Goal: Task Accomplishment & Management: Complete application form

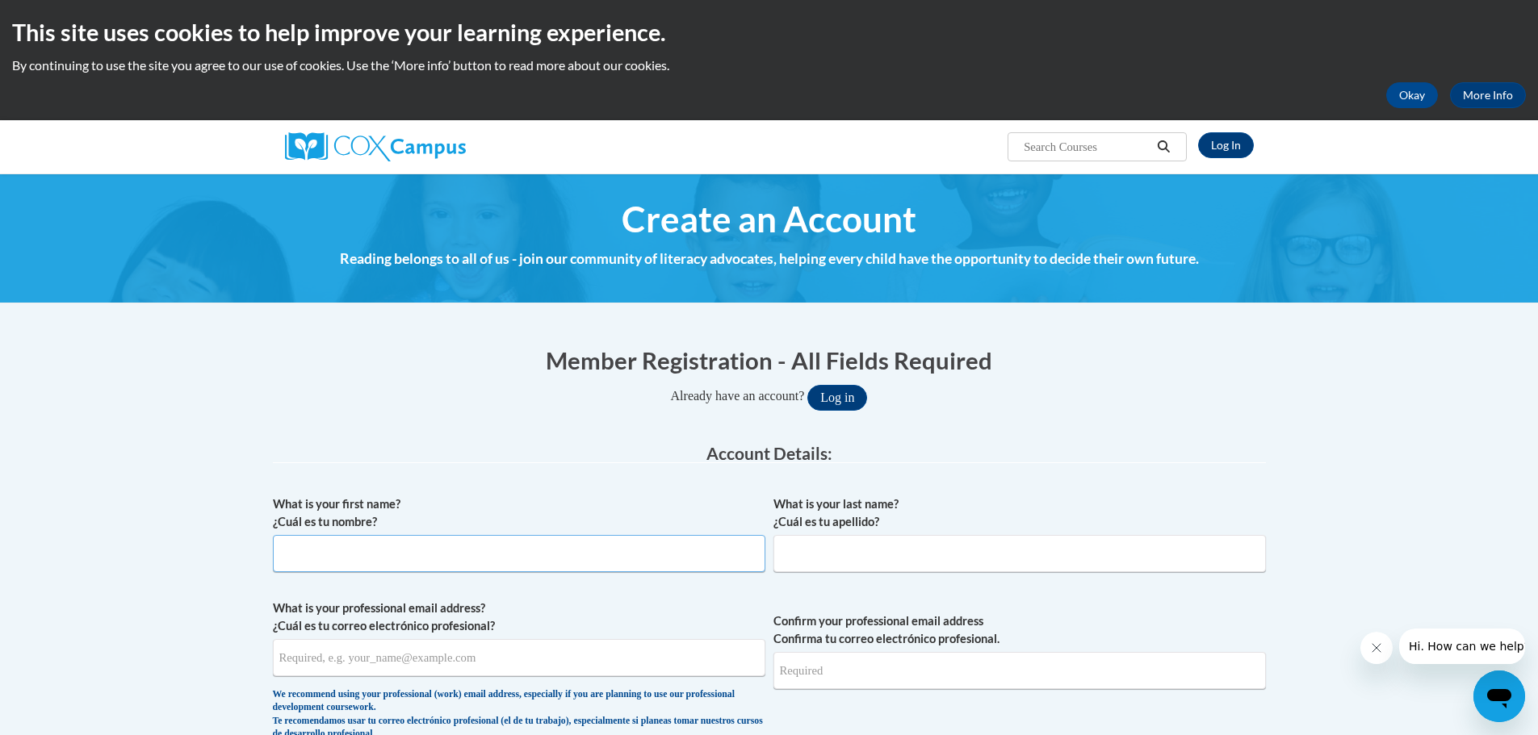
click at [387, 552] on input "What is your first name? ¿Cuál es tu nombre?" at bounding box center [519, 553] width 492 height 37
type input "Ronald"
click at [1222, 142] on link "Log In" at bounding box center [1226, 145] width 56 height 26
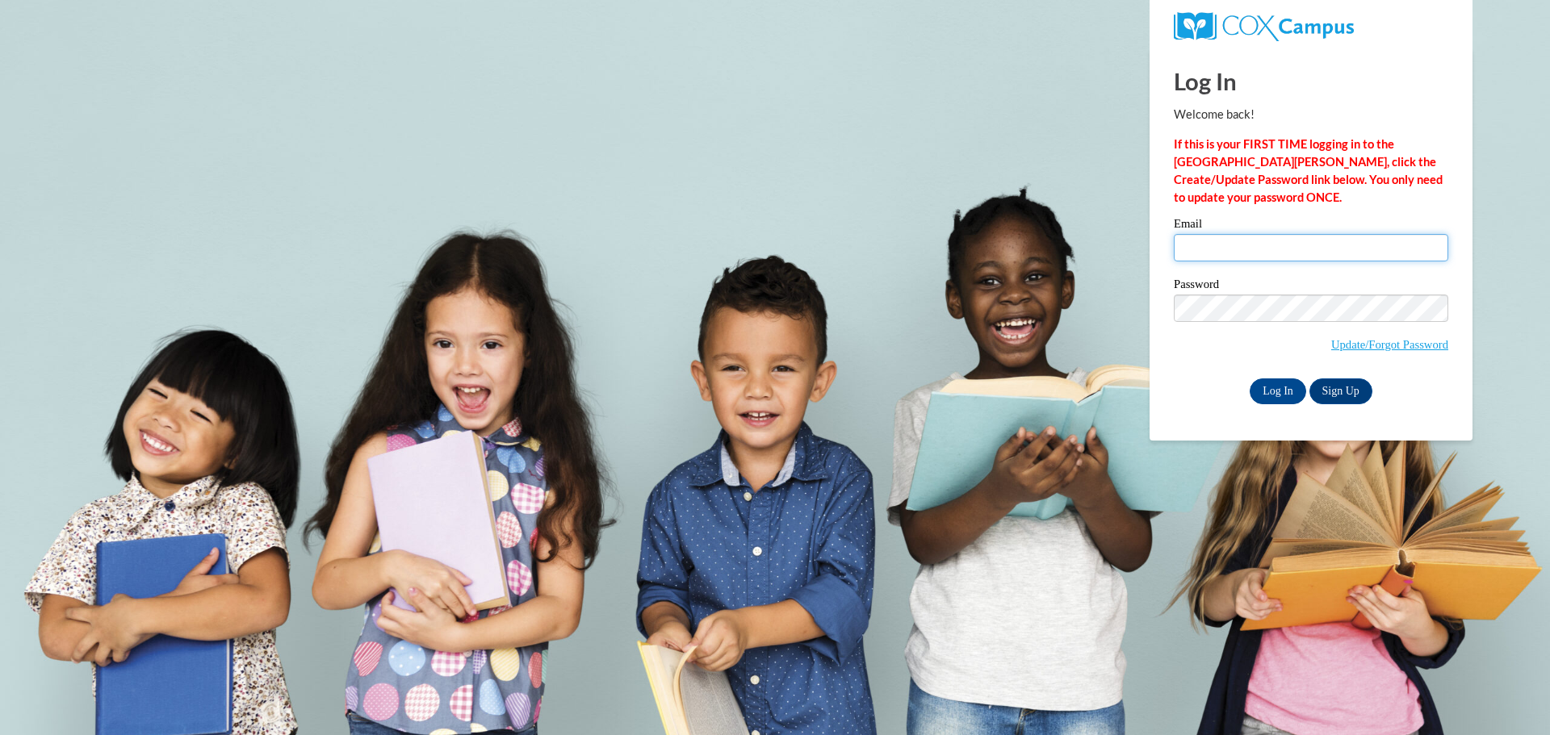
click at [1325, 253] on input "Email" at bounding box center [1311, 247] width 274 height 27
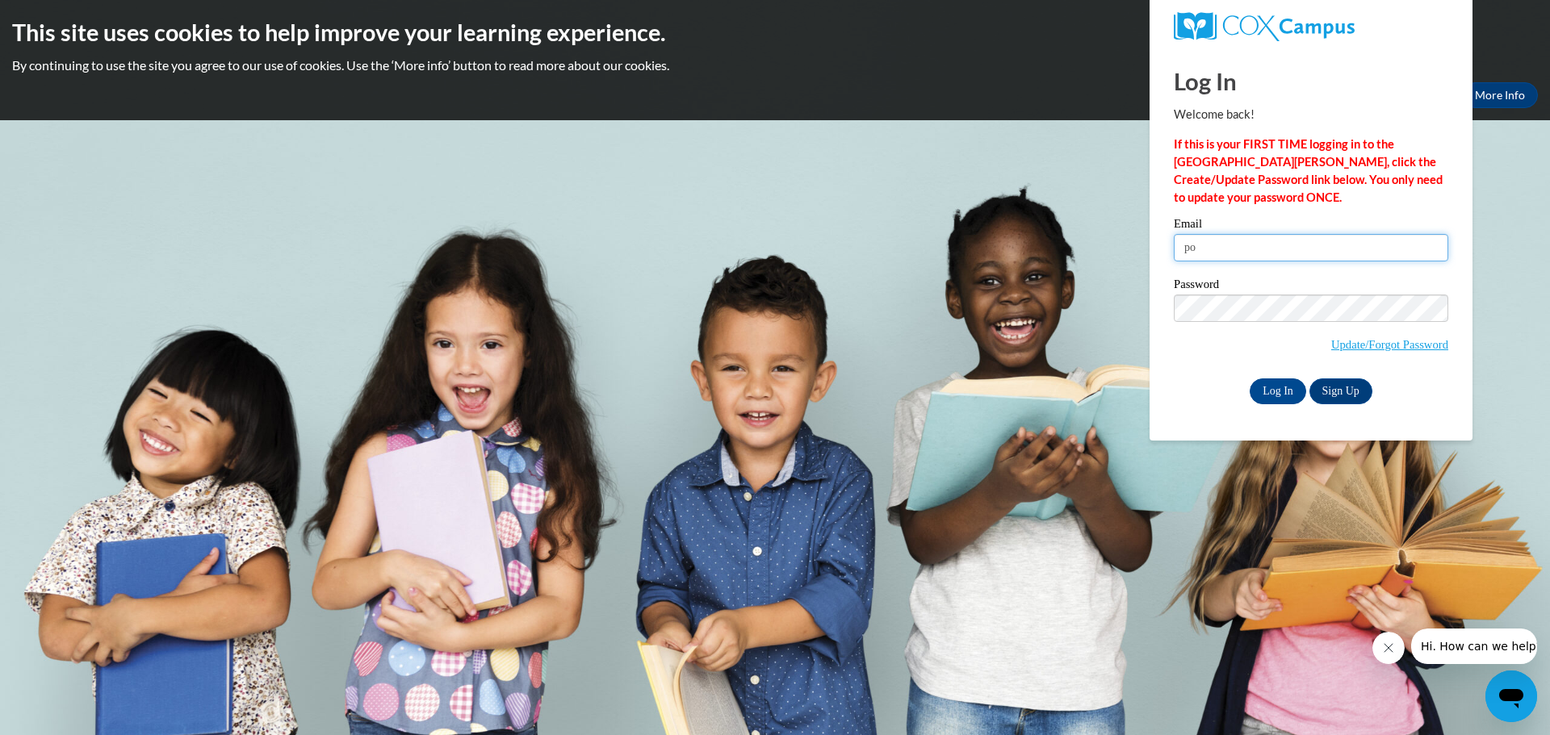
type input "p"
click at [1375, 338] on link "Update/Forgot Password" at bounding box center [1389, 344] width 117 height 13
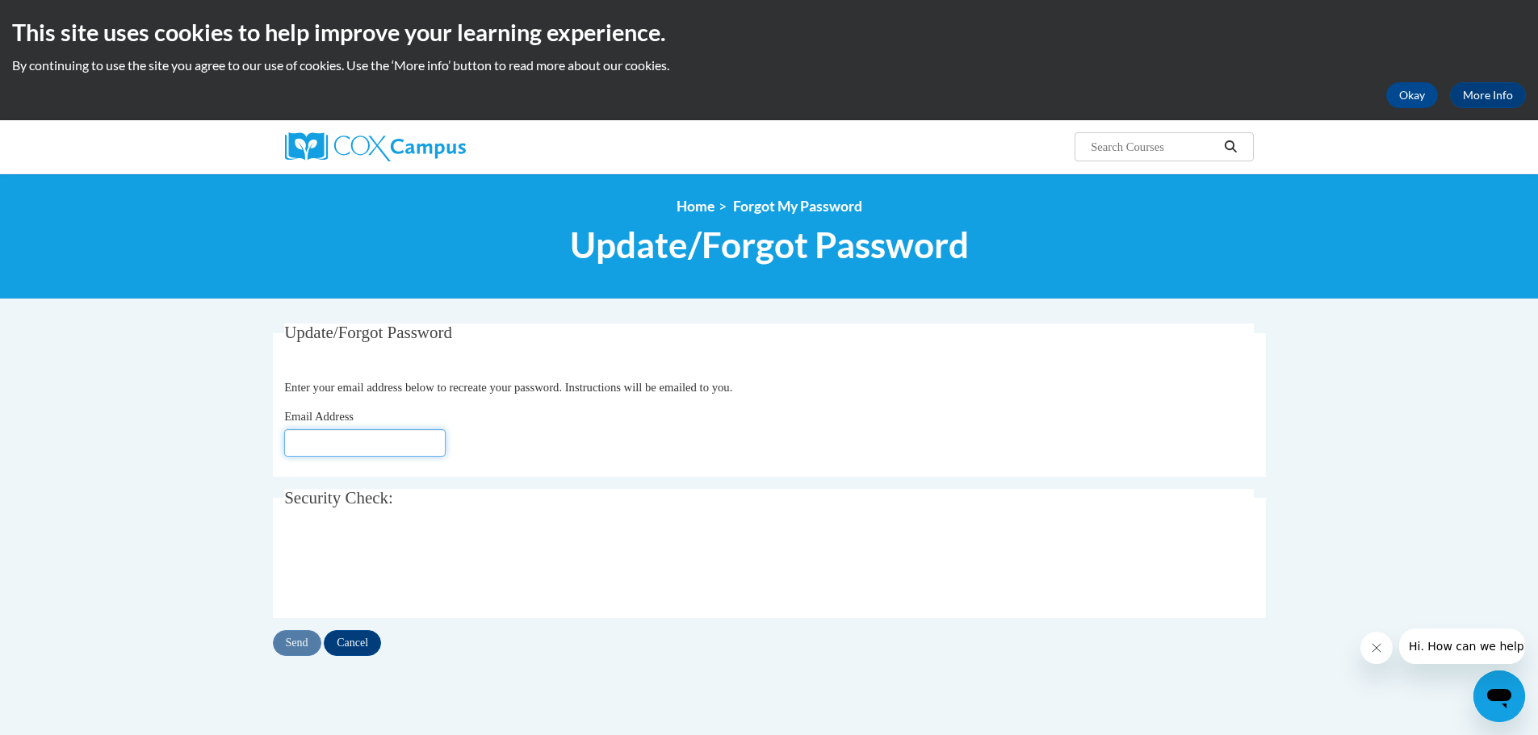
click at [364, 453] on input "Email Address" at bounding box center [364, 442] width 161 height 27
type input "r"
type input "[EMAIL_ADDRESS][DOMAIN_NAME]"
click at [308, 643] on input "Send" at bounding box center [297, 643] width 48 height 26
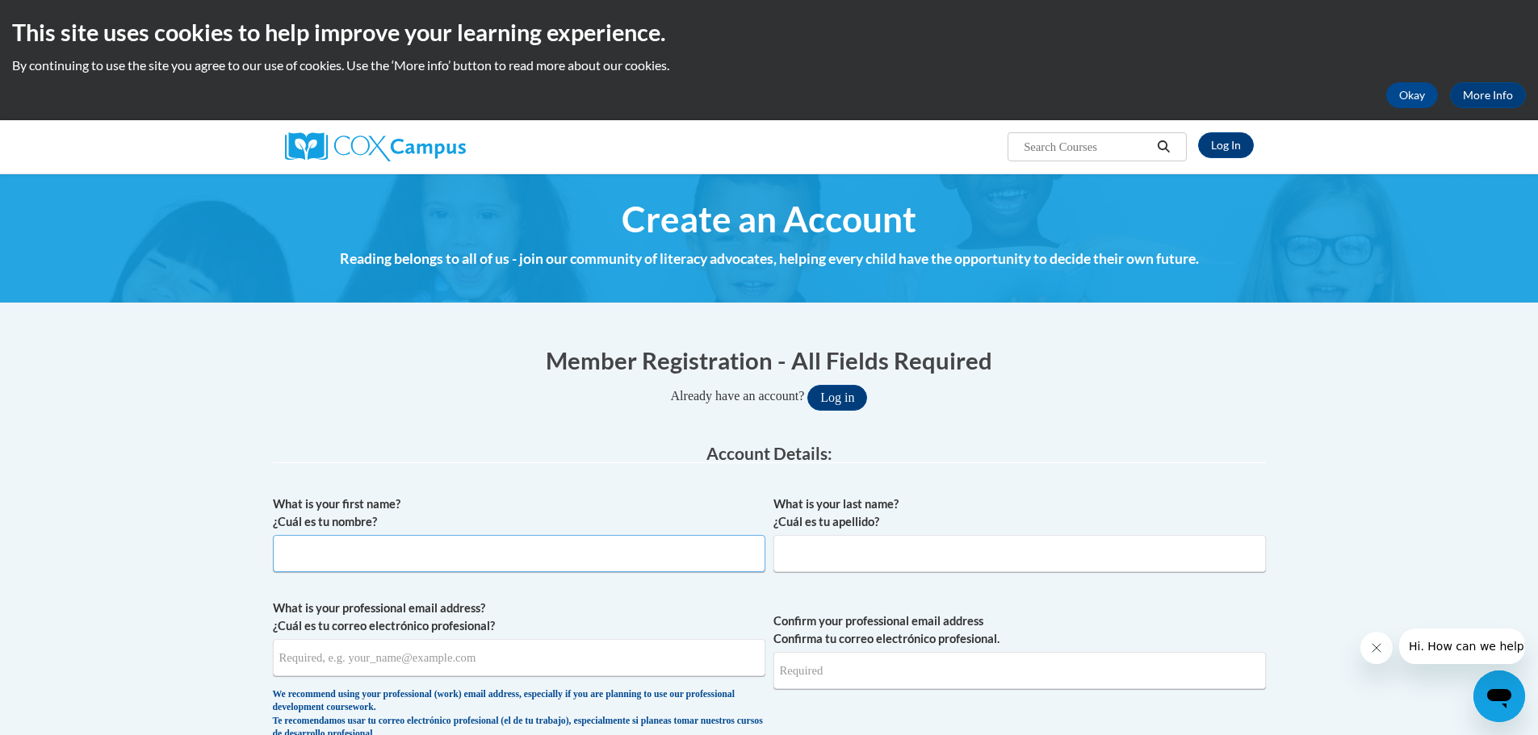
click at [391, 555] on input "What is your first name? ¿Cuál es tu nombre?" at bounding box center [519, 553] width 492 height 37
type input "r"
type input "Ronald"
type input "Porter Jr"
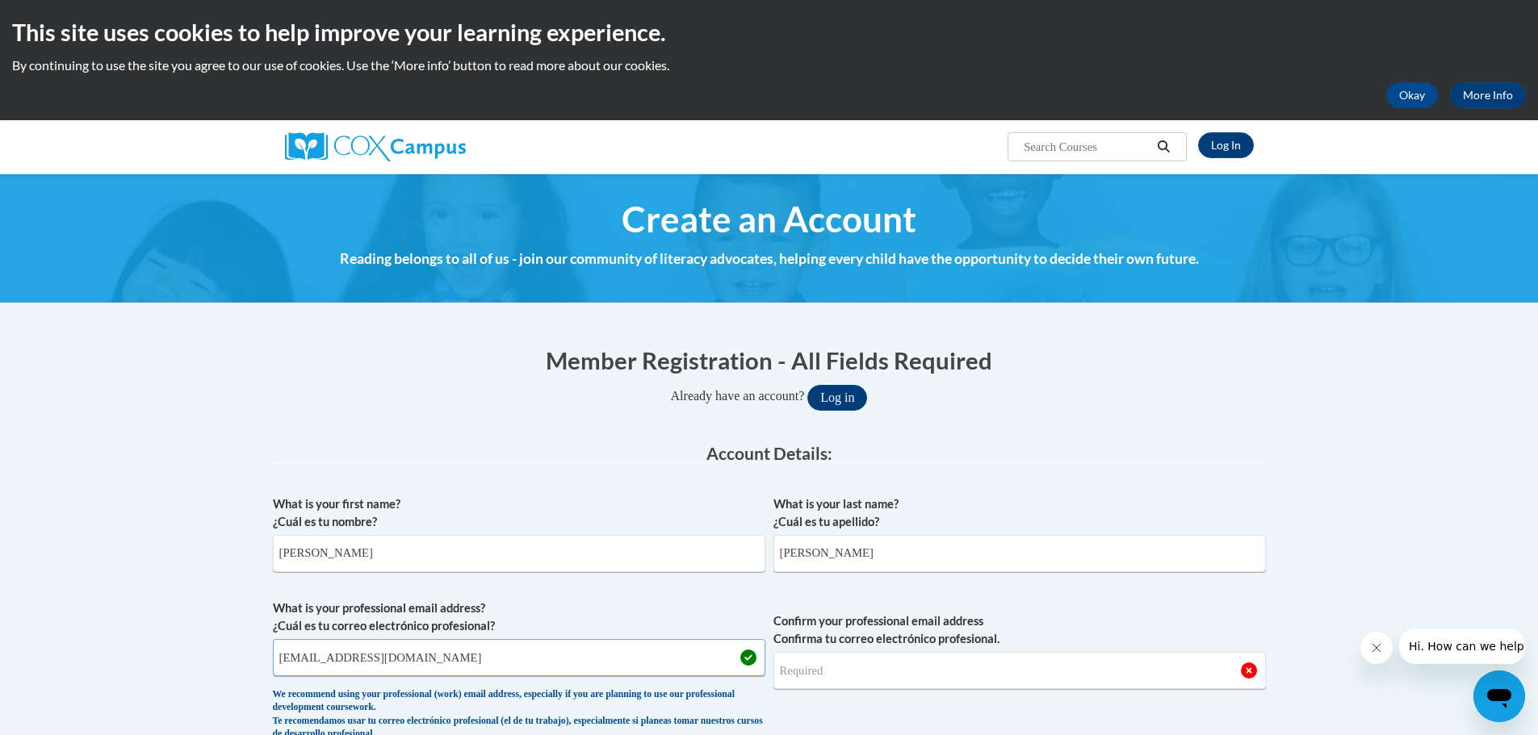
type input "porterr@prescott.k12.wi.us"
click at [927, 666] on input "Confirm your professional email address Confirma tu correo electrónico profesio…" at bounding box center [1019, 670] width 492 height 37
type input "porterr@prescott.k12.wi.us"
click at [1241, 717] on span "Confirm your professional email address Confirma tu correo electrónico profesio…" at bounding box center [1019, 674] width 492 height 149
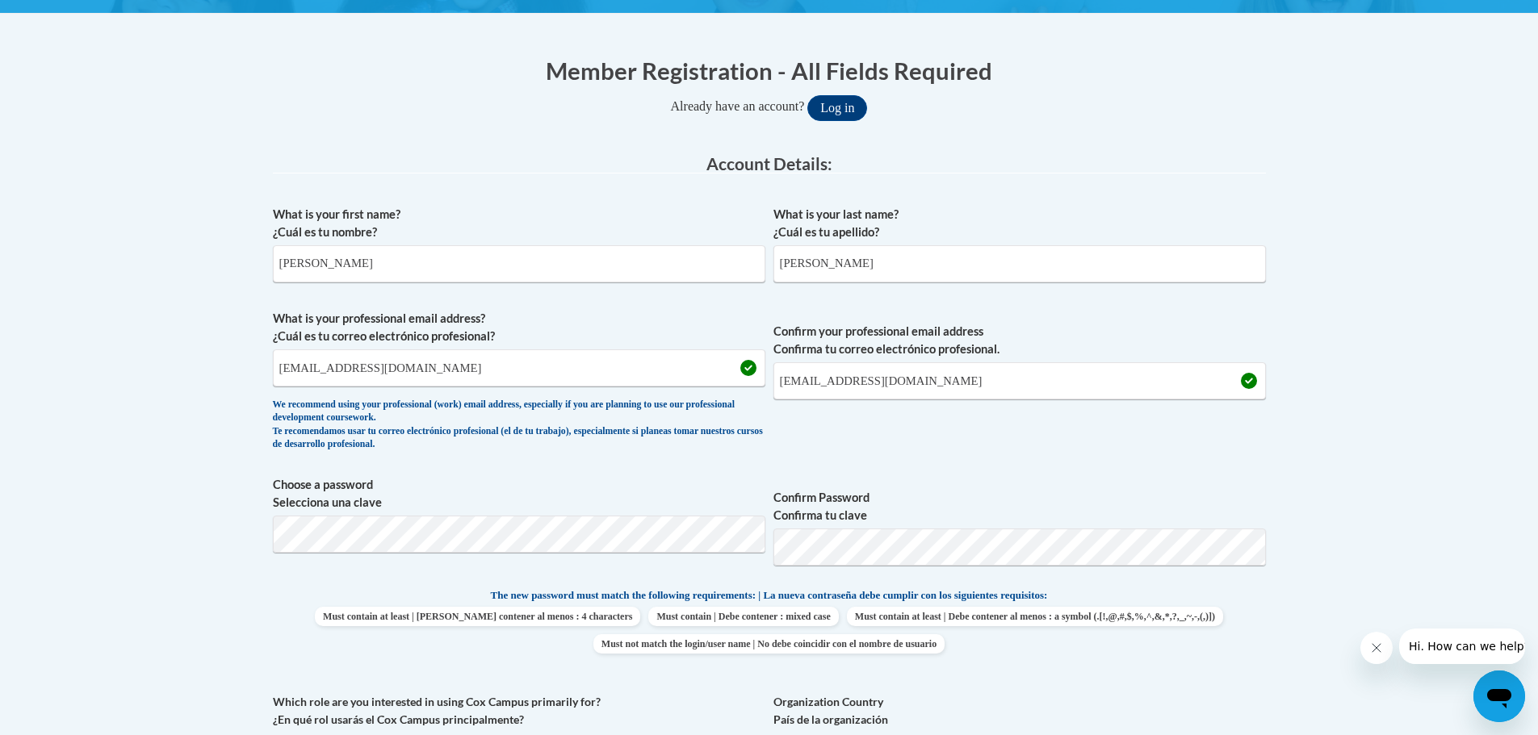
scroll to position [373, 0]
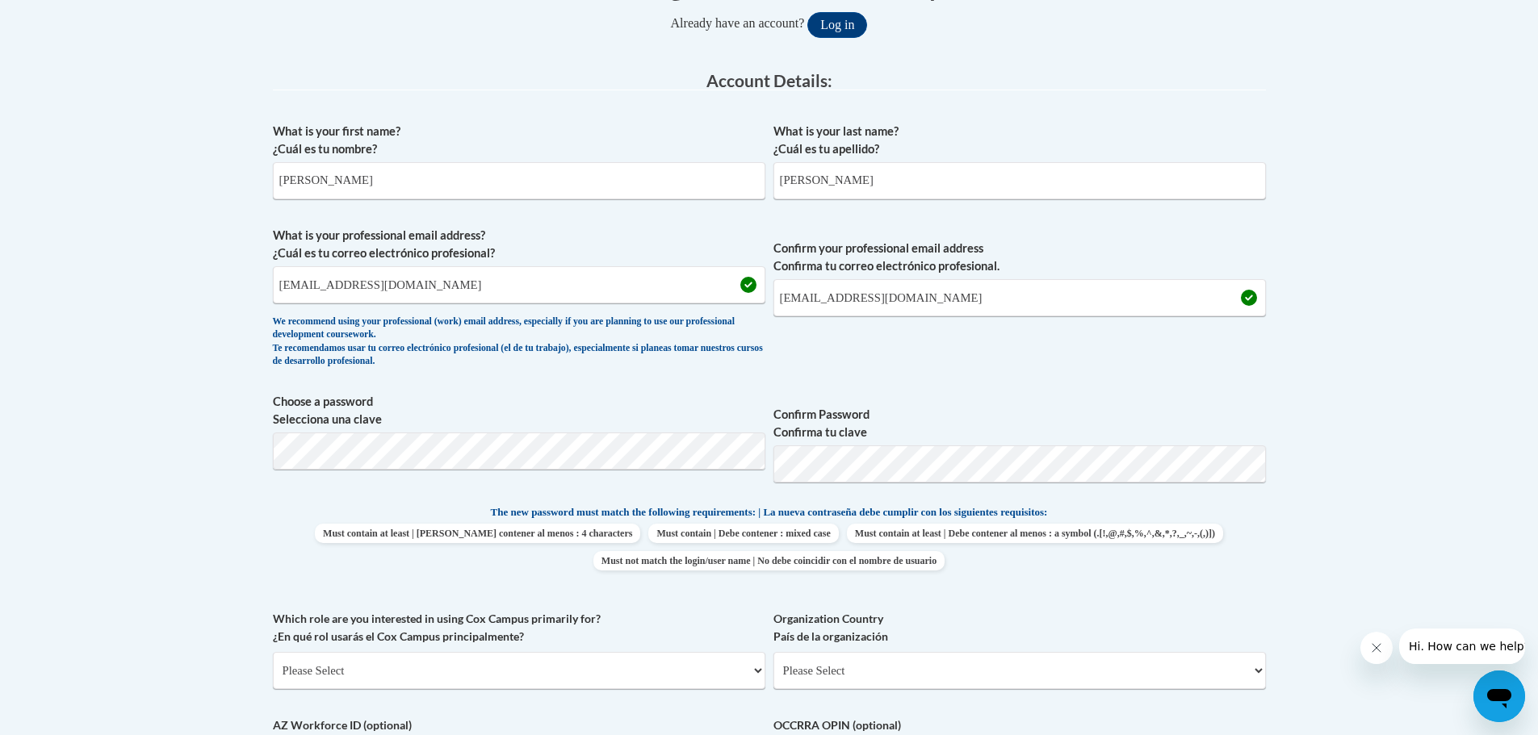
click at [1343, 532] on body "This site uses cookies to help improve your learning experience. By continuing …" at bounding box center [769, 612] width 1538 height 1970
click at [372, 671] on select "Please Select College/University | Colegio/Universidad Community/Nonprofit Part…" at bounding box center [519, 670] width 492 height 37
select select "fbf2d438-af2f-41f8-98f1-81c410e29de3"
click at [273, 652] on select "Please Select College/University | Colegio/Universidad Community/Nonprofit Part…" at bounding box center [519, 670] width 492 height 37
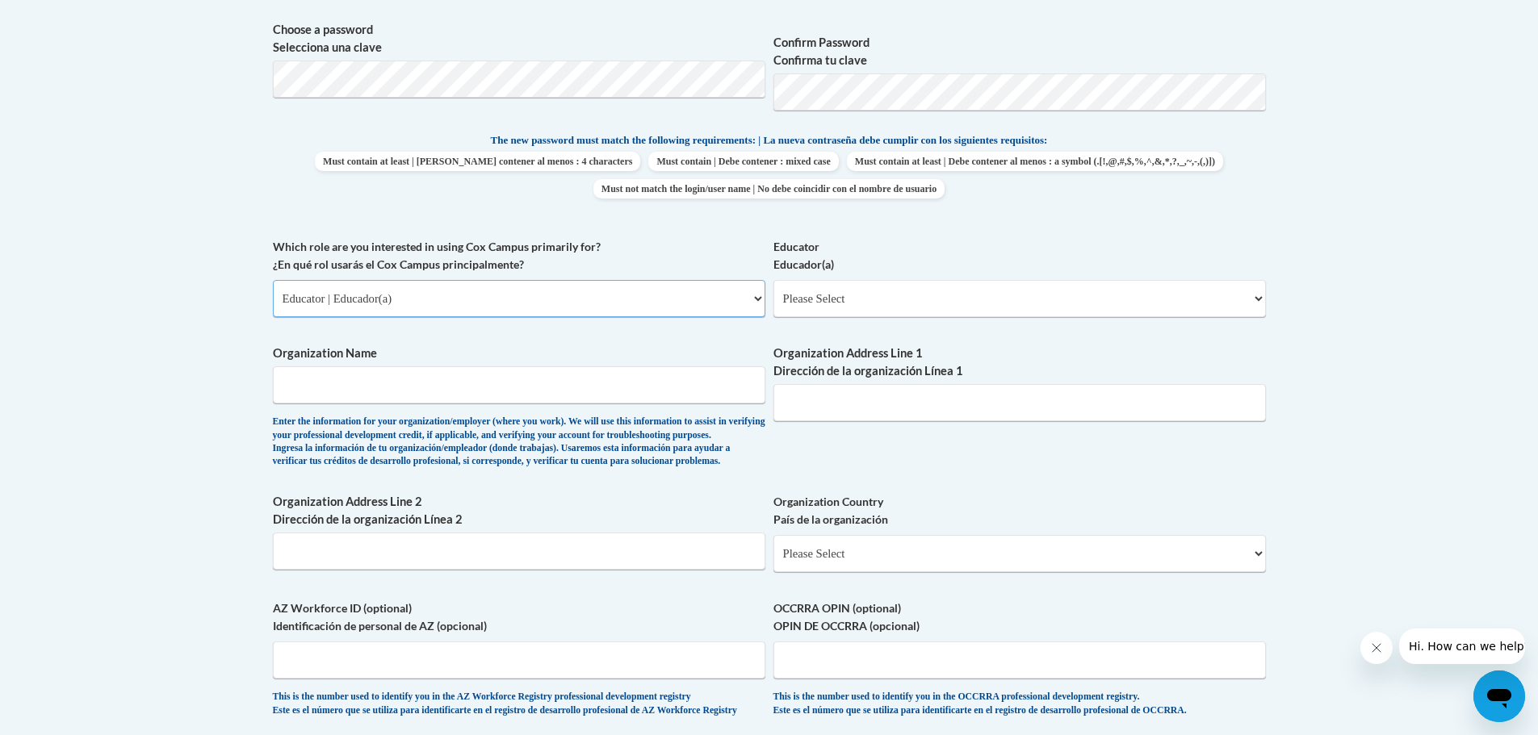
scroll to position [766, 0]
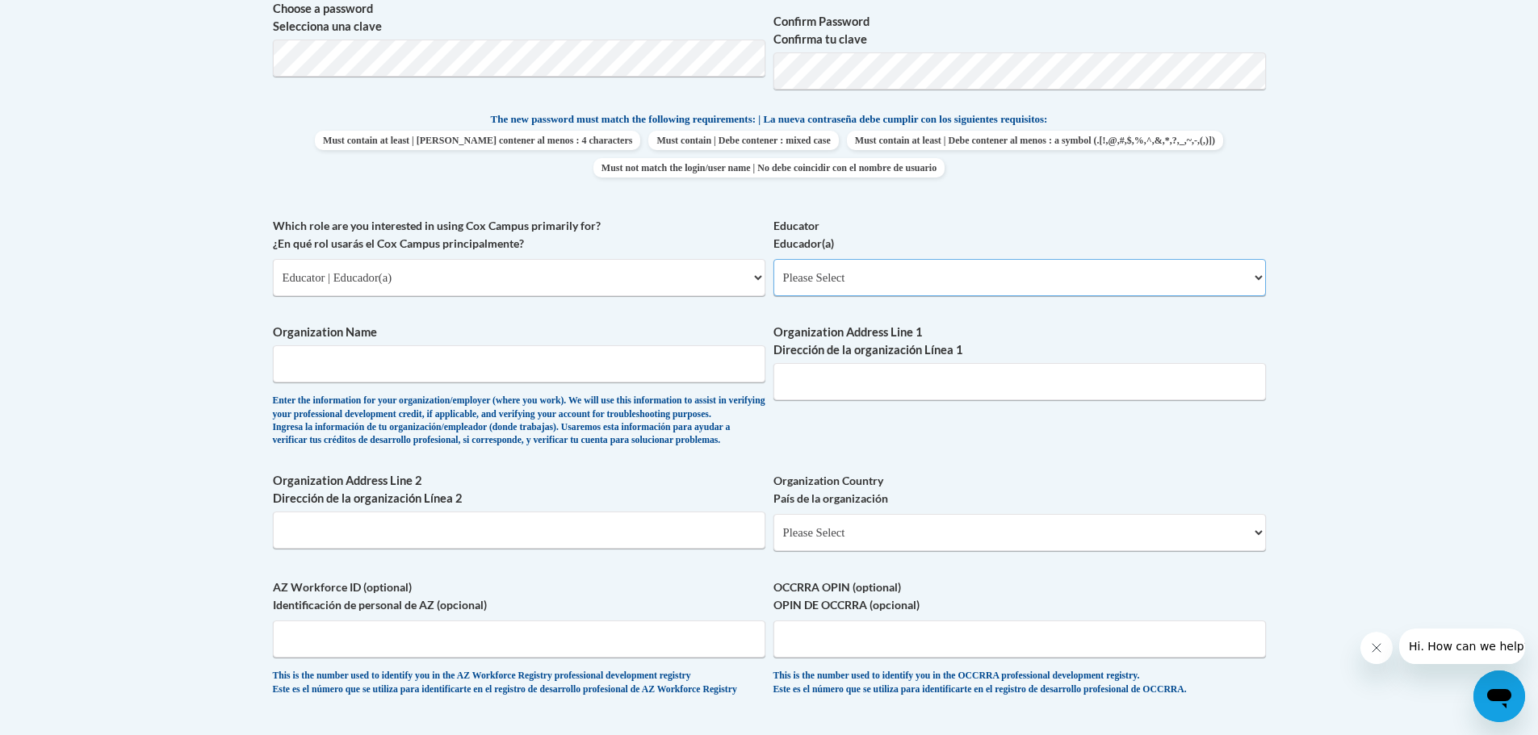
click at [961, 285] on select "Please Select Early Learning/Daycare Teacher/Family Home Care Provider | Maestr…" at bounding box center [1019, 277] width 492 height 37
select select "8e40623d-54d0-45cd-9f92-5df65cd3f8cf"
click at [773, 259] on select "Please Select Early Learning/Daycare Teacher/Family Home Care Provider | Maestr…" at bounding box center [1019, 277] width 492 height 37
click at [426, 368] on input "Organization Name" at bounding box center [519, 363] width 492 height 37
type input "Malone Elementary"
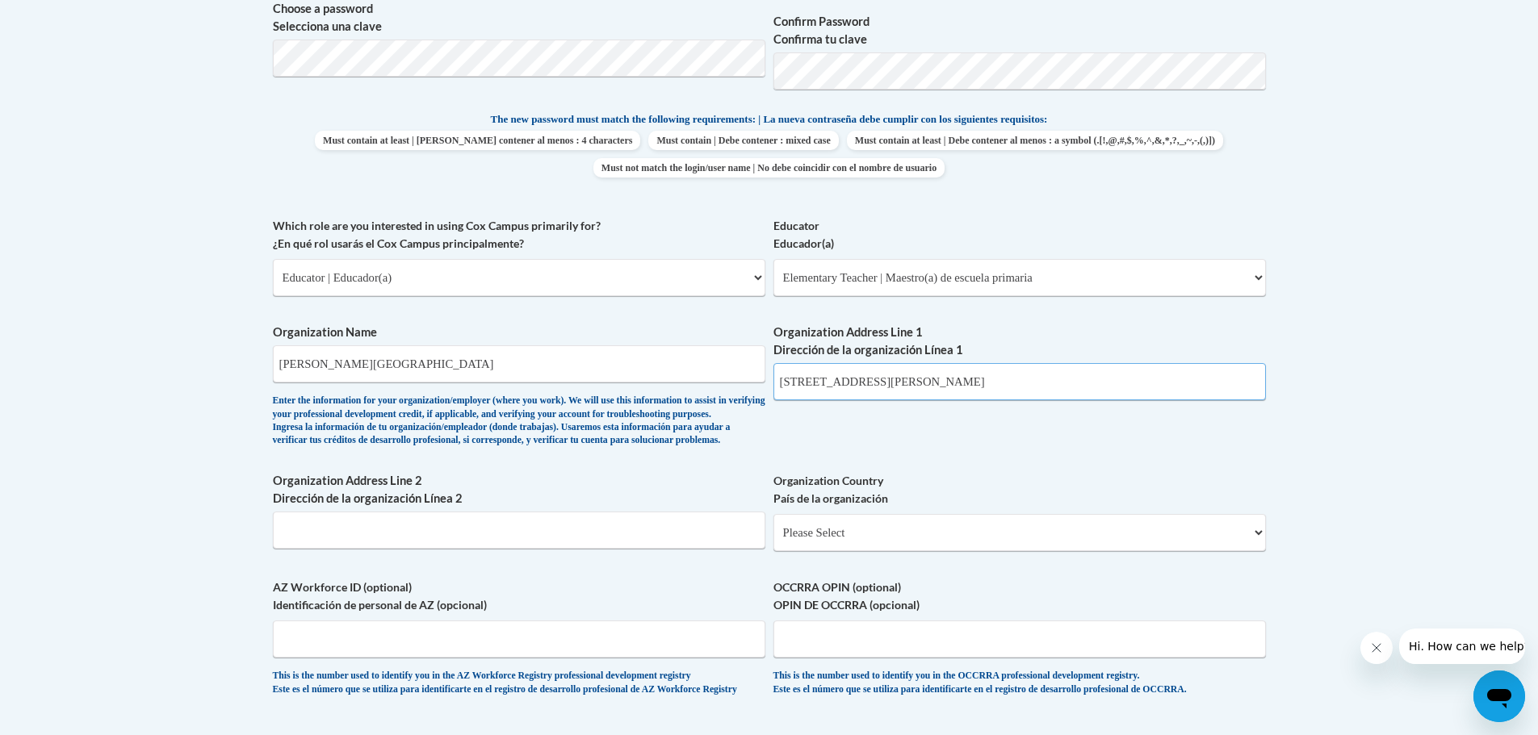
type input "505 Campbell St"
click at [454, 366] on input "Malone Elementary" at bounding box center [519, 363] width 492 height 37
type input "Malone Elementary School"
click at [906, 551] on select "Please Select United States | Estados Unidos Outside of the United States | Fue…" at bounding box center [1019, 532] width 492 height 37
select select "ad49bcad-a171-4b2e-b99c-48b446064914"
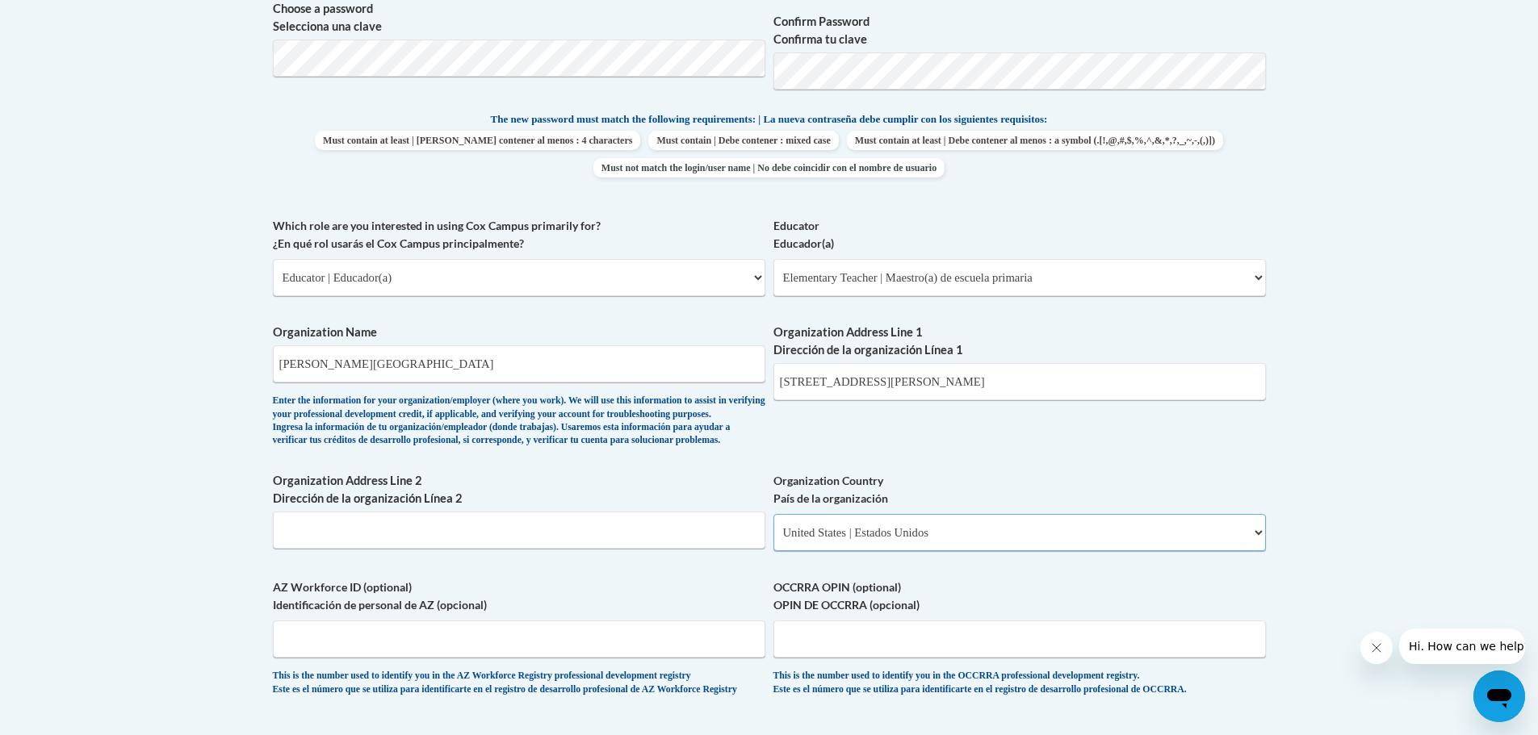
click at [773, 540] on select "Please Select United States | Estados Unidos Outside of the United States | Fue…" at bounding box center [1019, 532] width 492 height 37
select select
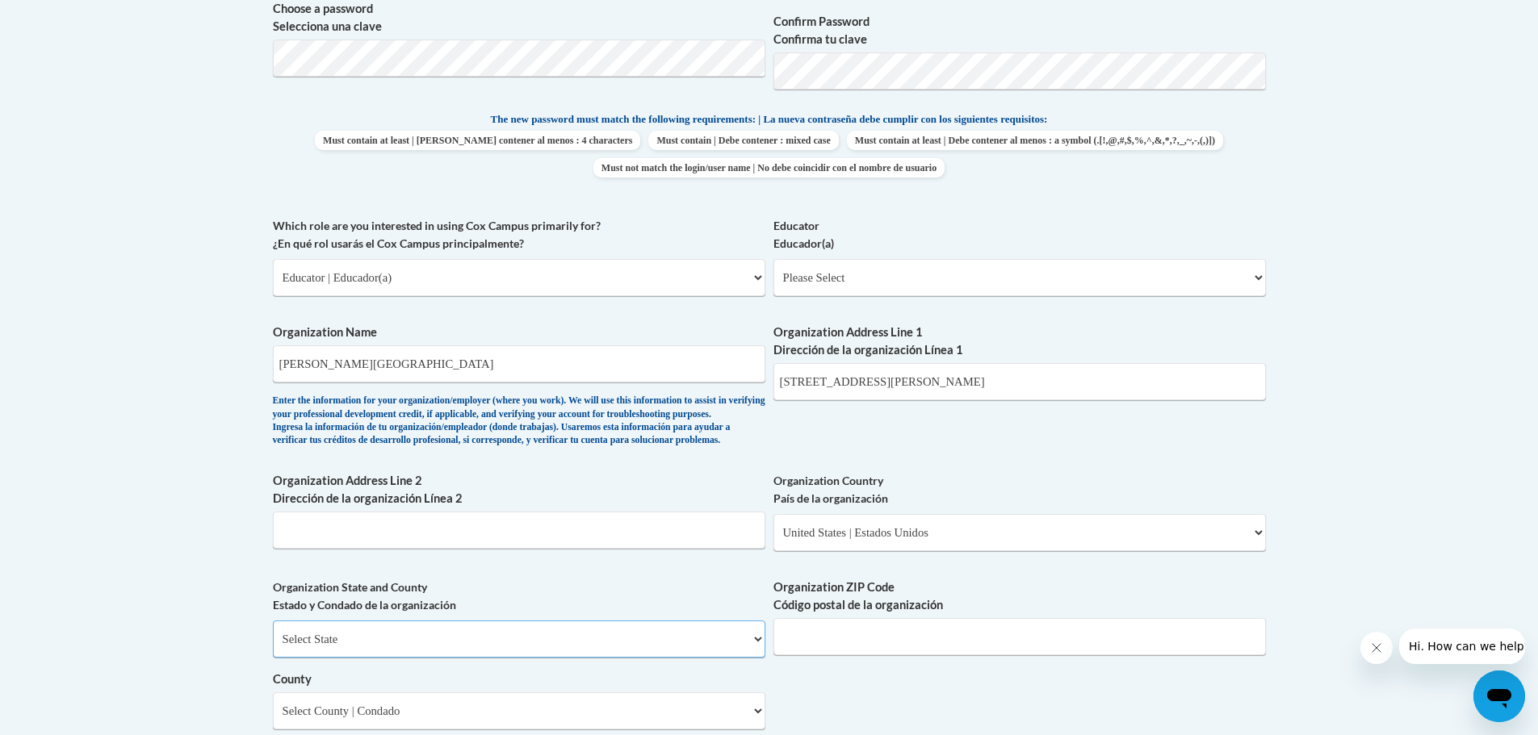
click at [593, 658] on select "Select State Alabama Alaska Arizona Arkansas California Colorado Connecticut De…" at bounding box center [519, 639] width 492 height 37
select select "Wisconsin"
click at [273, 647] on select "Select State Alabama Alaska Arizona Arkansas California Colorado Connecticut De…" at bounding box center [519, 639] width 492 height 37
click at [915, 655] on input "Organization ZIP Code Código postal de la organización" at bounding box center [1019, 636] width 492 height 37
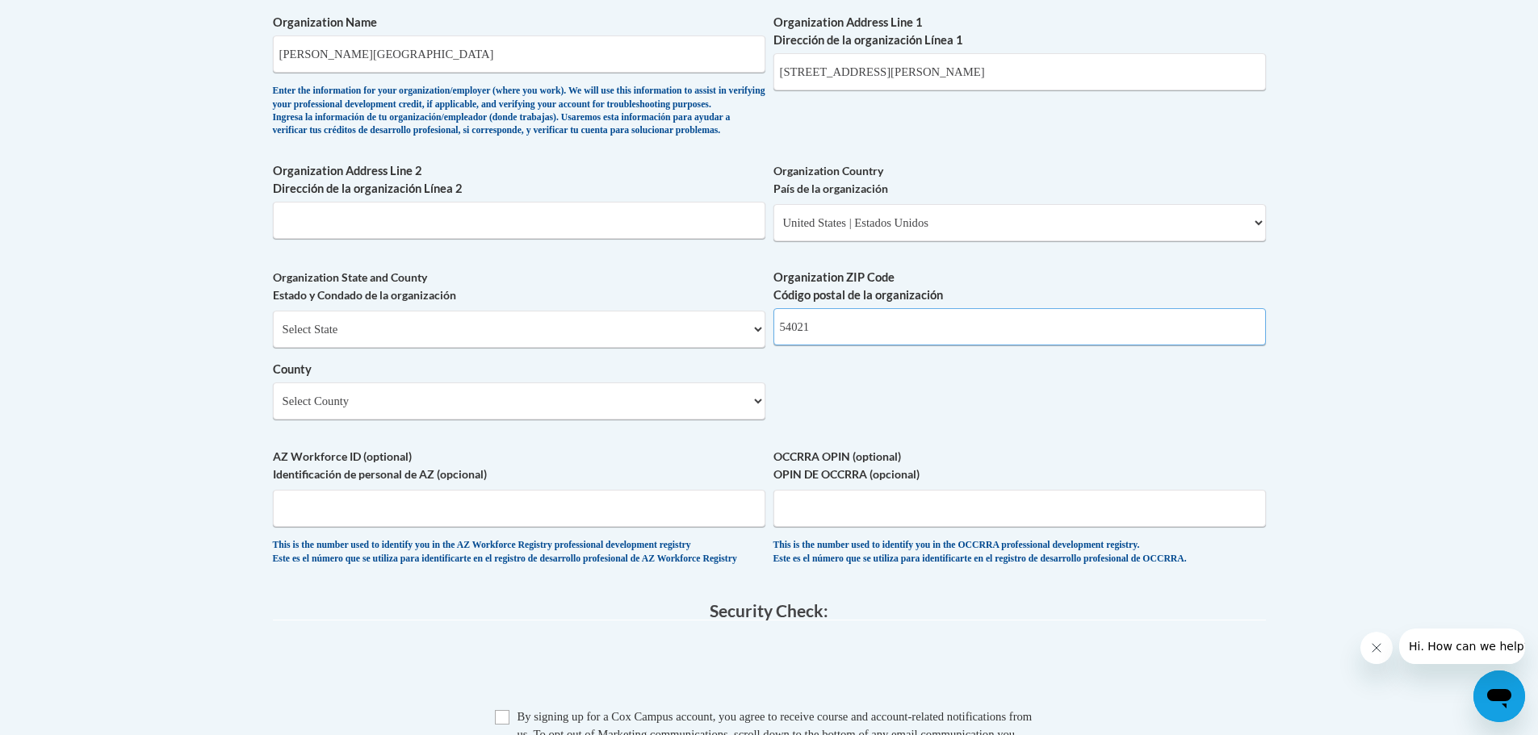
scroll to position [1084, 0]
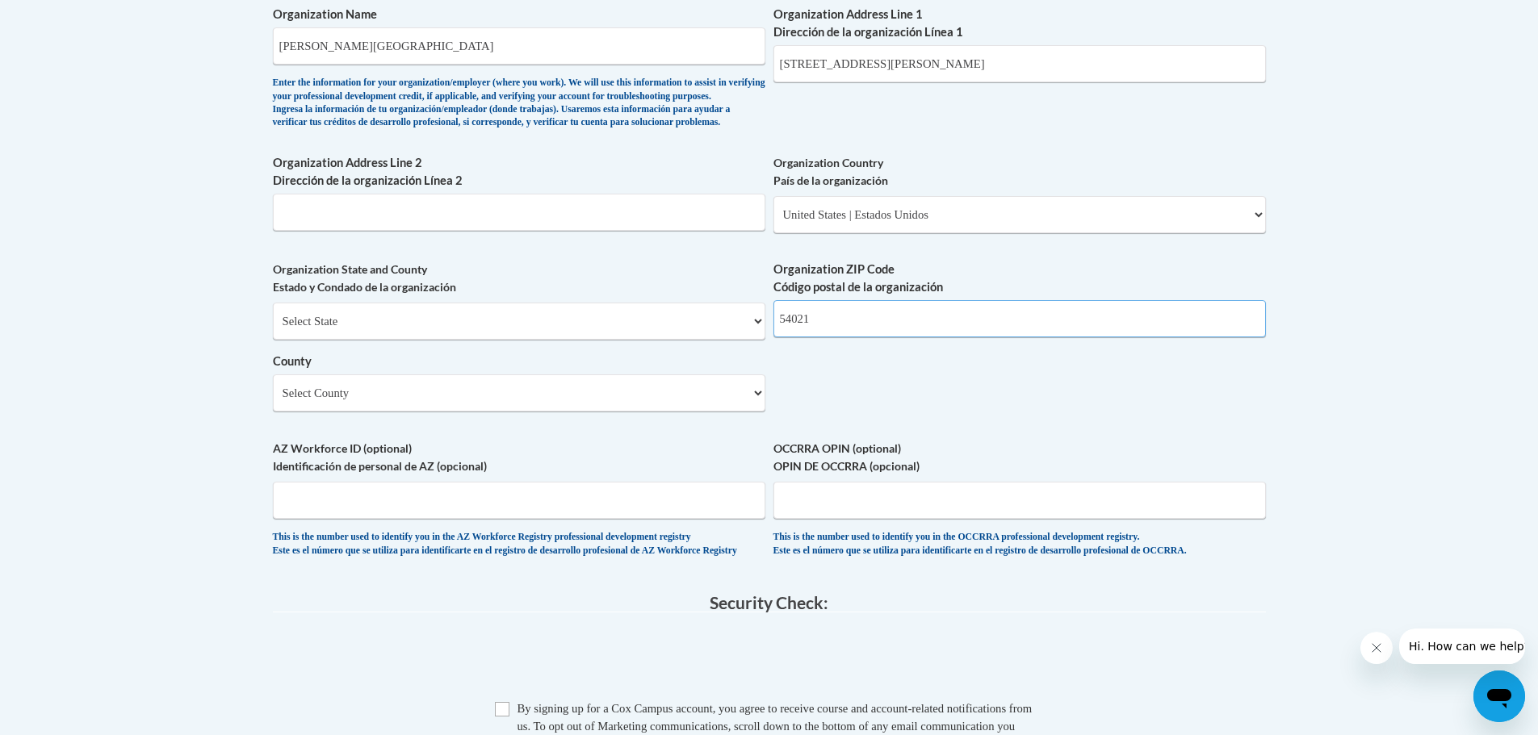
type input "54021"
click at [390, 412] on select "Select County Adams Ashland Barron Bayfield Brown Buffalo Burnett Calumet Chipp…" at bounding box center [519, 393] width 492 height 37
select select "Pierce"
click at [273, 401] on select "Select County Adams Ashland Barron Bayfield Brown Buffalo Burnett Calumet Chipp…" at bounding box center [519, 393] width 492 height 37
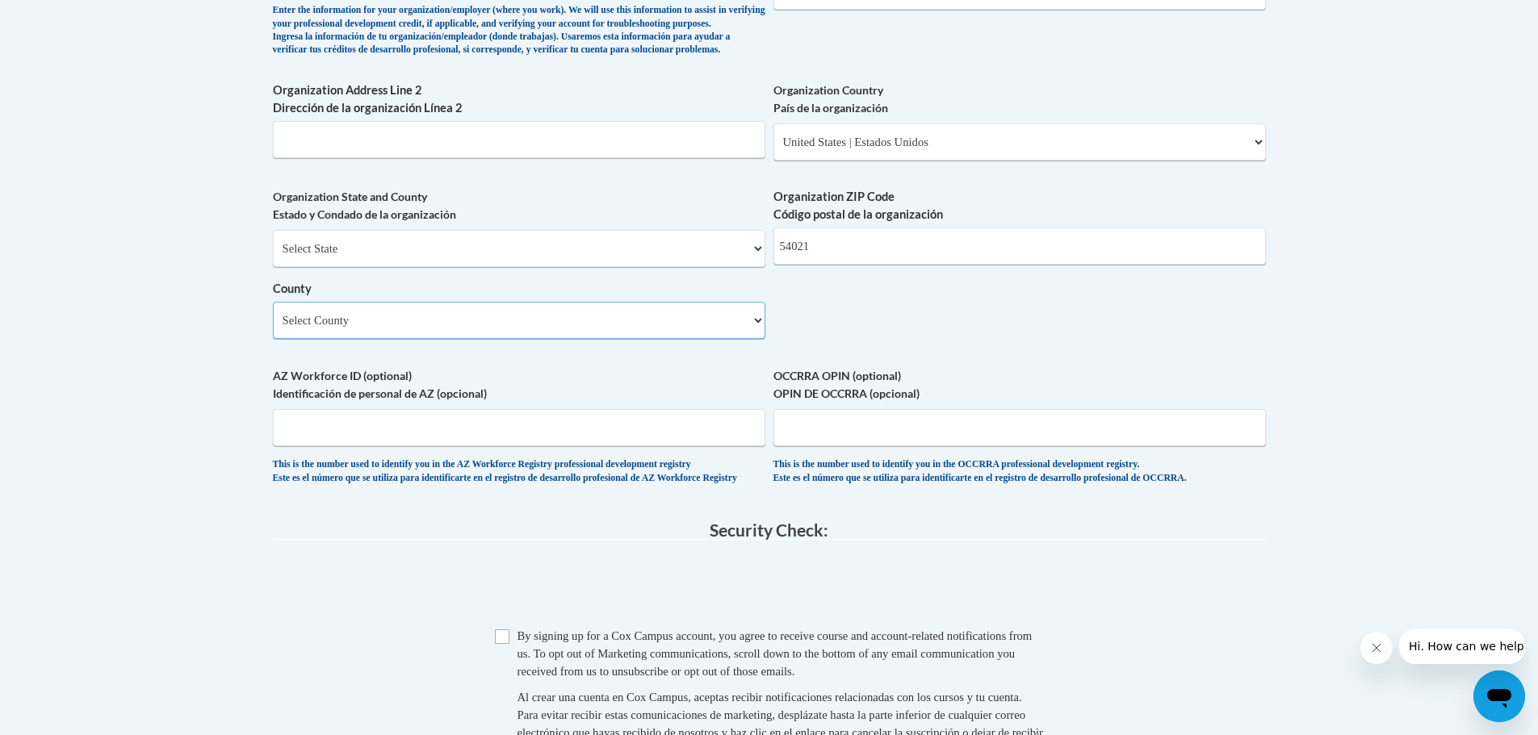
scroll to position [1165, 0]
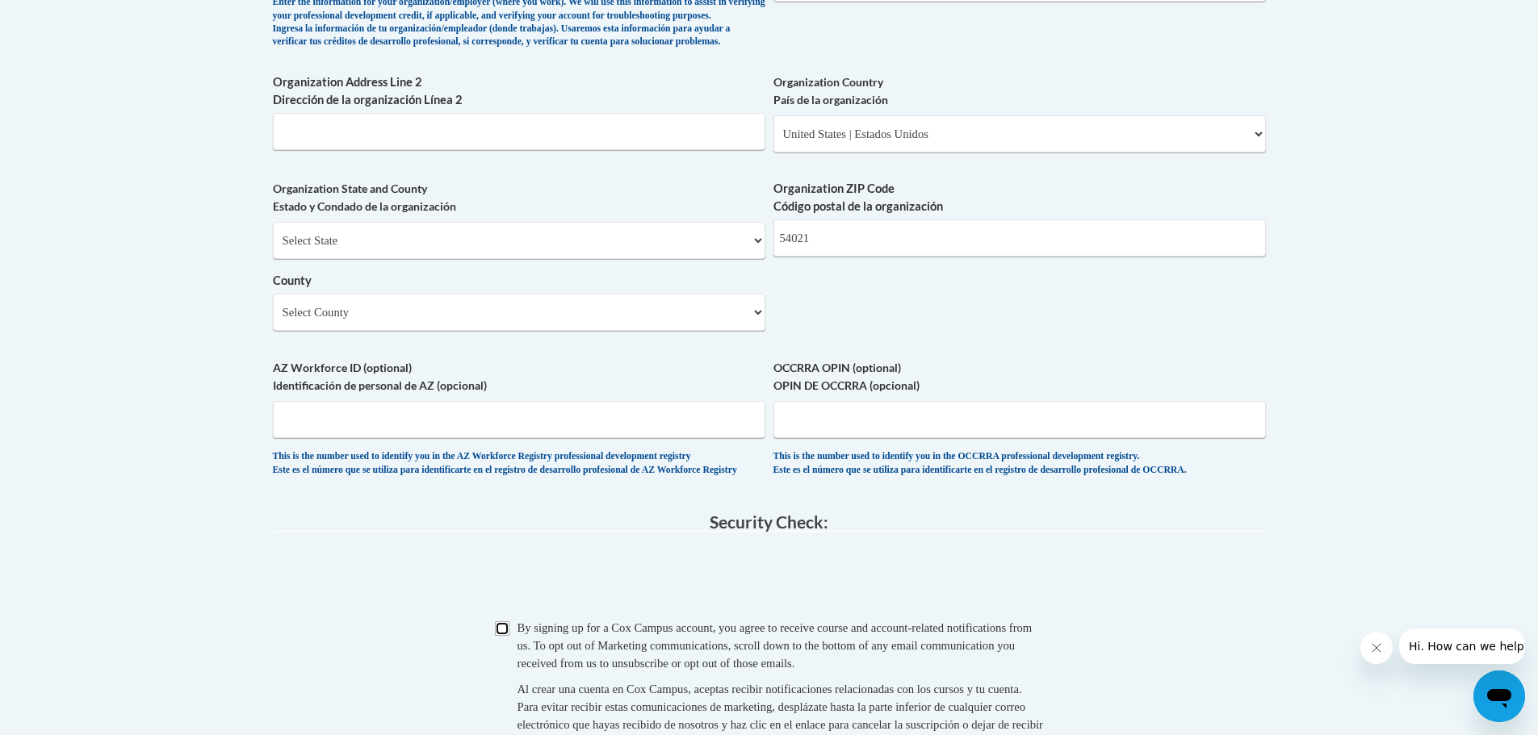
click at [502, 636] on input "Checkbox" at bounding box center [502, 629] width 15 height 15
checkbox input "true"
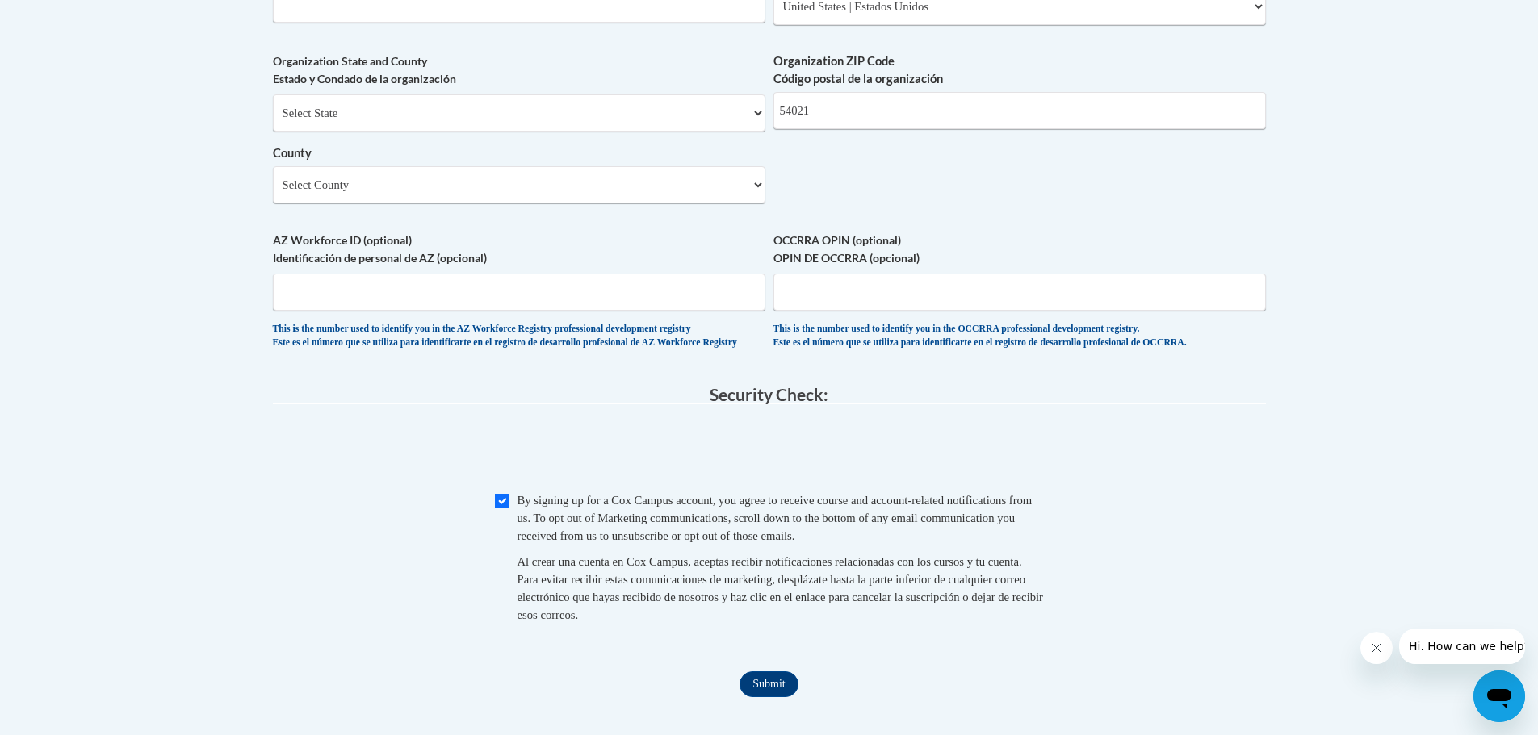
scroll to position [1428, 0]
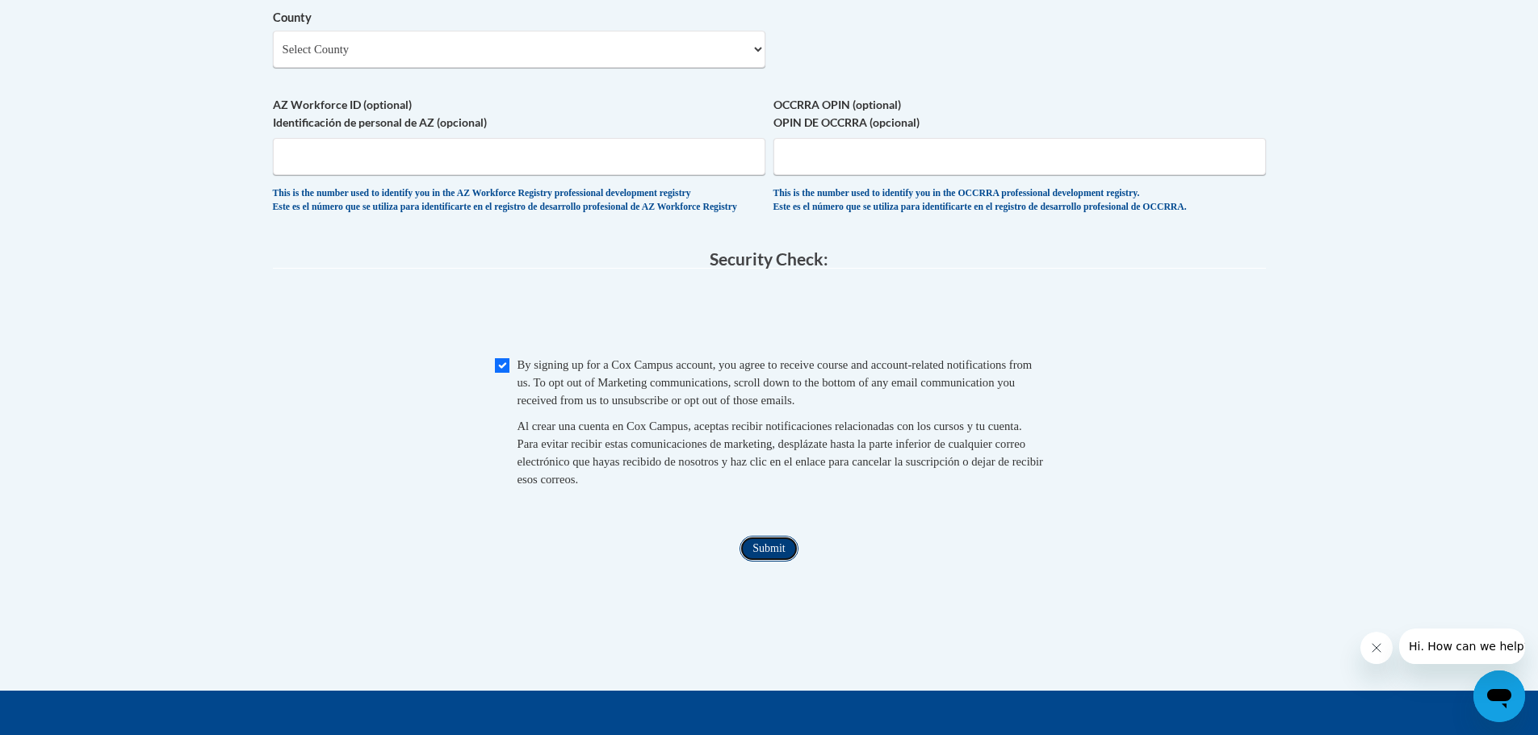
click at [788, 562] on input "Submit" at bounding box center [768, 549] width 58 height 26
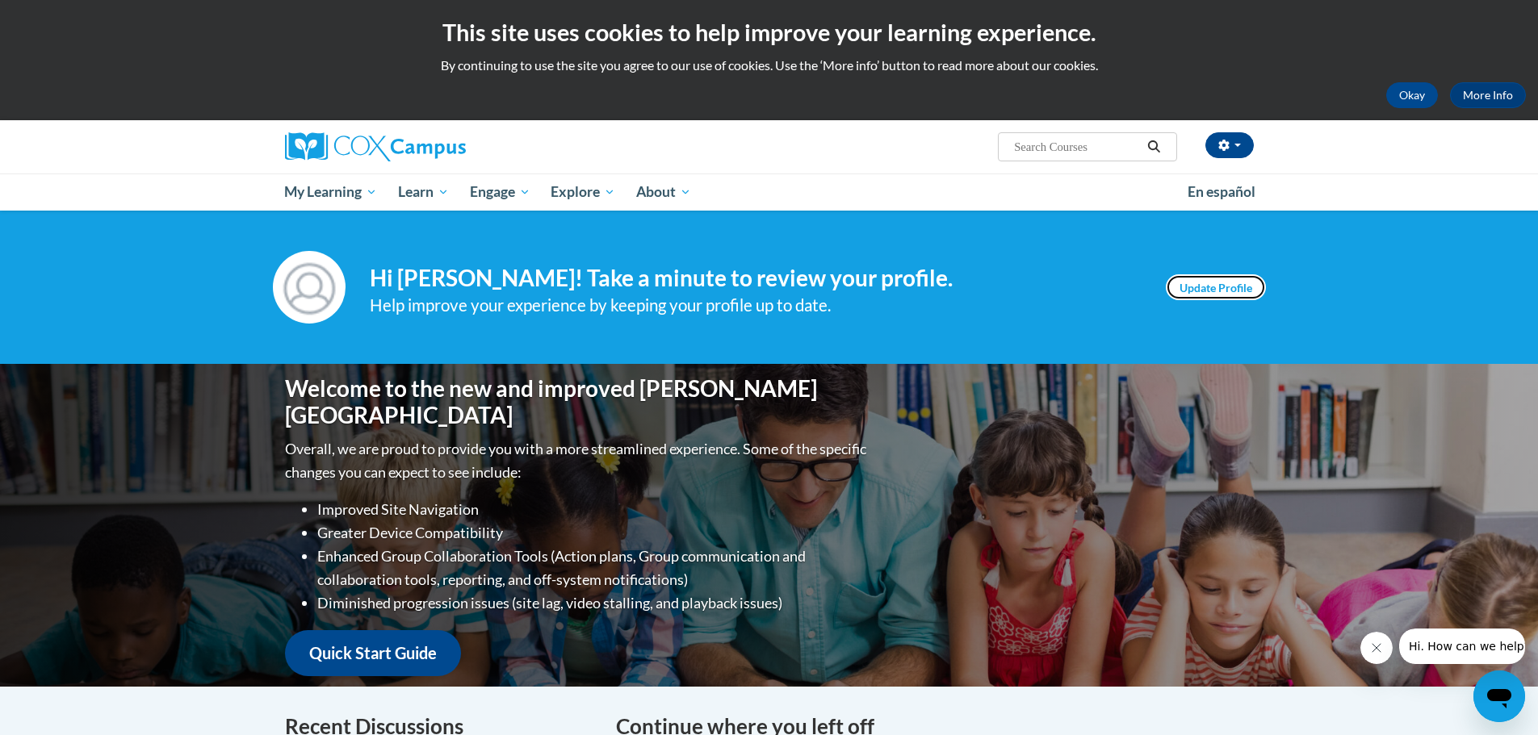
click at [1212, 287] on link "Update Profile" at bounding box center [1216, 287] width 100 height 26
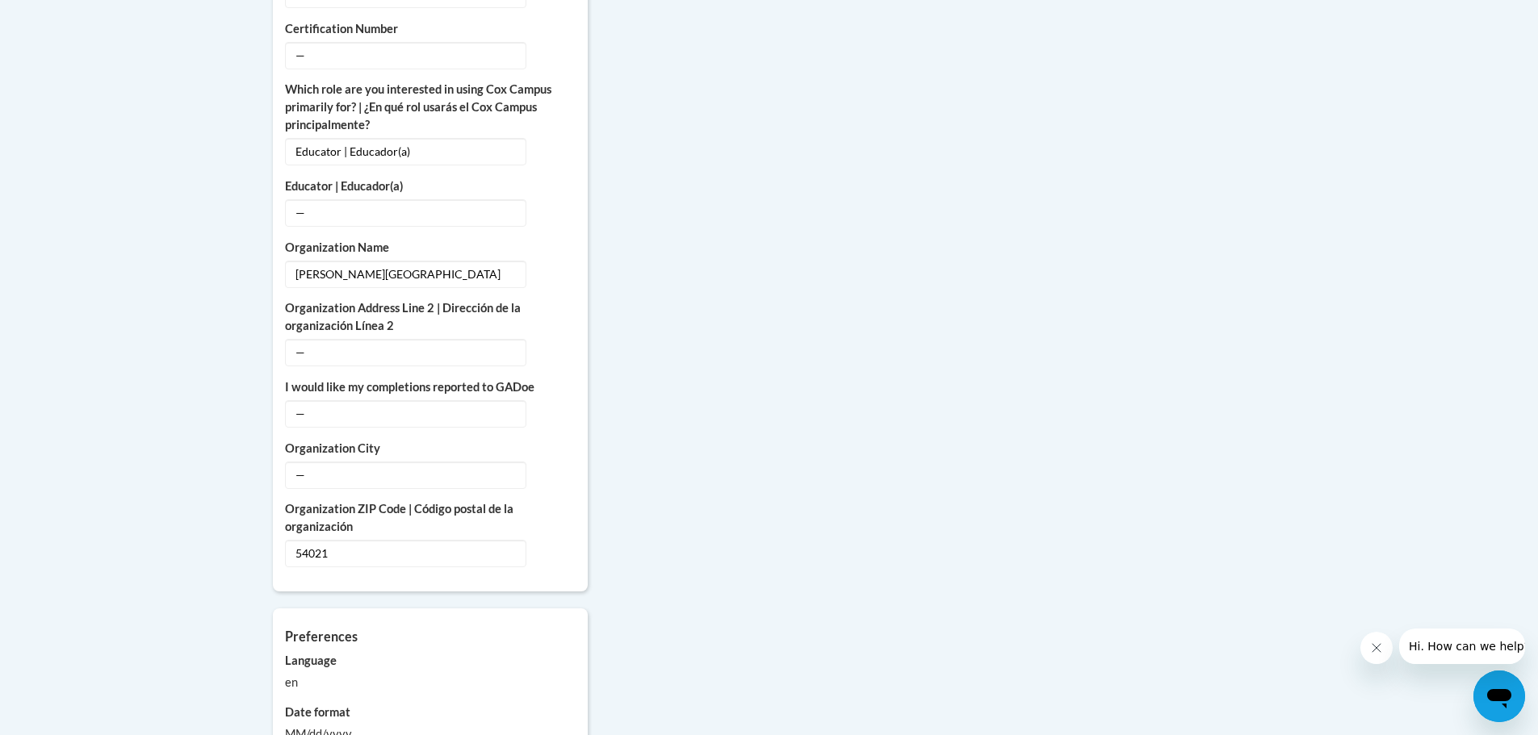
scroll to position [1028, 0]
click at [335, 459] on span "—" at bounding box center [405, 472] width 241 height 27
click at [559, 466] on icon "Custom profile fields" at bounding box center [556, 471] width 11 height 11
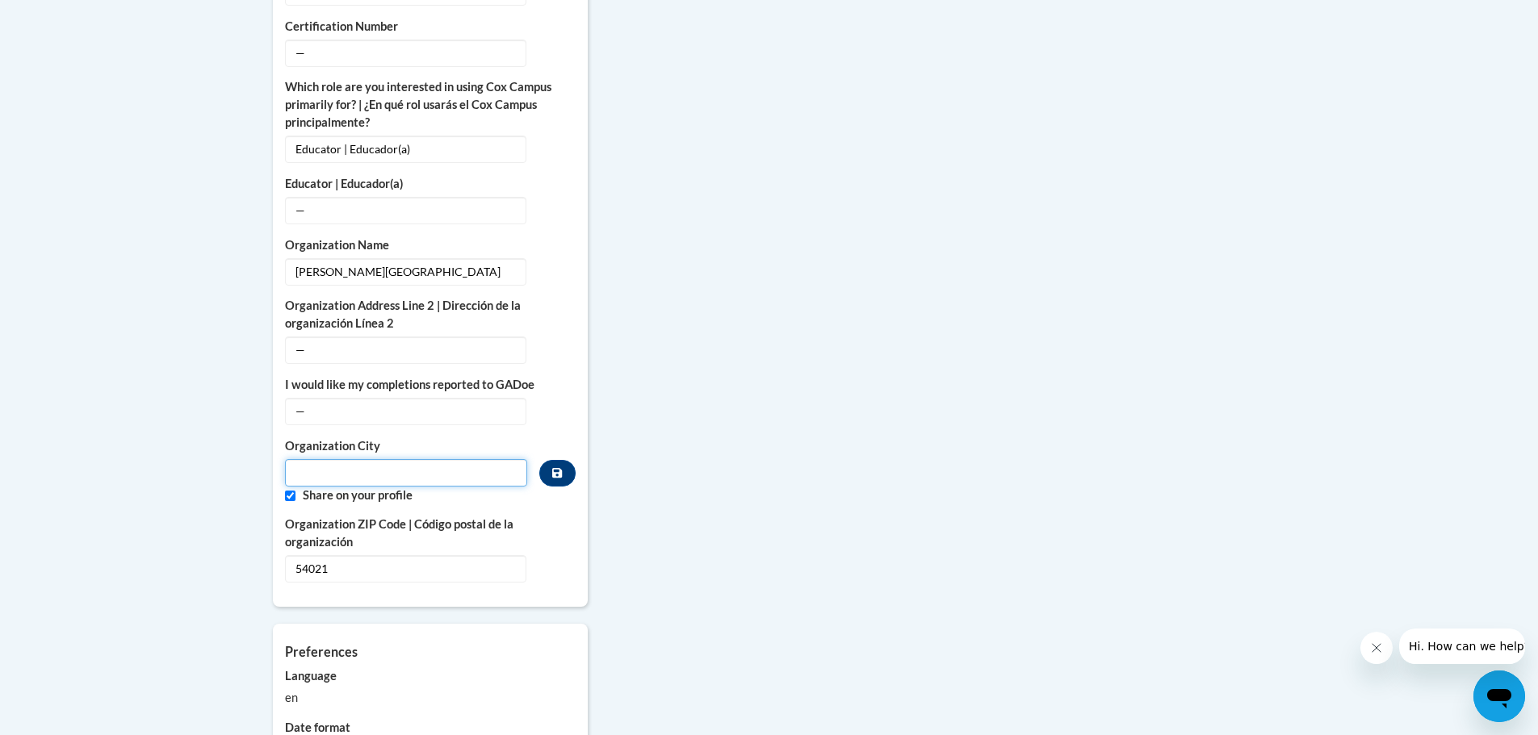
click at [349, 459] on input "Metadata input" at bounding box center [406, 472] width 243 height 27
type input "Prescott"
click at [560, 468] on icon "Custom profile fields" at bounding box center [557, 473] width 10 height 10
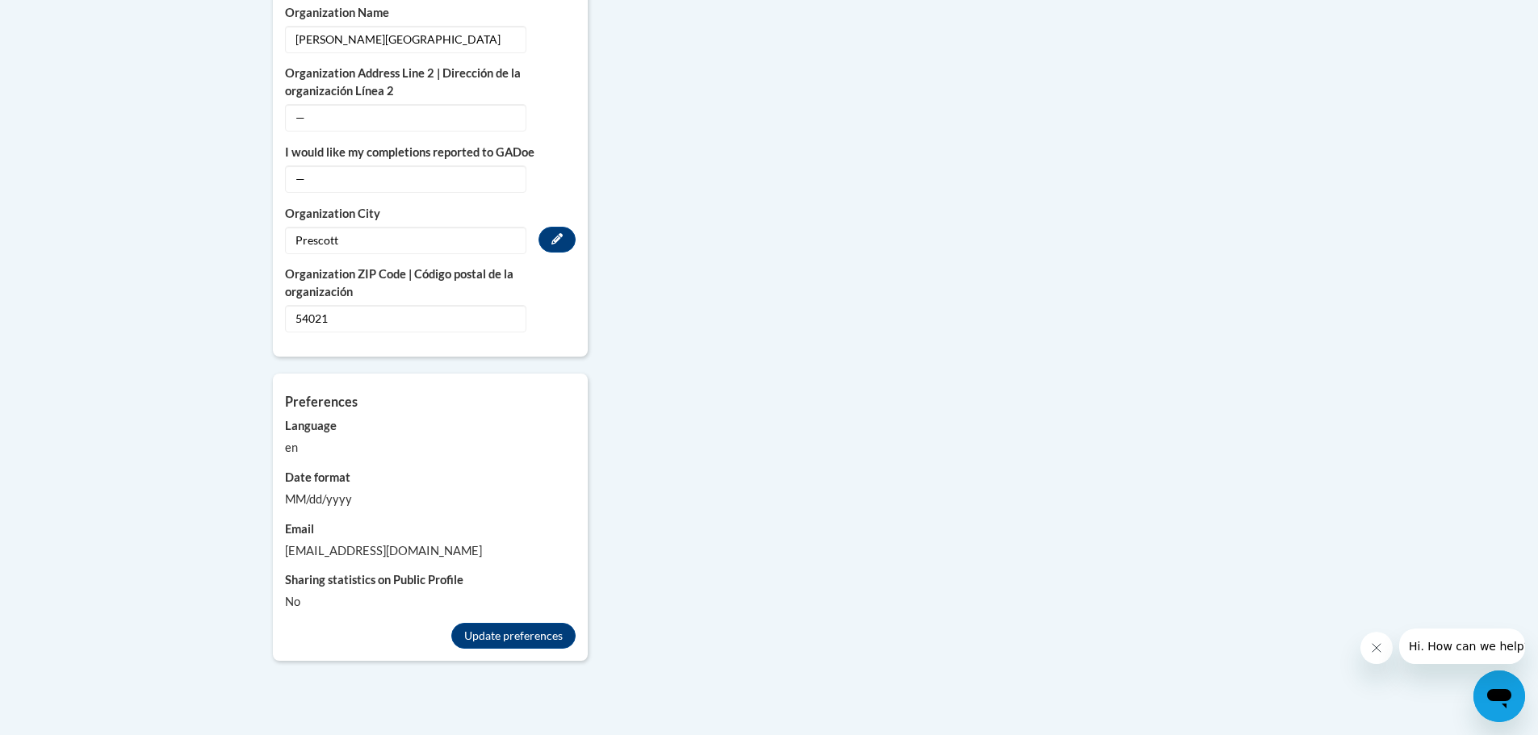
scroll to position [1269, 0]
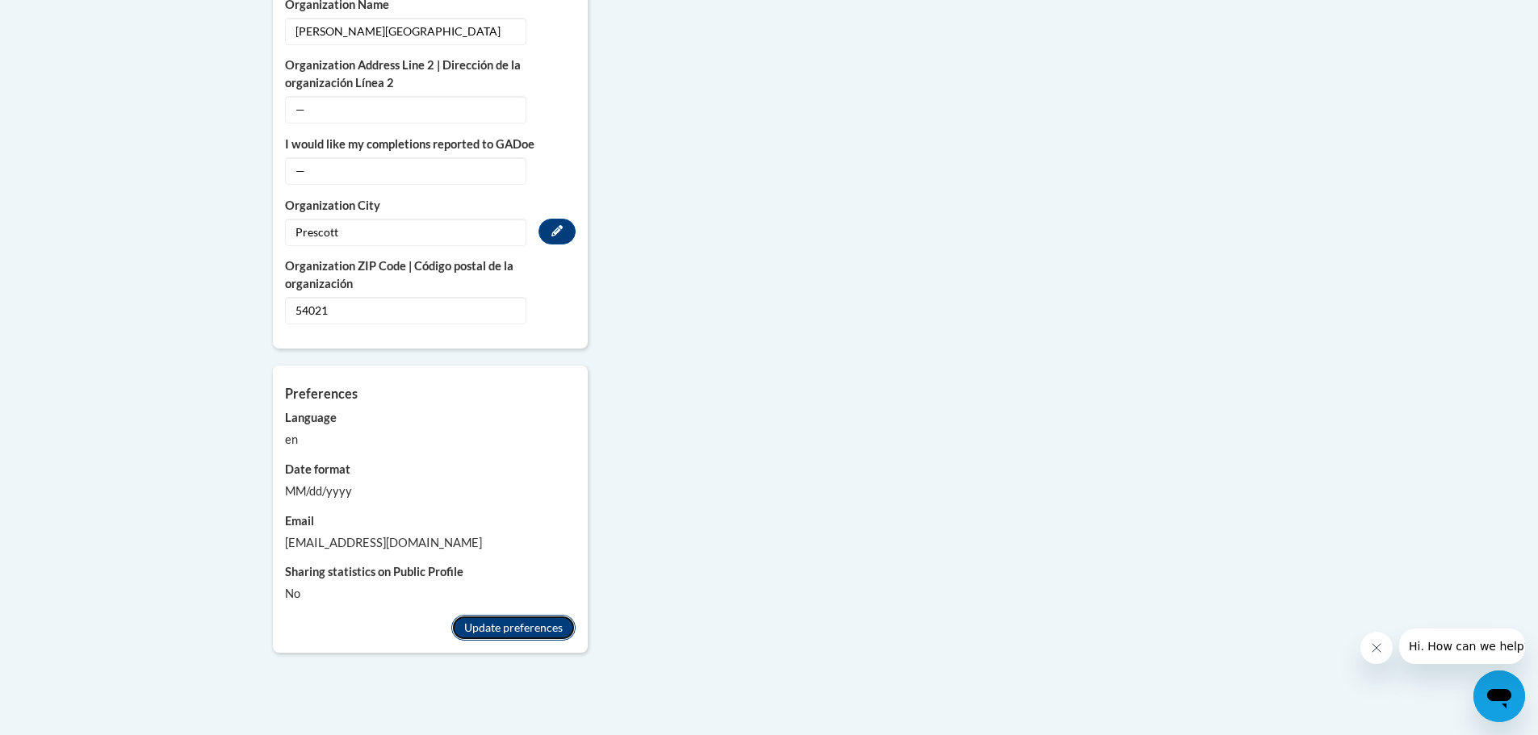
click at [529, 615] on button "Update preferences" at bounding box center [513, 628] width 124 height 26
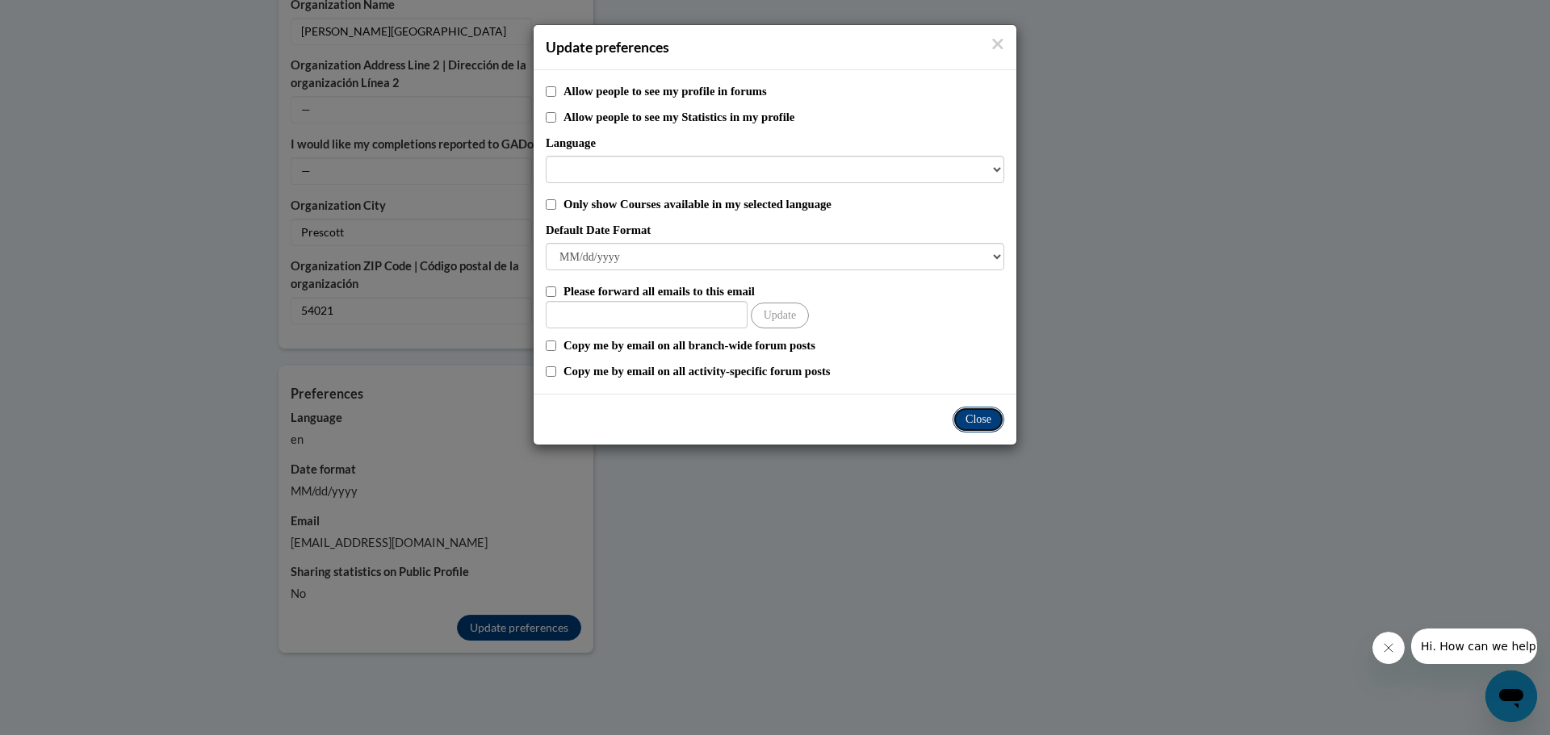
click at [986, 423] on button "Close" at bounding box center [978, 420] width 52 height 26
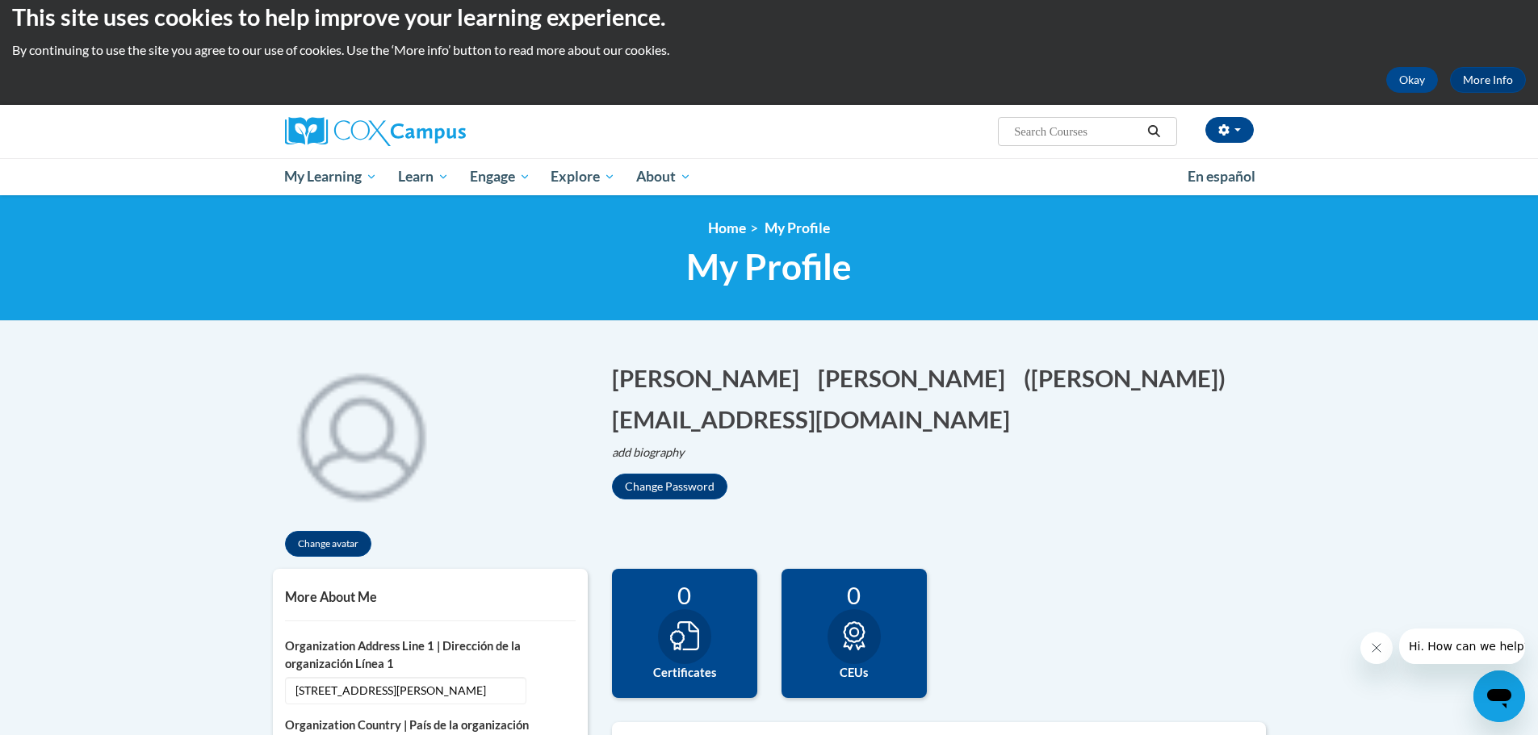
scroll to position [0, 0]
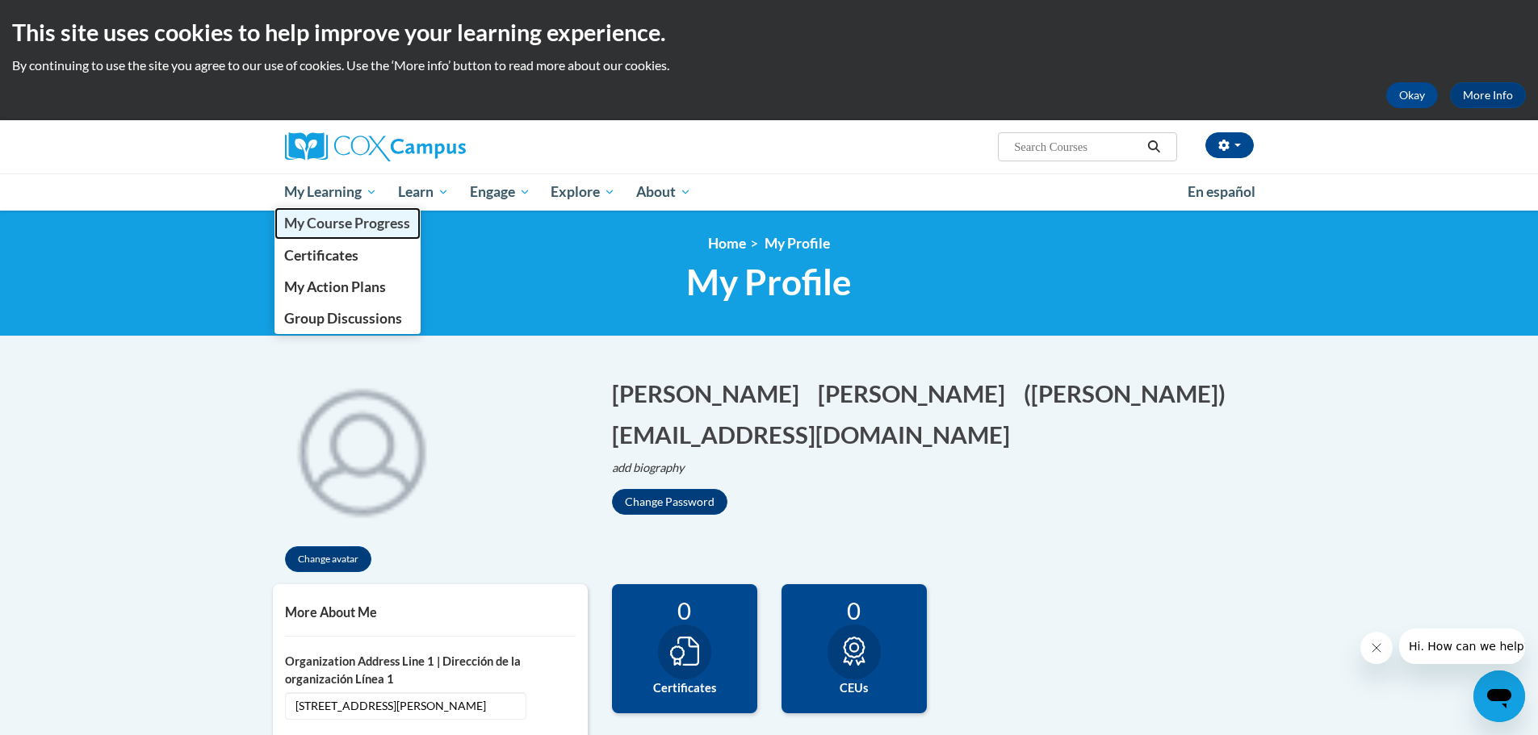
click at [311, 219] on span "My Course Progress" at bounding box center [347, 223] width 126 height 17
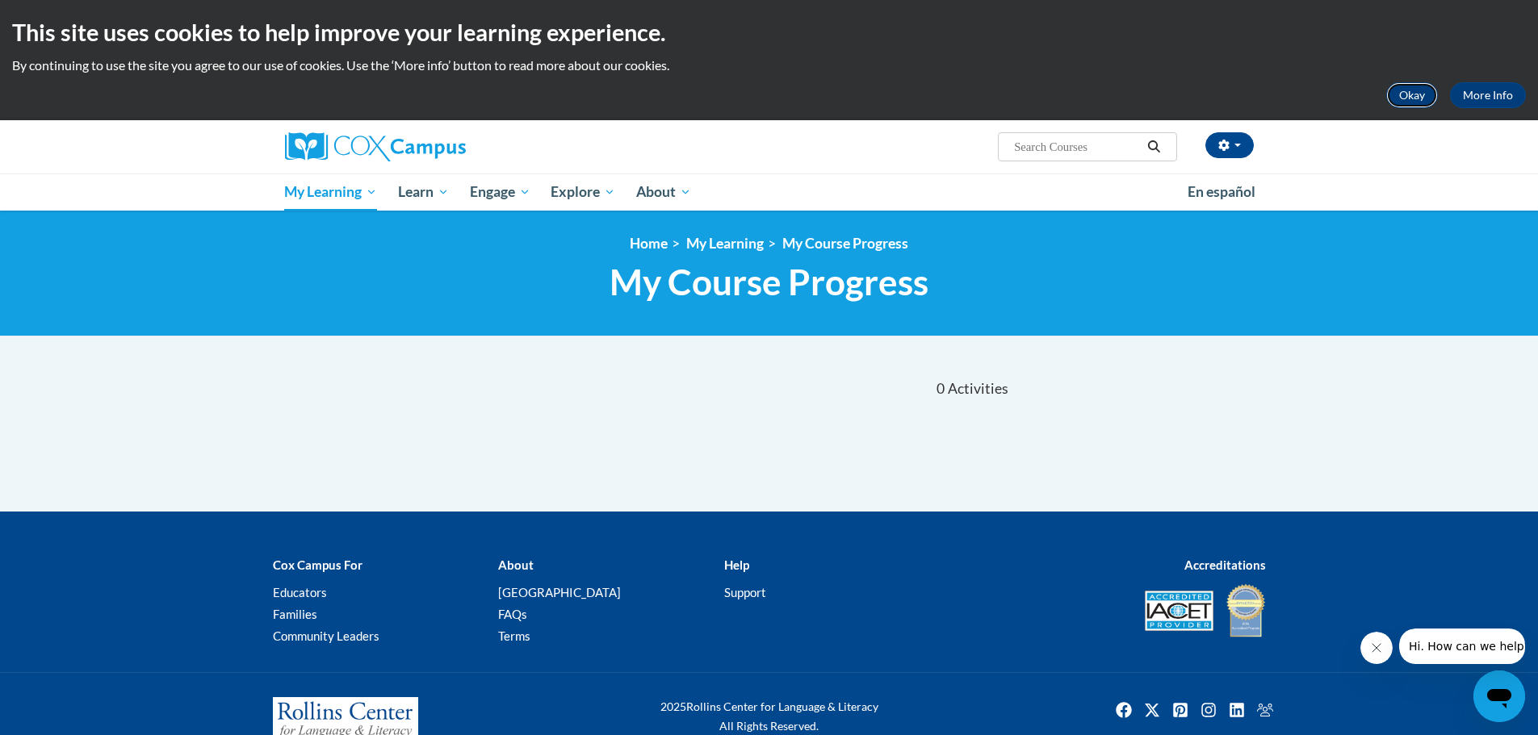
click at [1418, 98] on button "Okay" at bounding box center [1412, 95] width 52 height 26
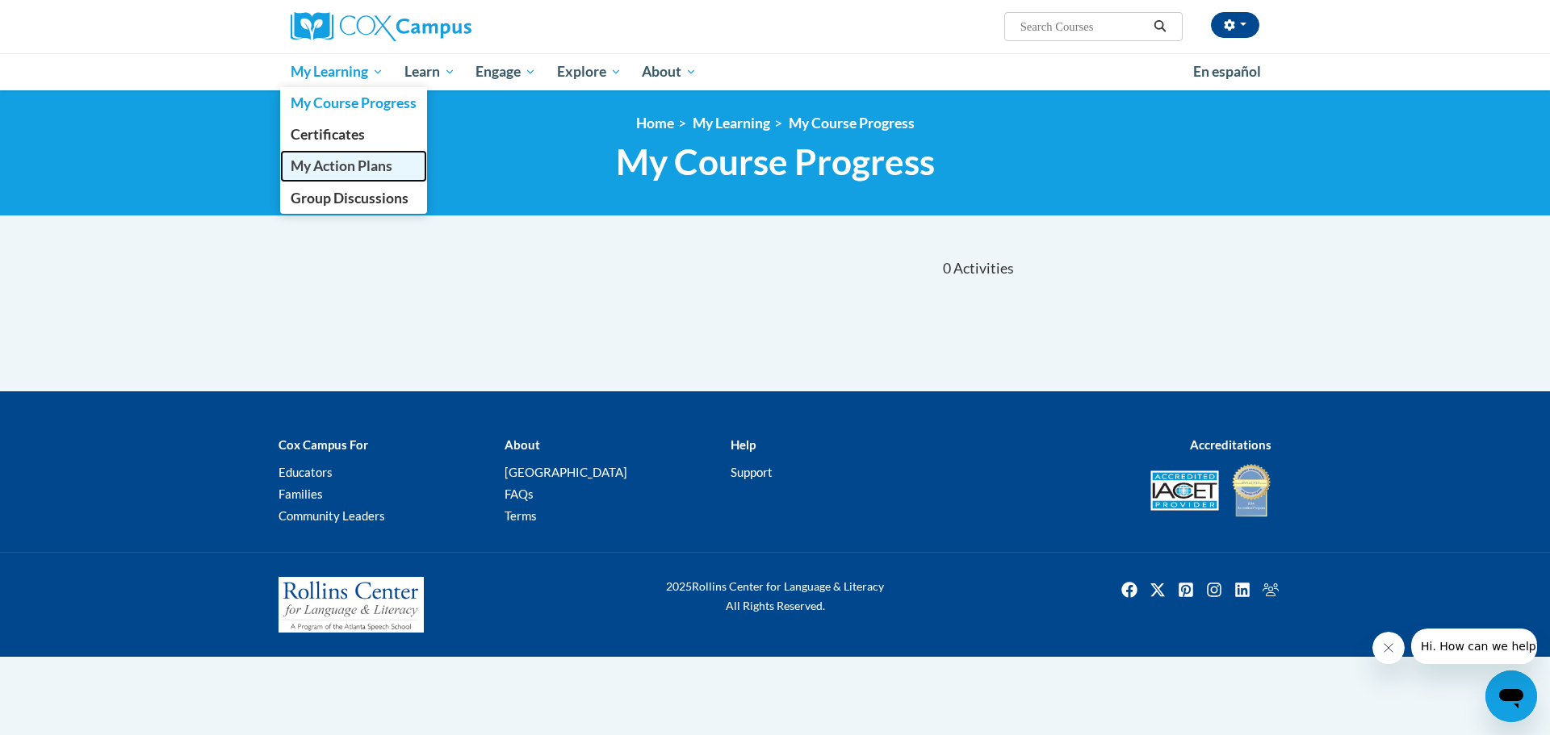
click at [345, 159] on span "My Action Plans" at bounding box center [342, 165] width 102 height 17
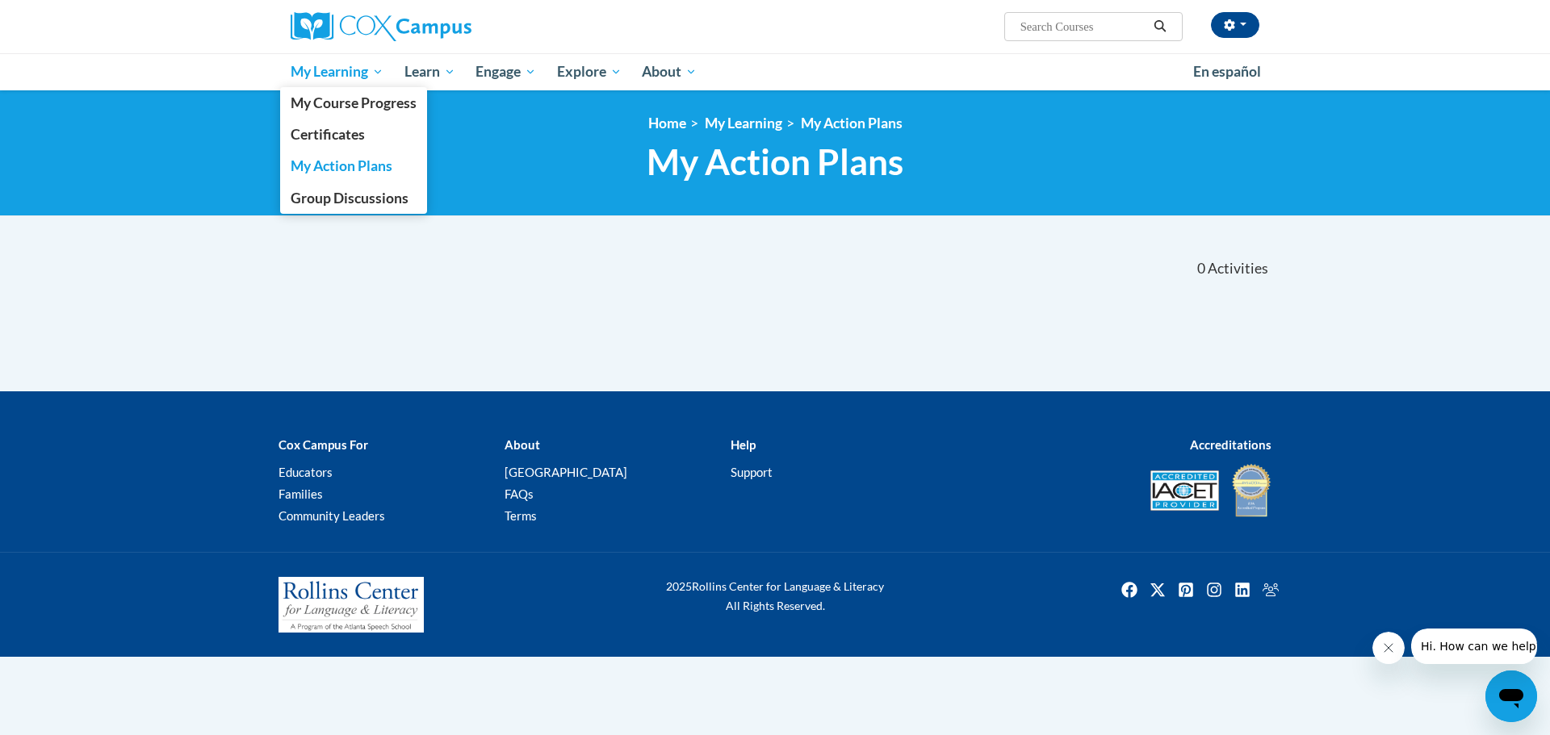
click at [362, 73] on span "My Learning" at bounding box center [337, 71] width 93 height 19
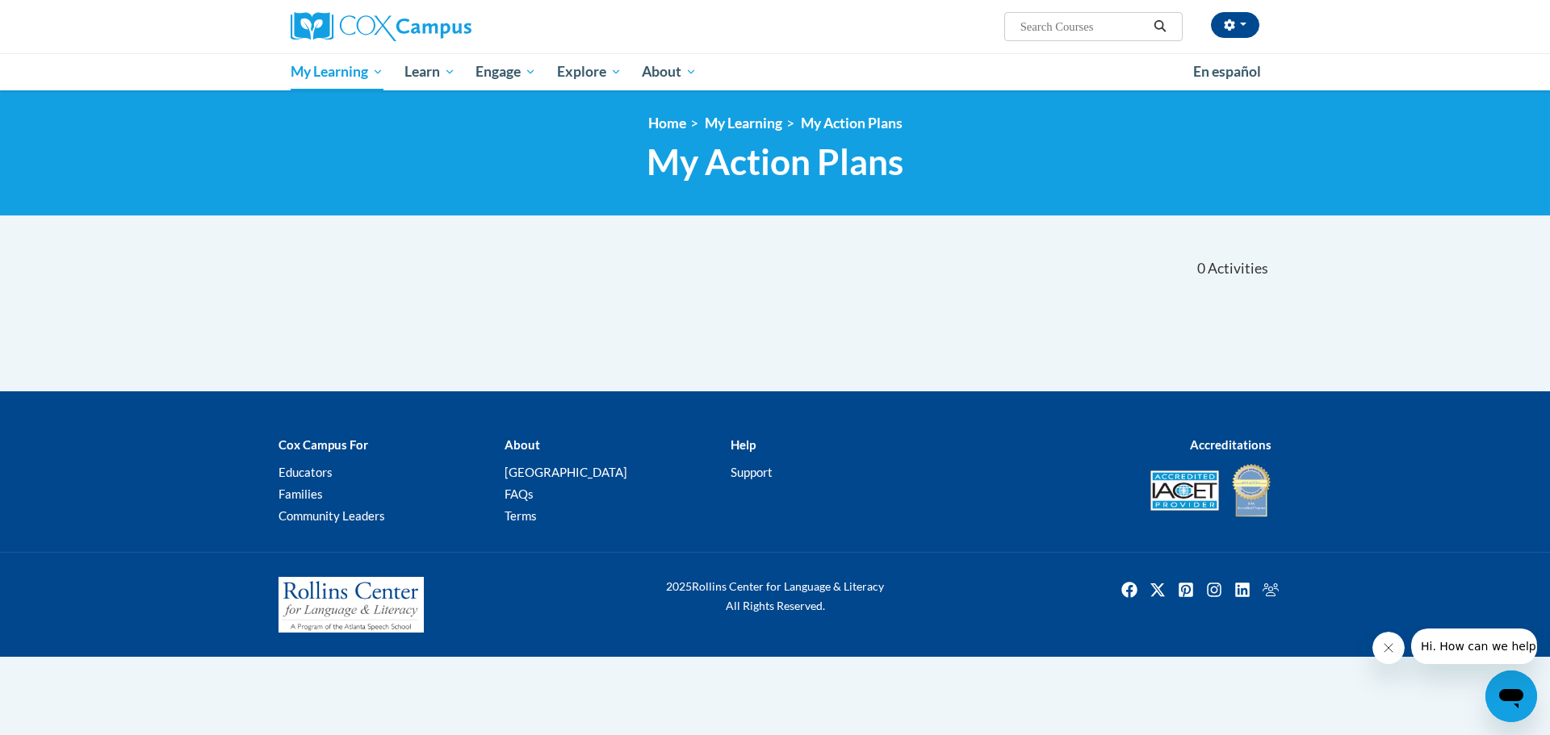
click at [956, 319] on div "«« « 1-0 » »» 0 Activities CEUs «« « 1-0" at bounding box center [774, 316] width 1017 height 151
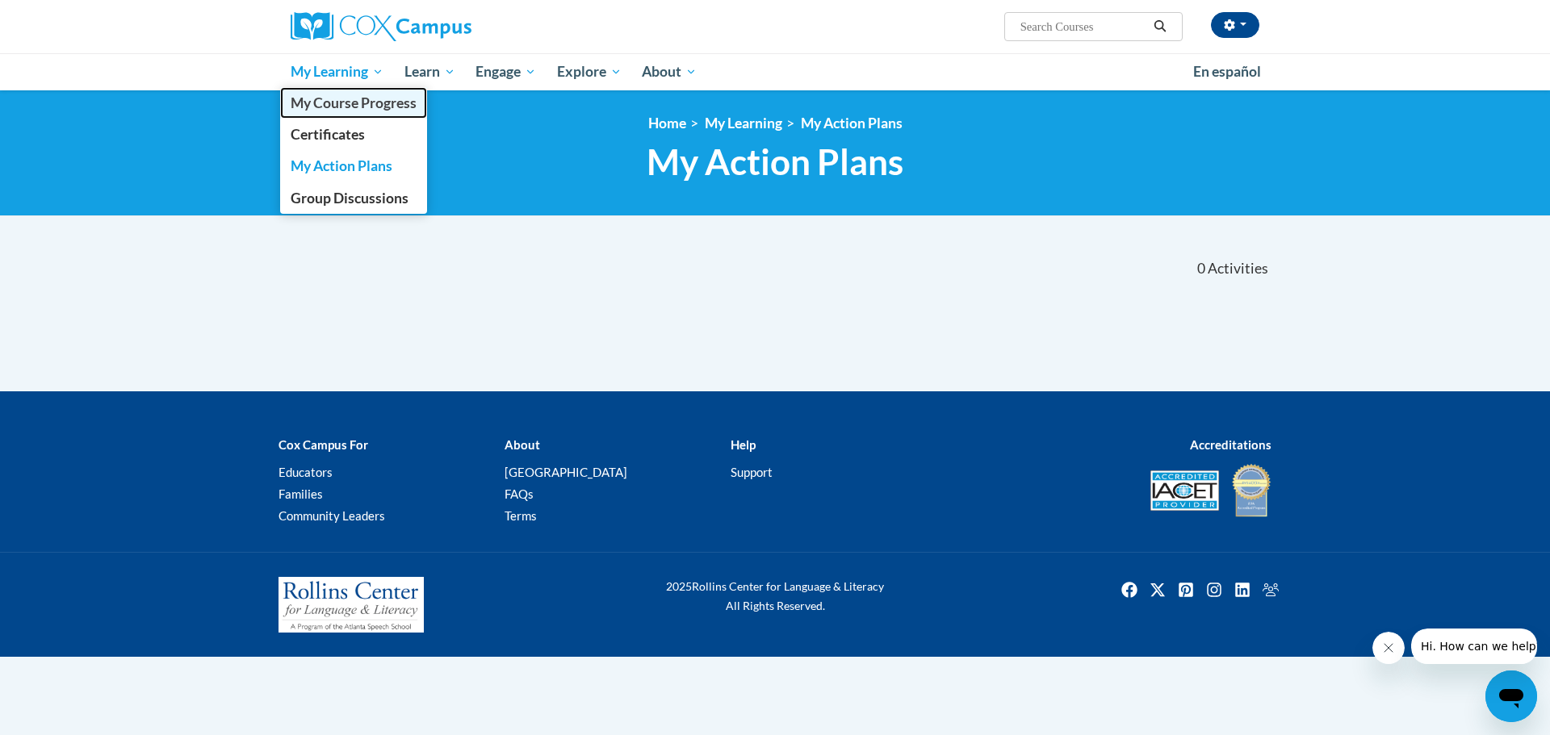
click at [344, 98] on span "My Course Progress" at bounding box center [354, 102] width 126 height 17
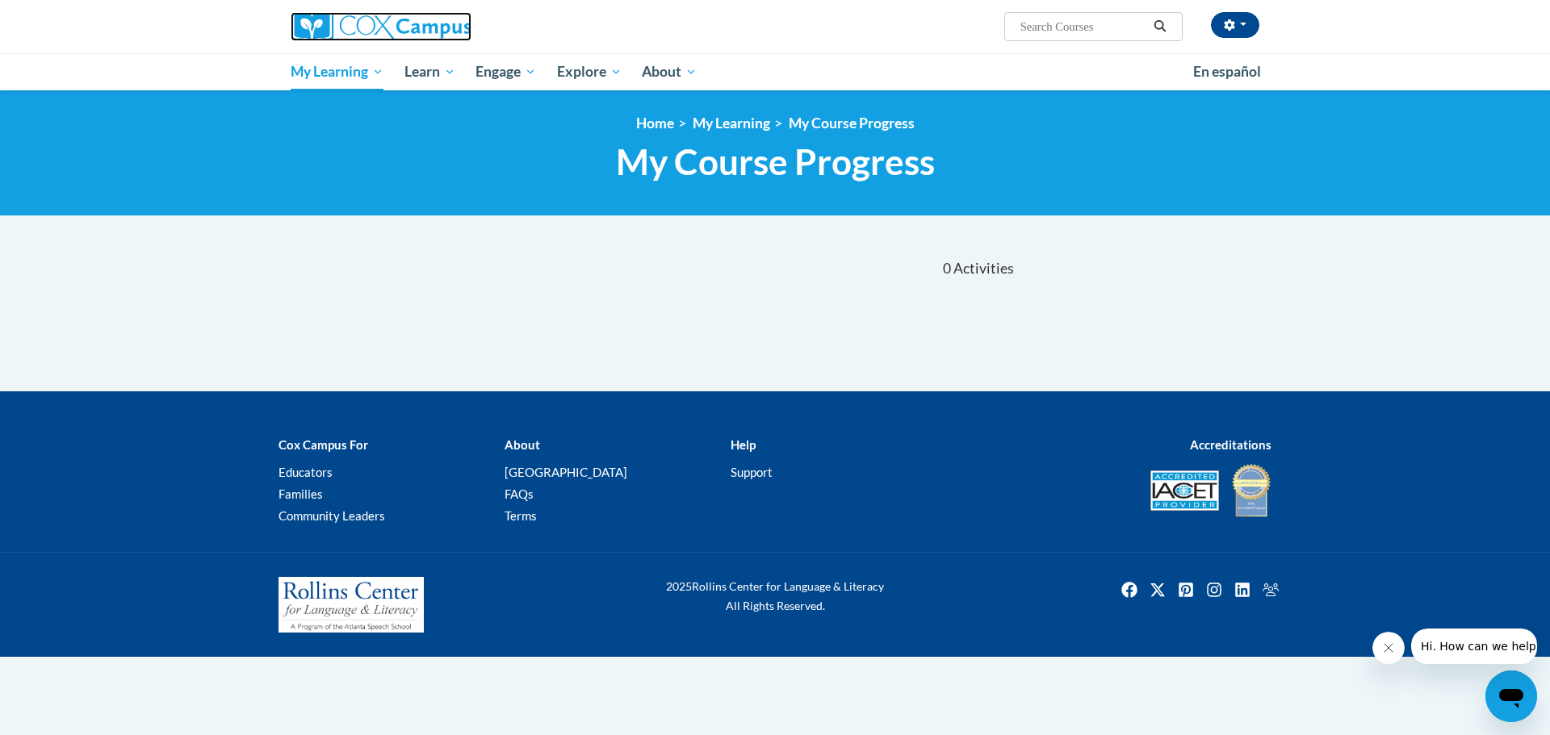
click at [370, 20] on img at bounding box center [381, 26] width 181 height 29
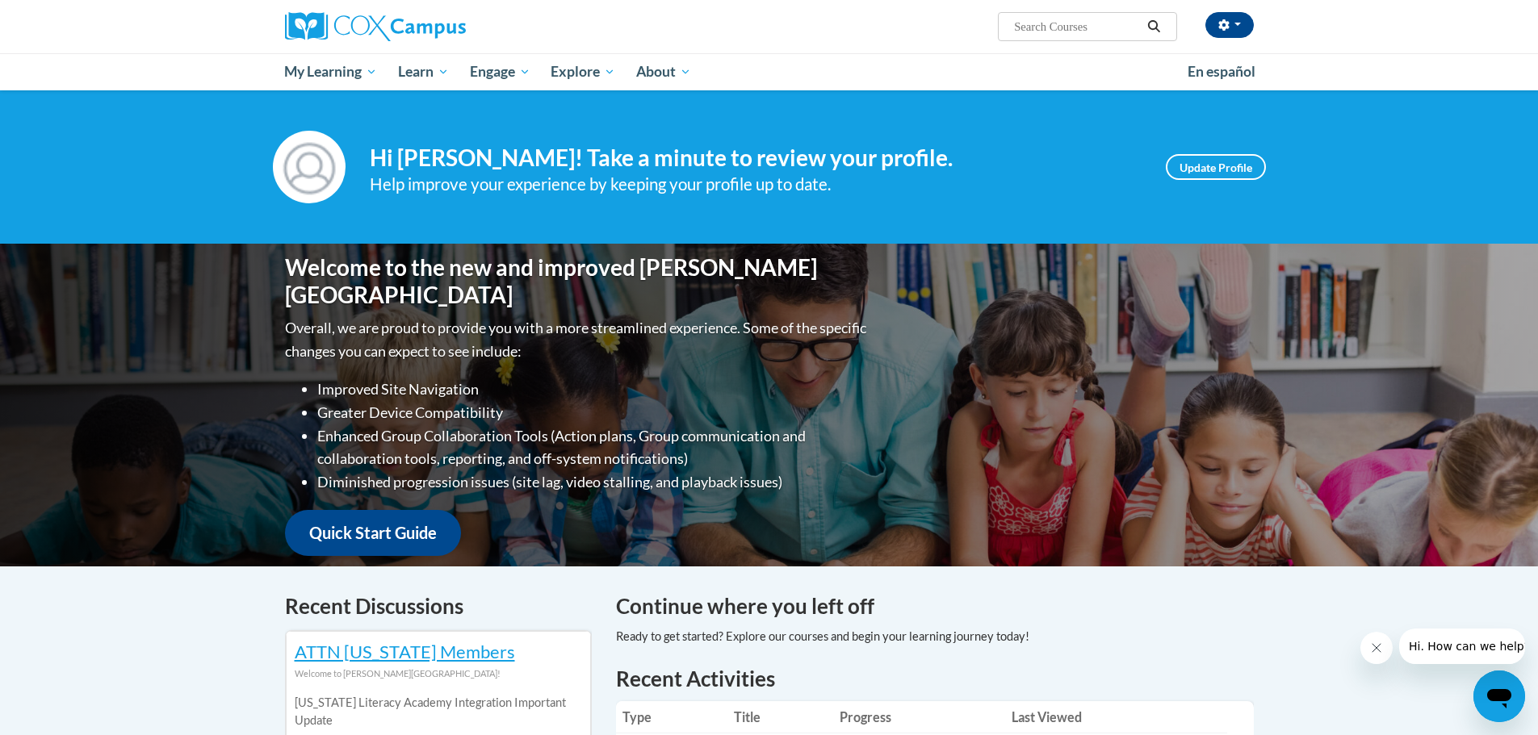
click at [1087, 27] on input "Search..." at bounding box center [1076, 26] width 129 height 19
click at [1149, 20] on icon "Search" at bounding box center [1153, 26] width 15 height 12
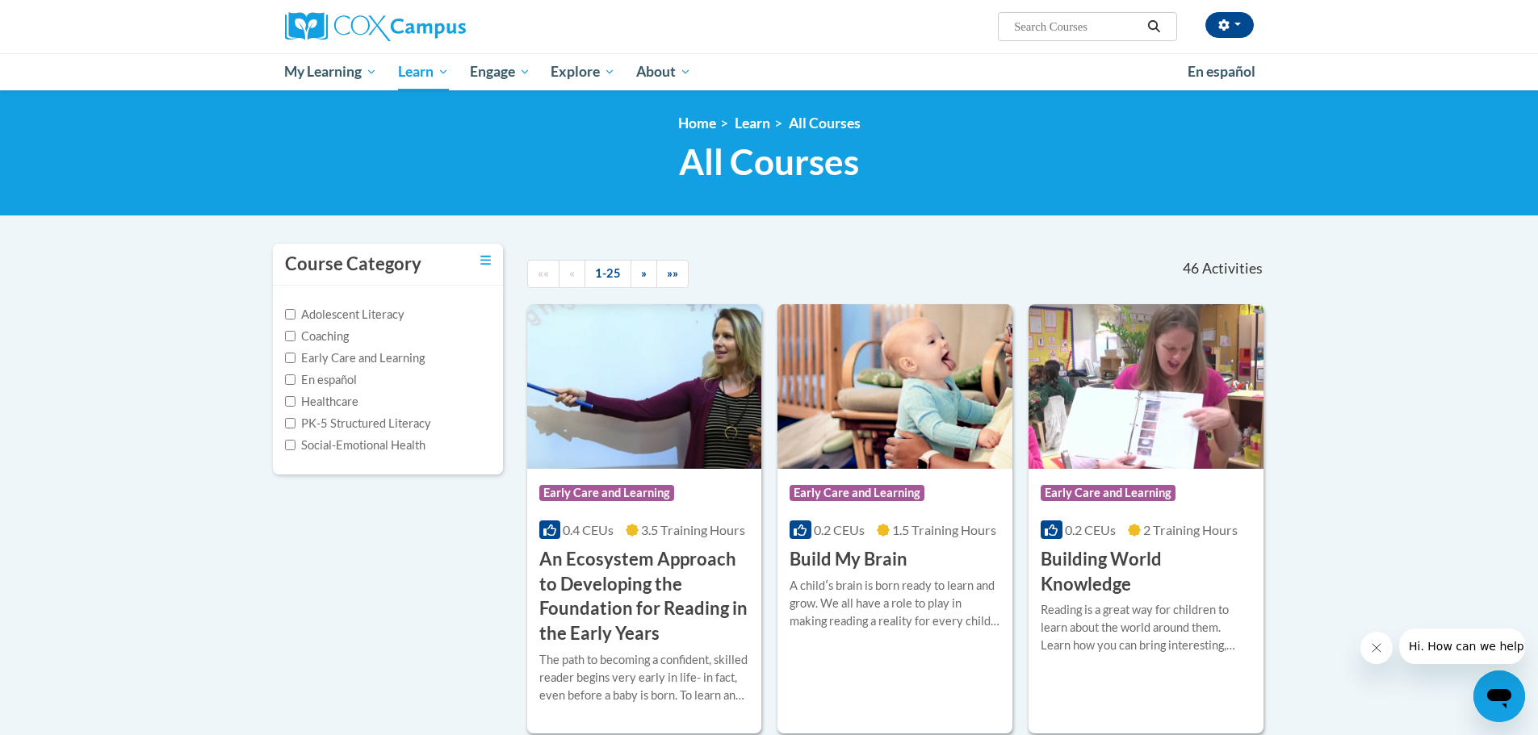
click at [1149, 20] on icon "Search" at bounding box center [1153, 26] width 15 height 12
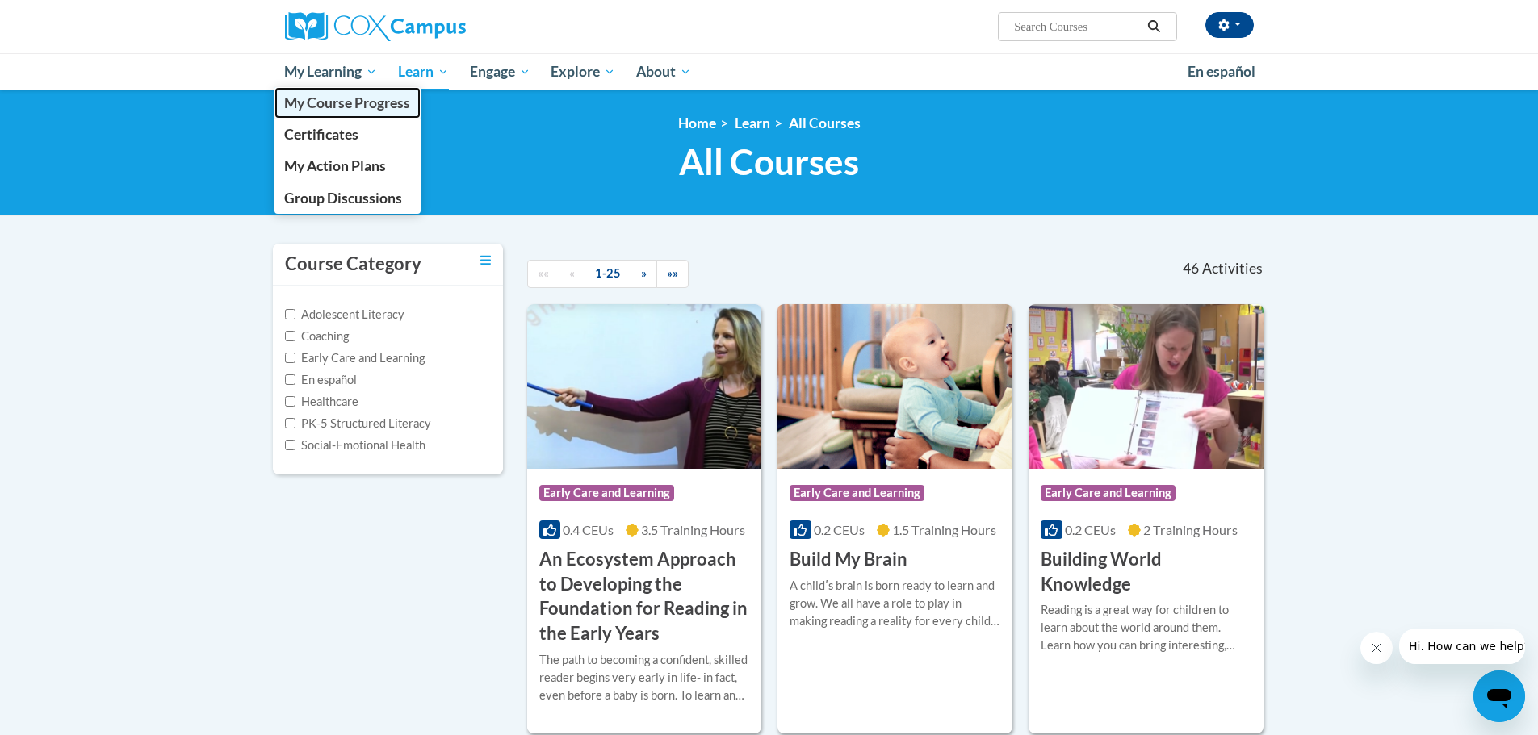
click at [324, 104] on span "My Course Progress" at bounding box center [347, 102] width 126 height 17
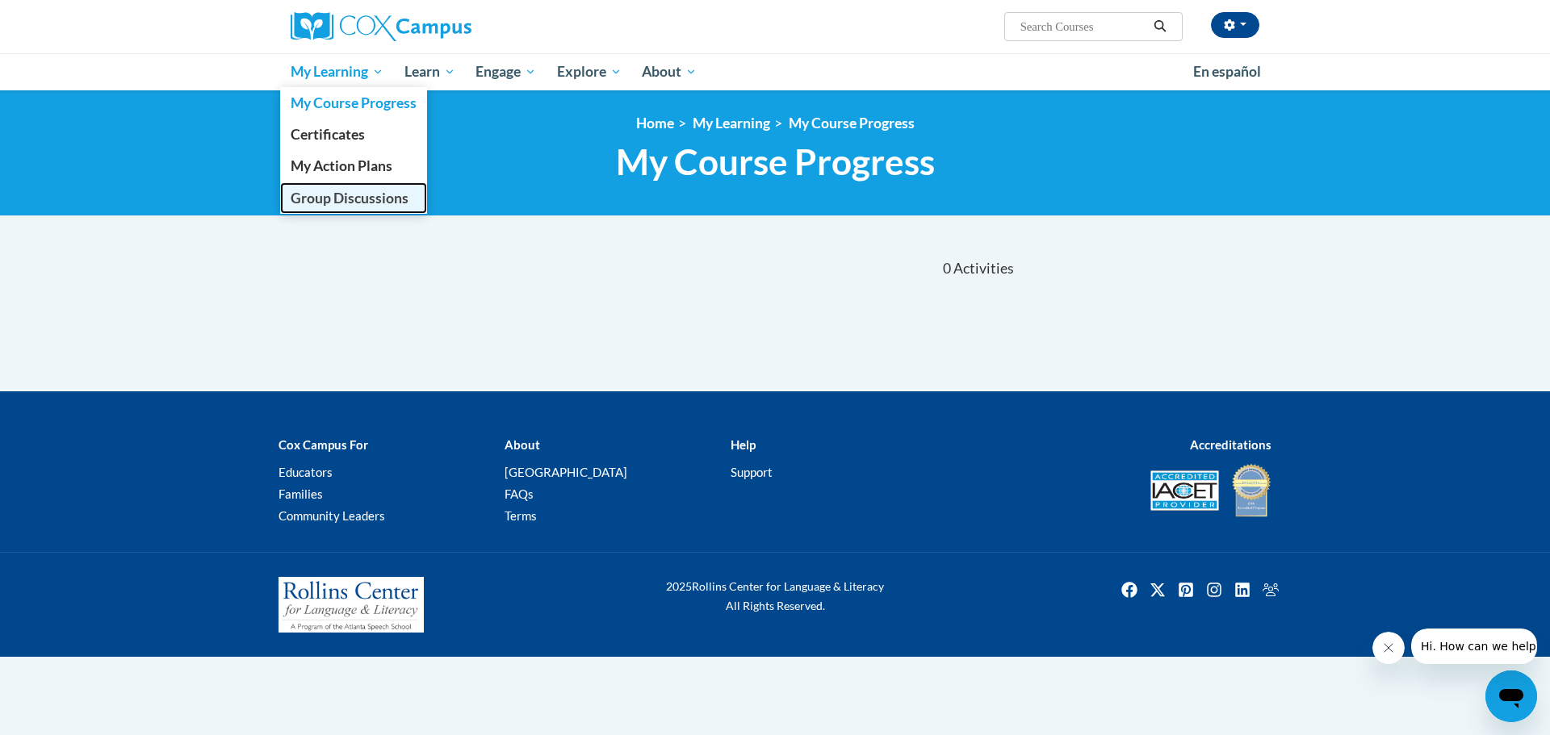
click at [345, 195] on span "Group Discussions" at bounding box center [350, 198] width 118 height 17
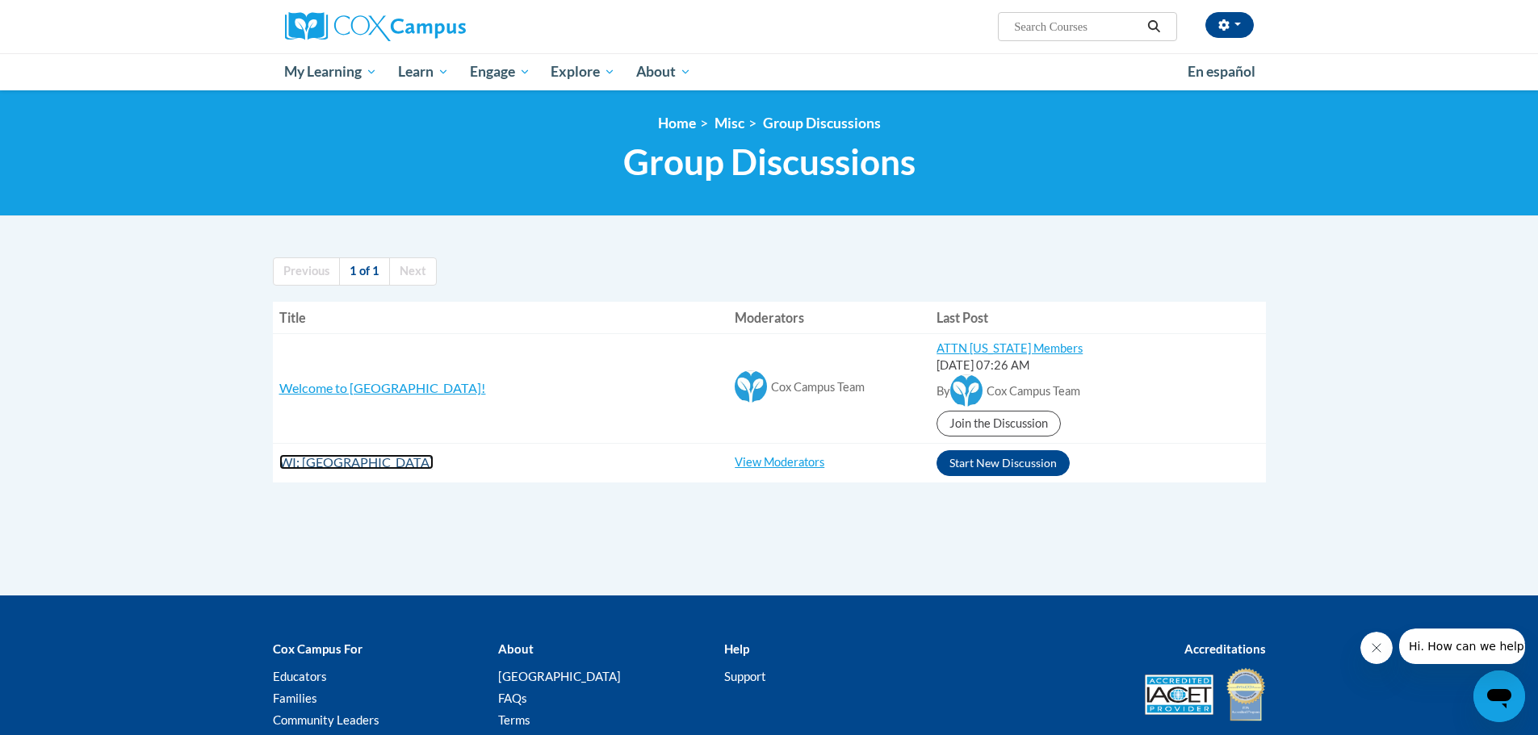
click at [376, 465] on span "WI: Prescott School District" at bounding box center [356, 461] width 154 height 15
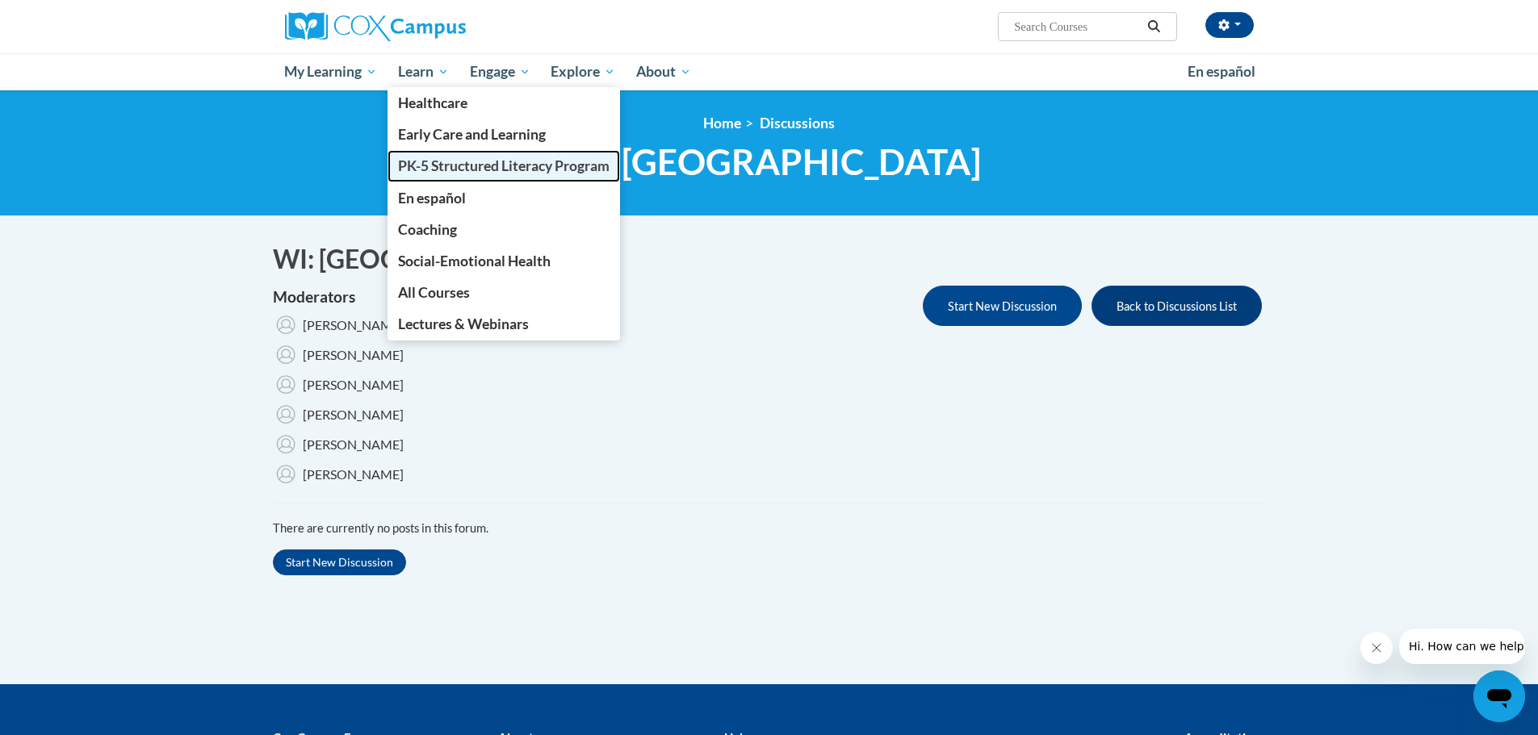
click at [424, 165] on span "PK-5 Structured Literacy Program" at bounding box center [503, 165] width 211 height 17
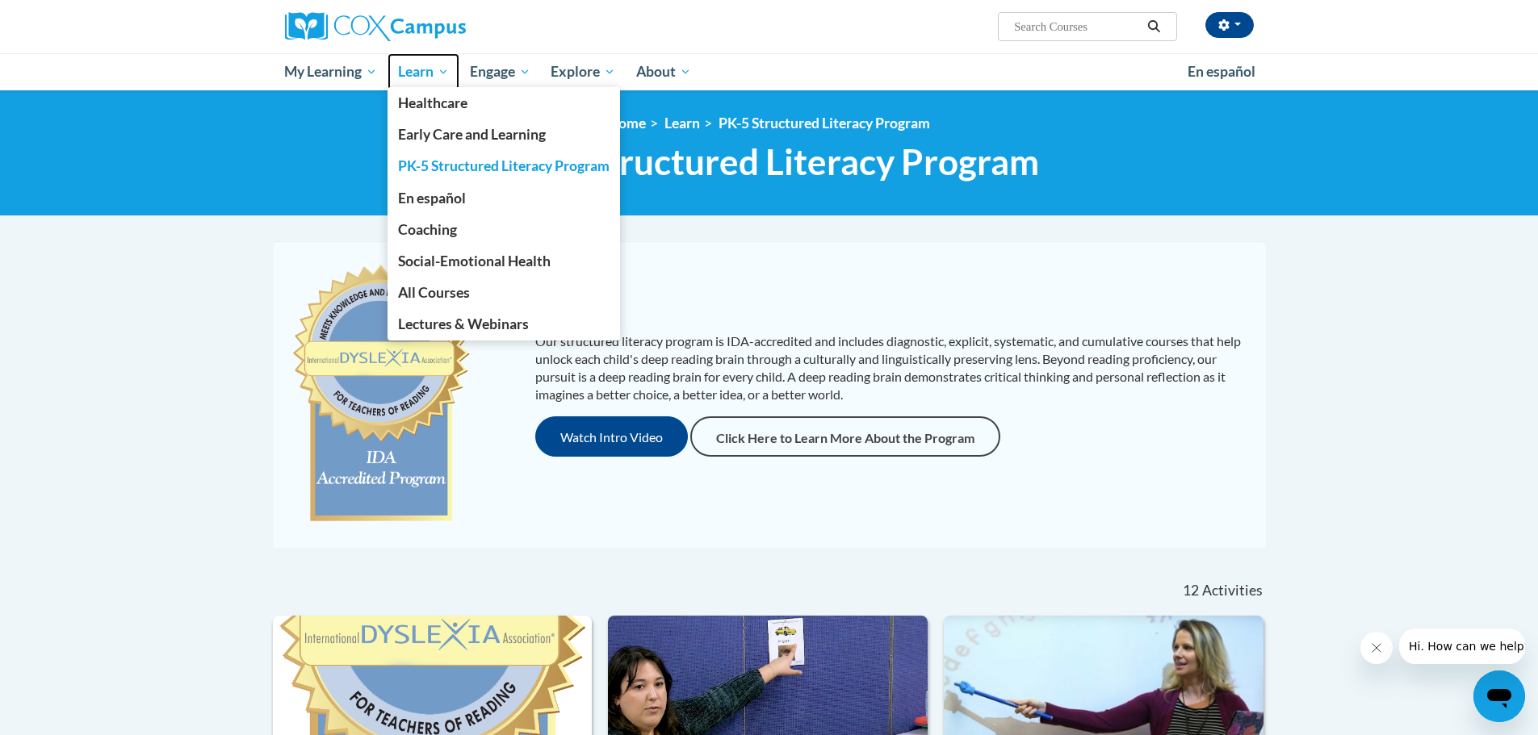
click at [413, 72] on span "Learn" at bounding box center [423, 71] width 51 height 19
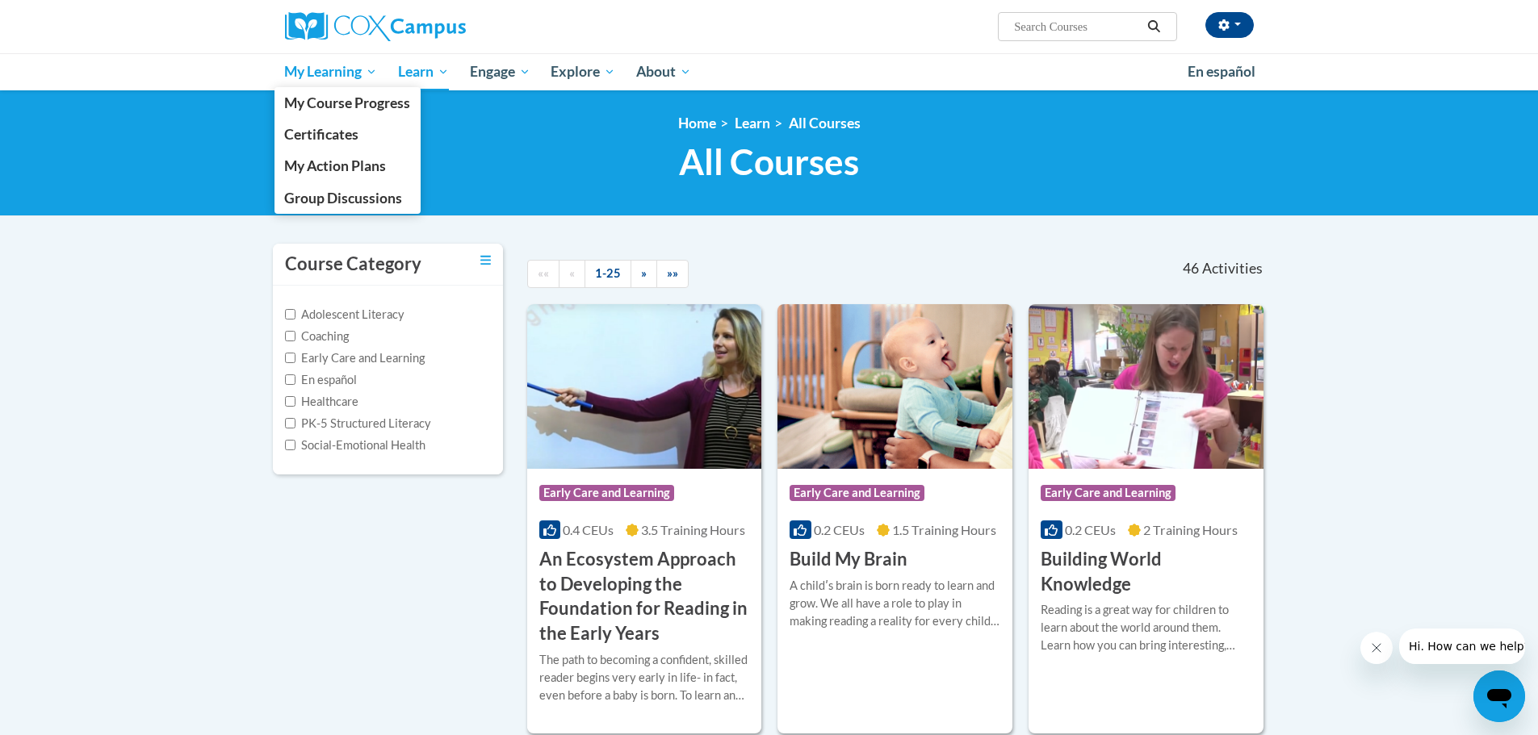
click at [291, 65] on span "My Learning" at bounding box center [330, 71] width 93 height 19
click at [320, 69] on span "My Learning" at bounding box center [330, 71] width 93 height 19
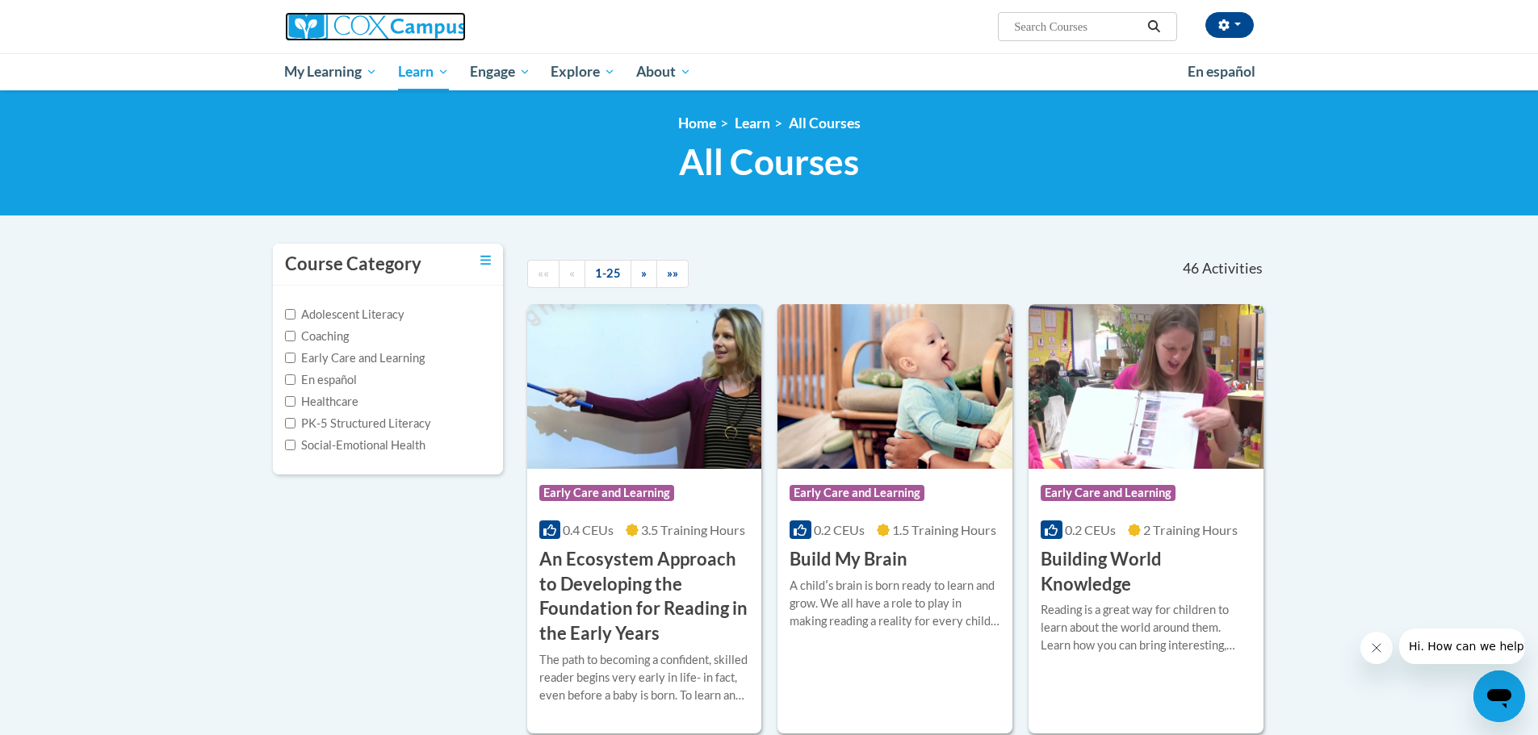
click at [350, 25] on img at bounding box center [375, 26] width 181 height 29
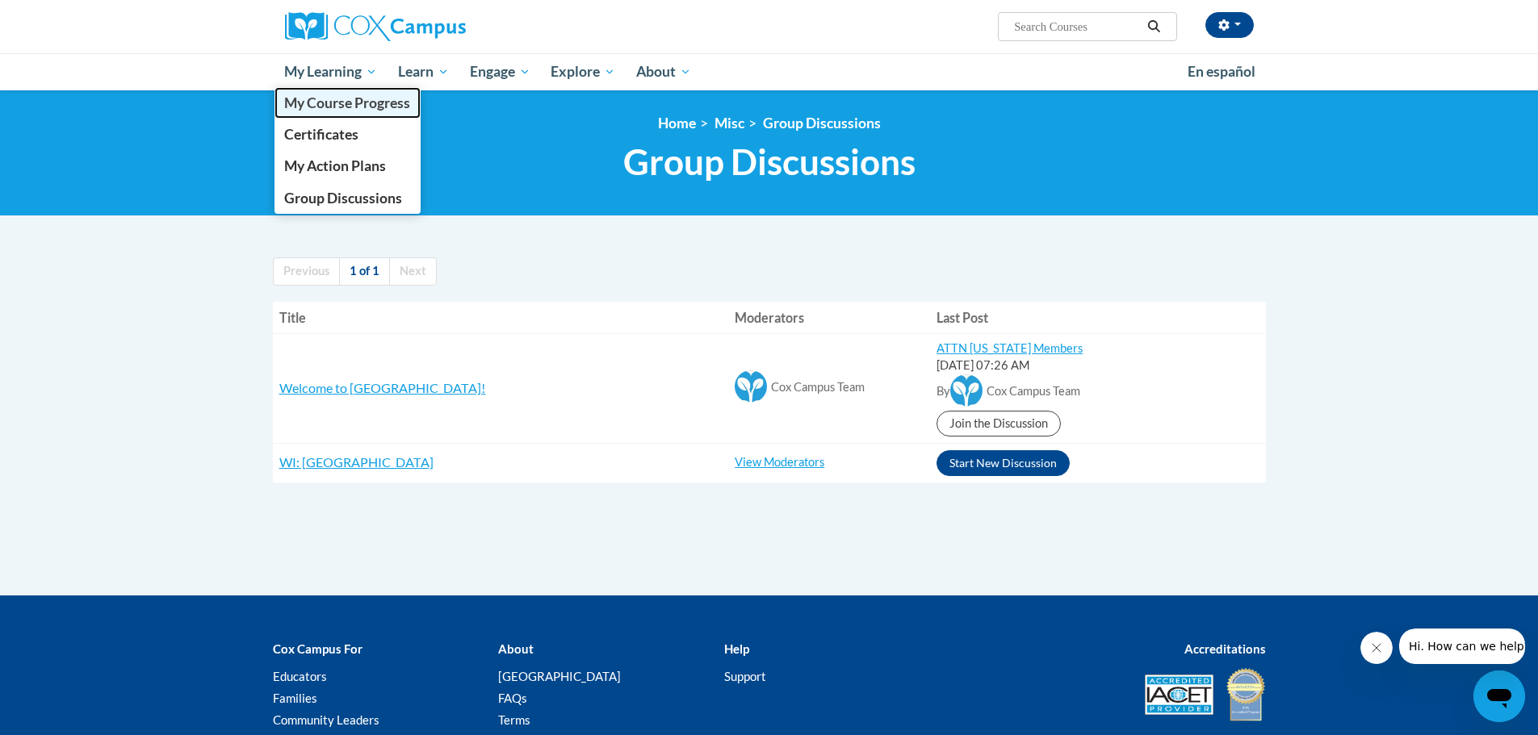
click at [333, 102] on span "My Course Progress" at bounding box center [347, 102] width 126 height 17
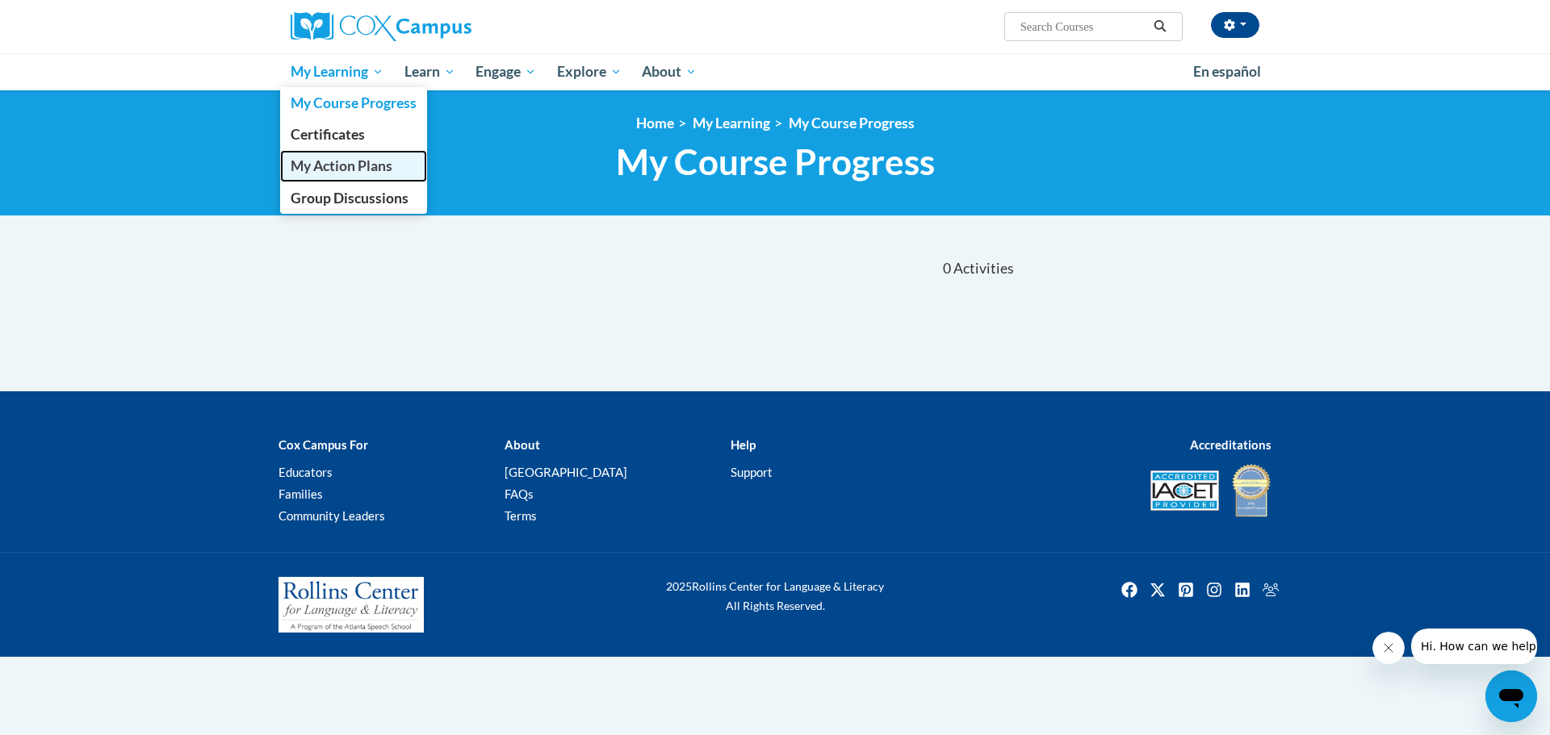
click at [362, 161] on span "My Action Plans" at bounding box center [342, 165] width 102 height 17
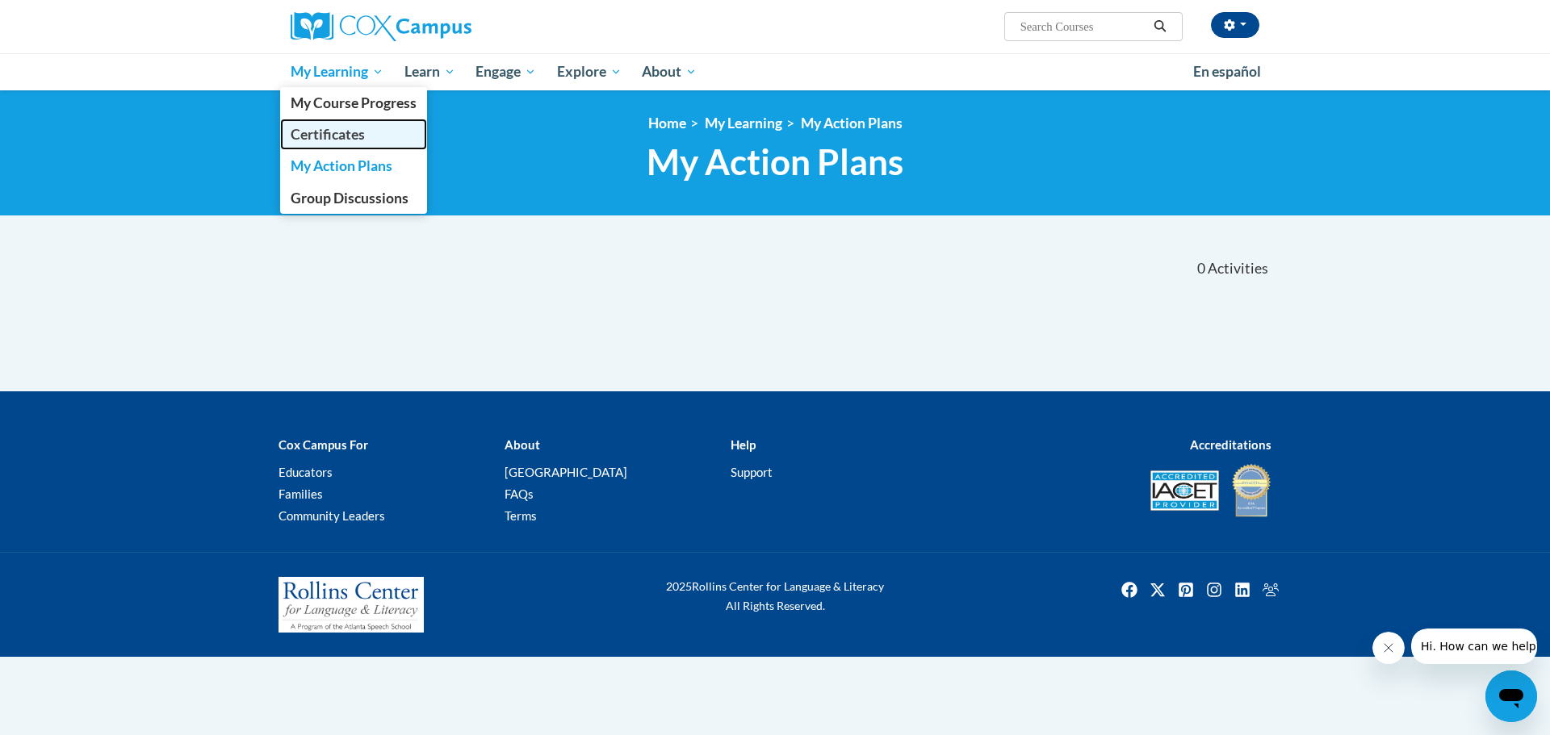
click at [350, 132] on span "Certificates" at bounding box center [328, 134] width 74 height 17
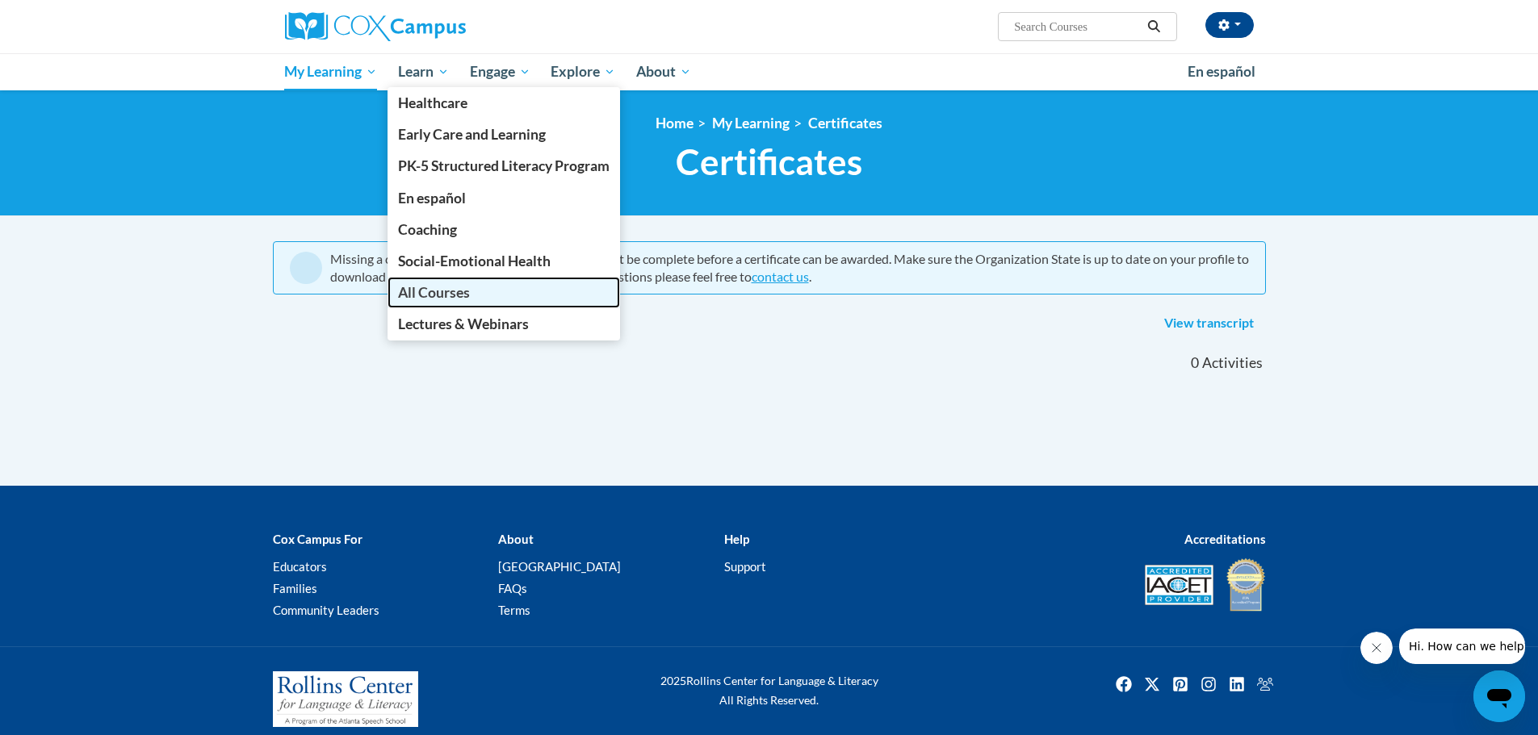
click at [480, 299] on link "All Courses" at bounding box center [503, 292] width 232 height 31
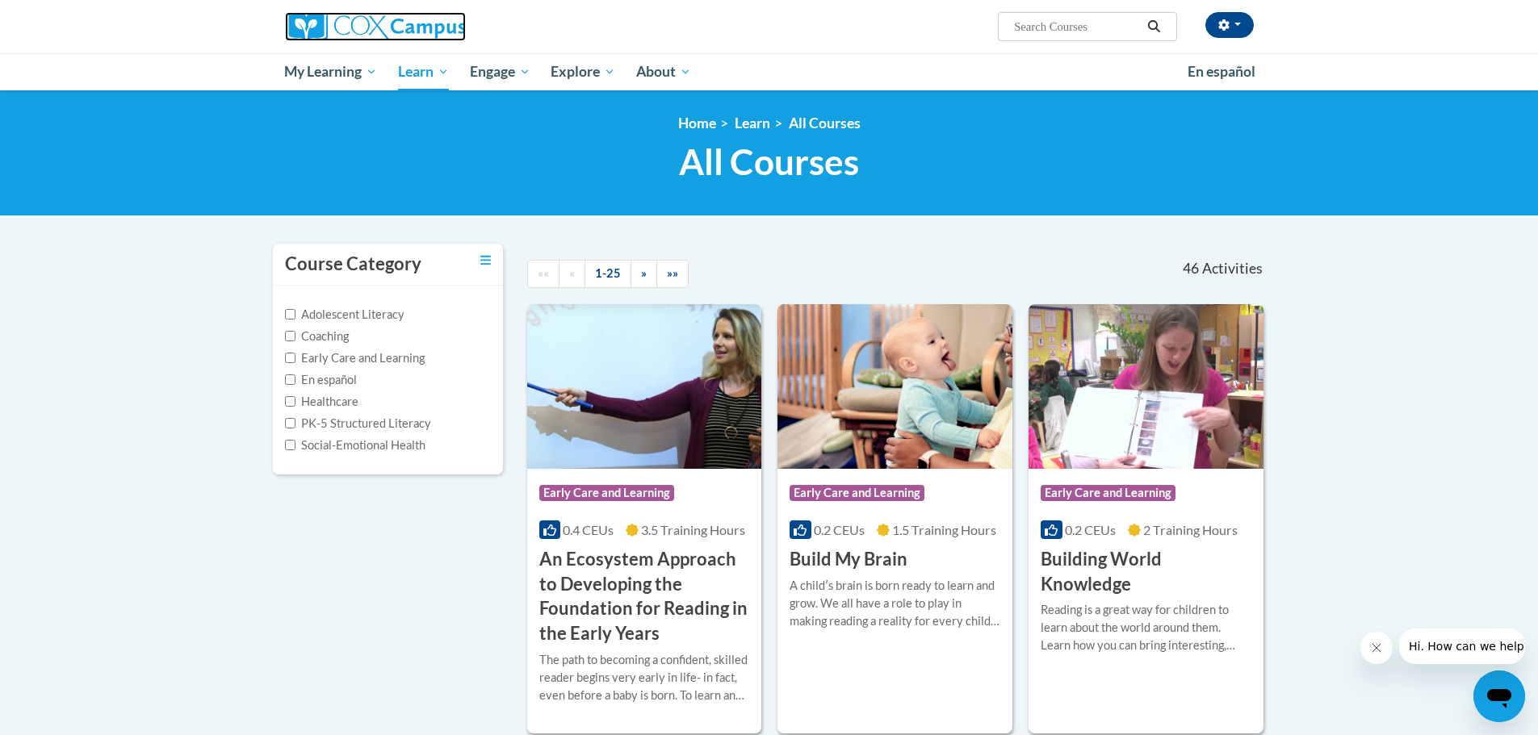
click at [383, 32] on img at bounding box center [375, 26] width 181 height 29
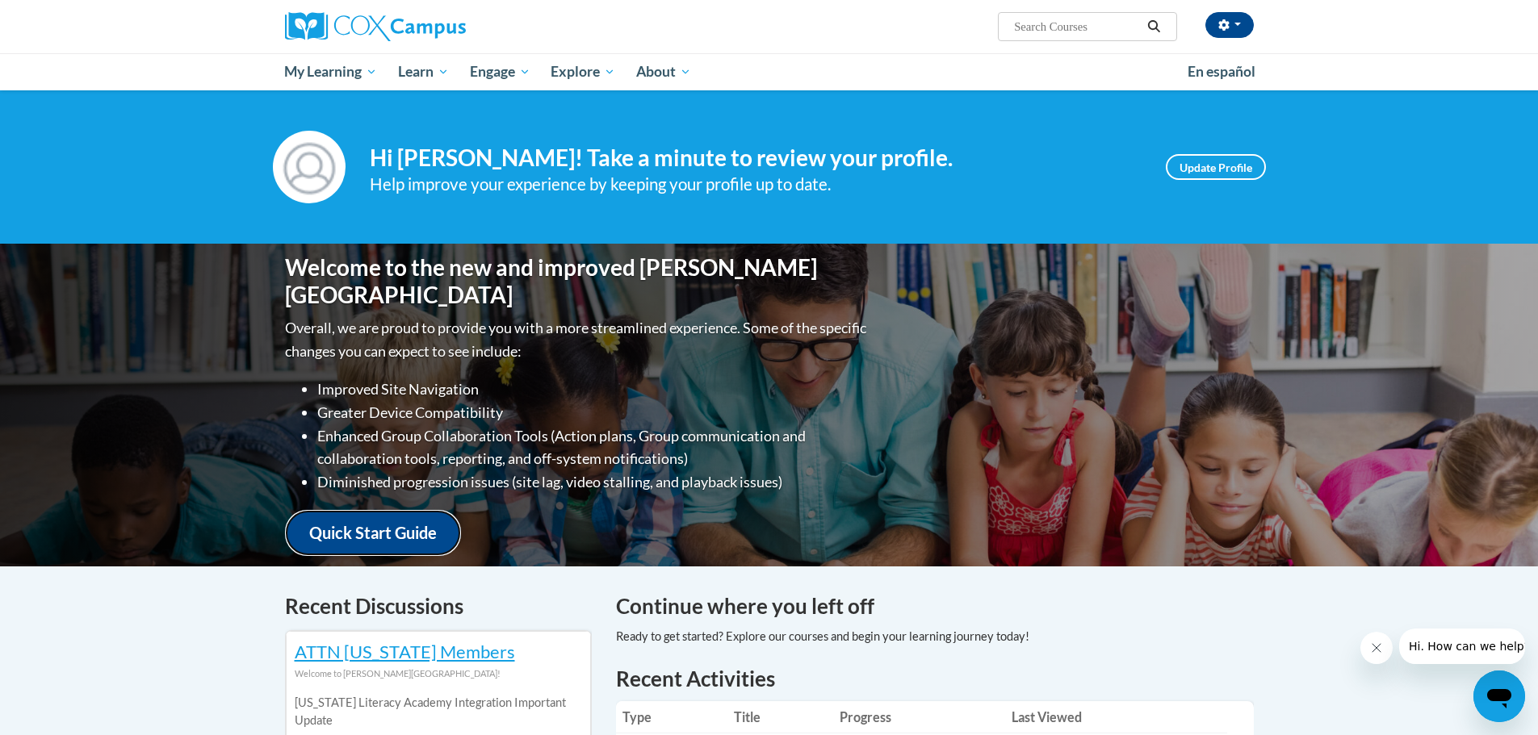
click at [391, 517] on link "Quick Start Guide" at bounding box center [373, 533] width 176 height 46
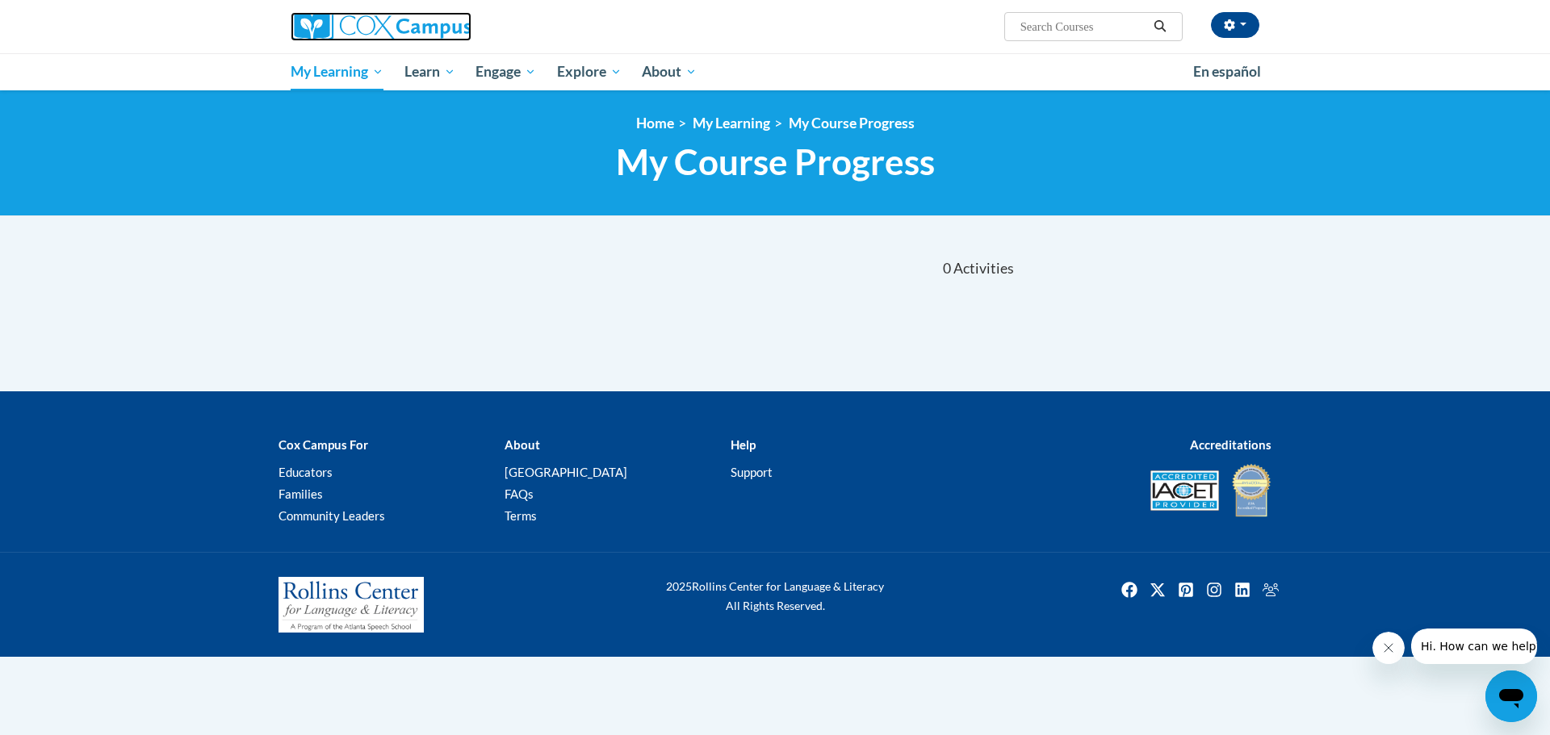
click at [376, 27] on img at bounding box center [381, 26] width 181 height 29
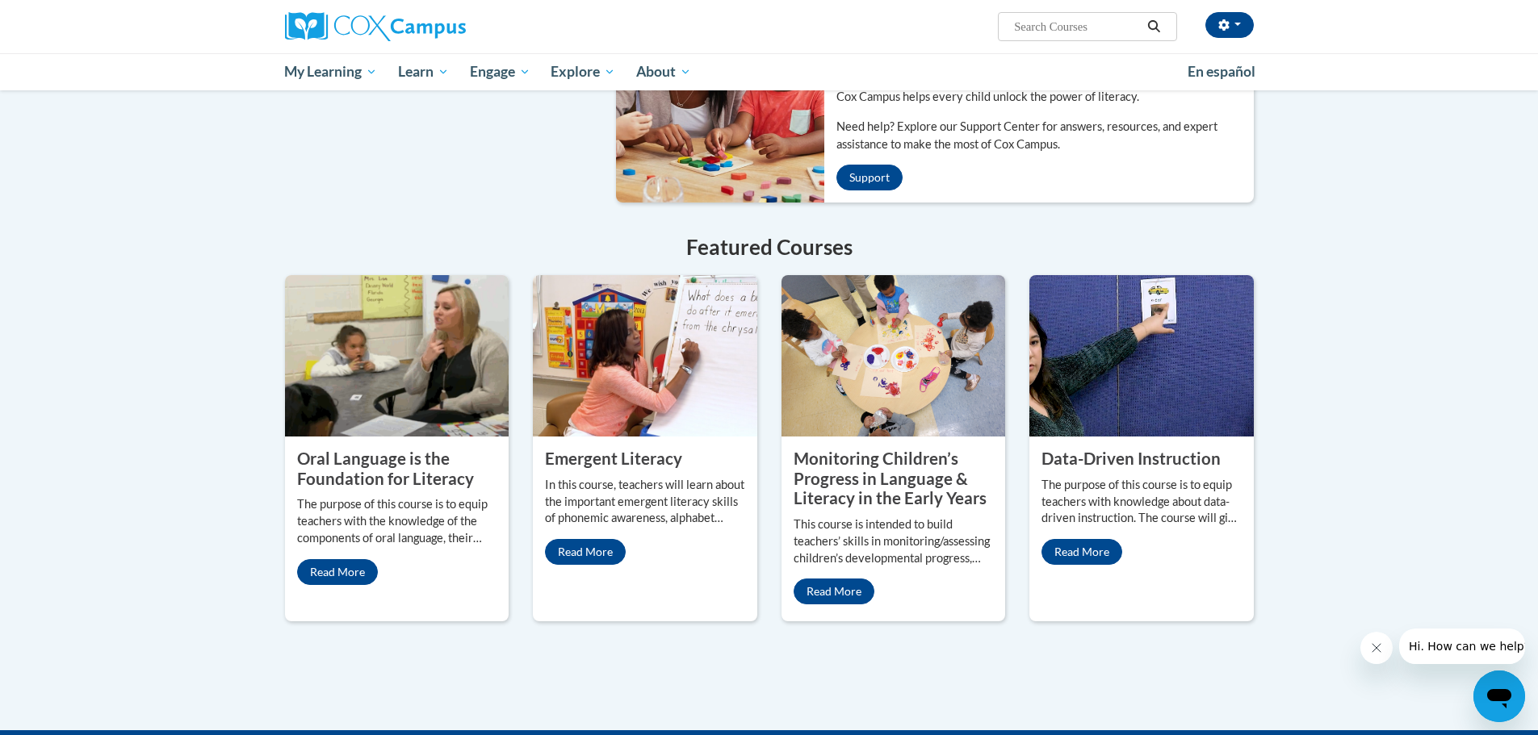
scroll to position [1144, 0]
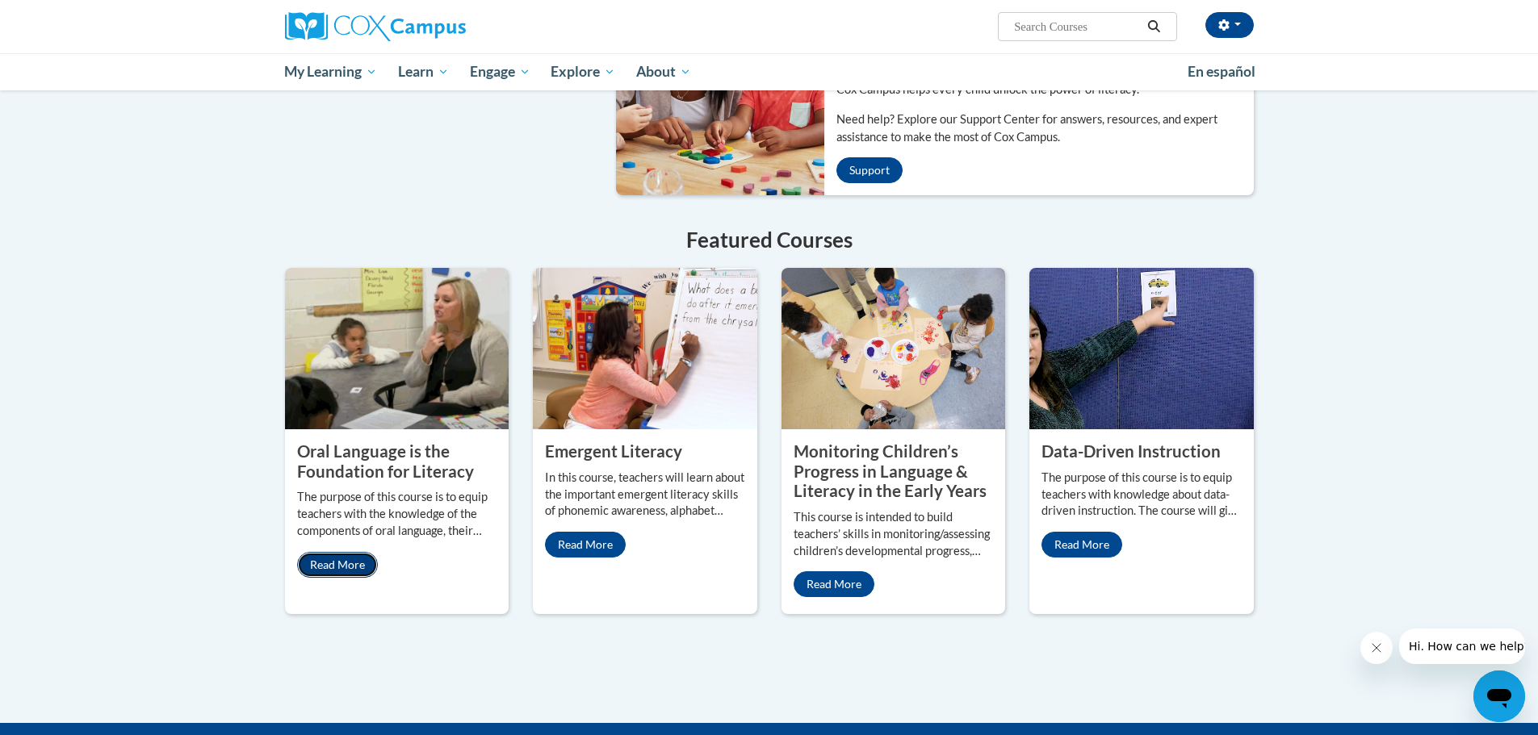
click at [345, 557] on link "Read More" at bounding box center [337, 565] width 81 height 26
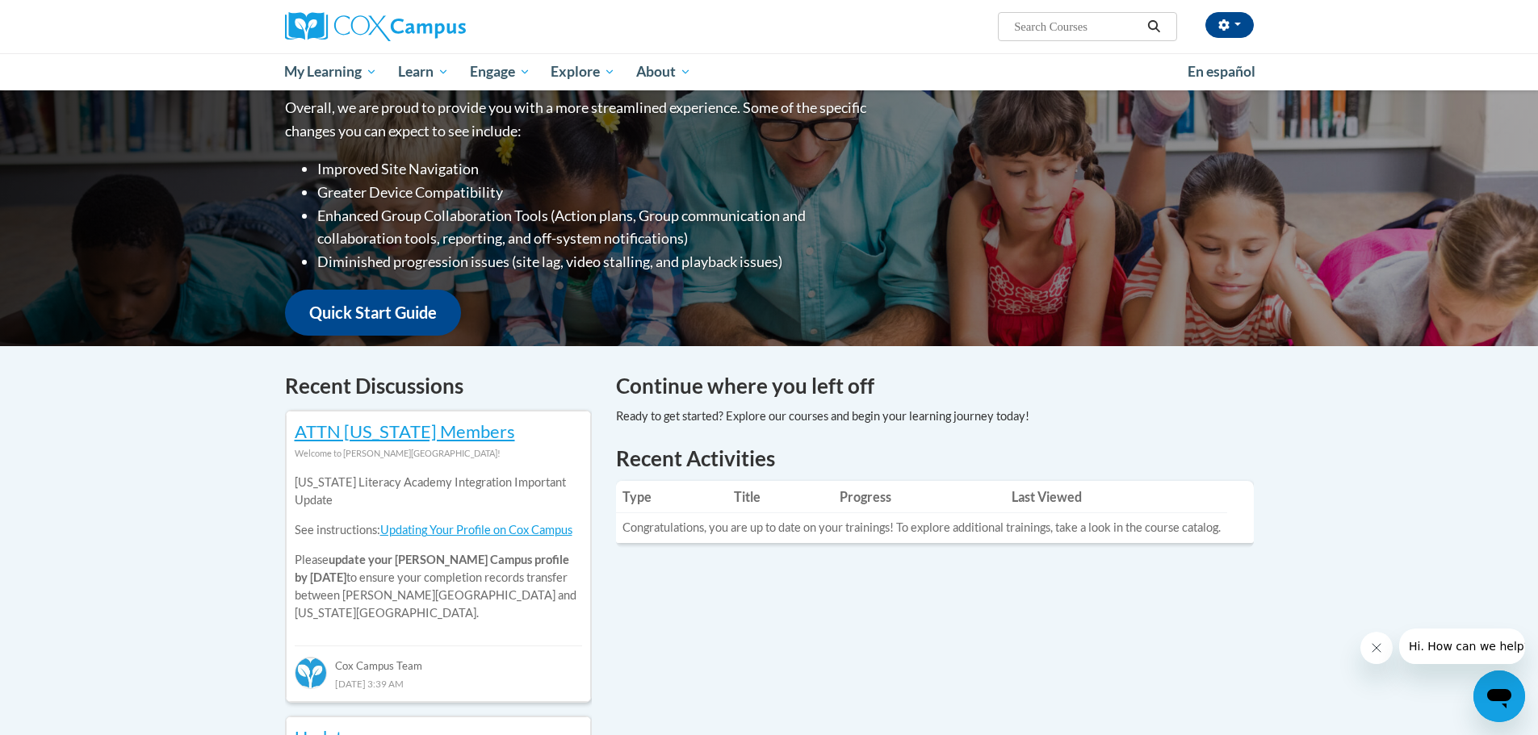
scroll to position [0, 0]
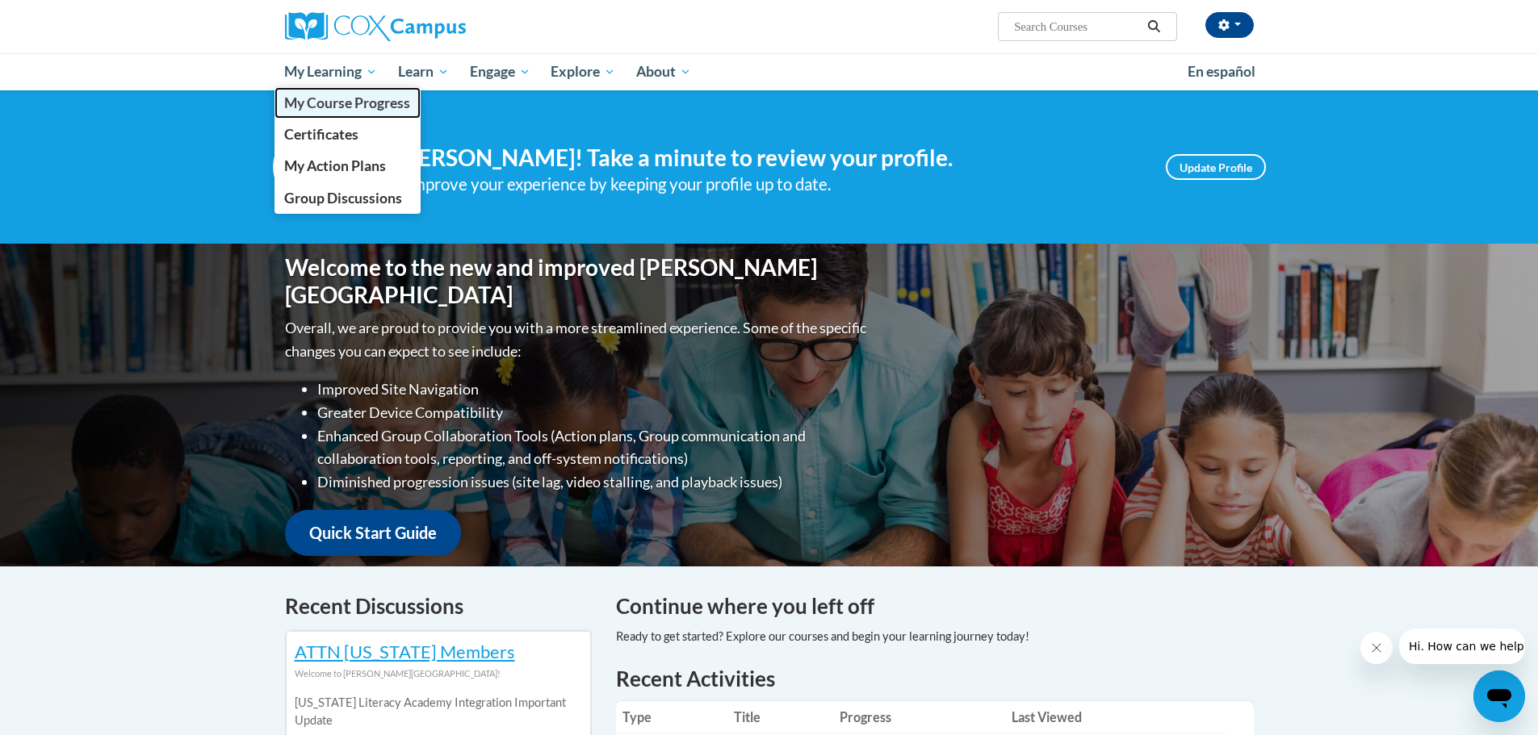
click at [358, 101] on span "My Course Progress" at bounding box center [347, 102] width 126 height 17
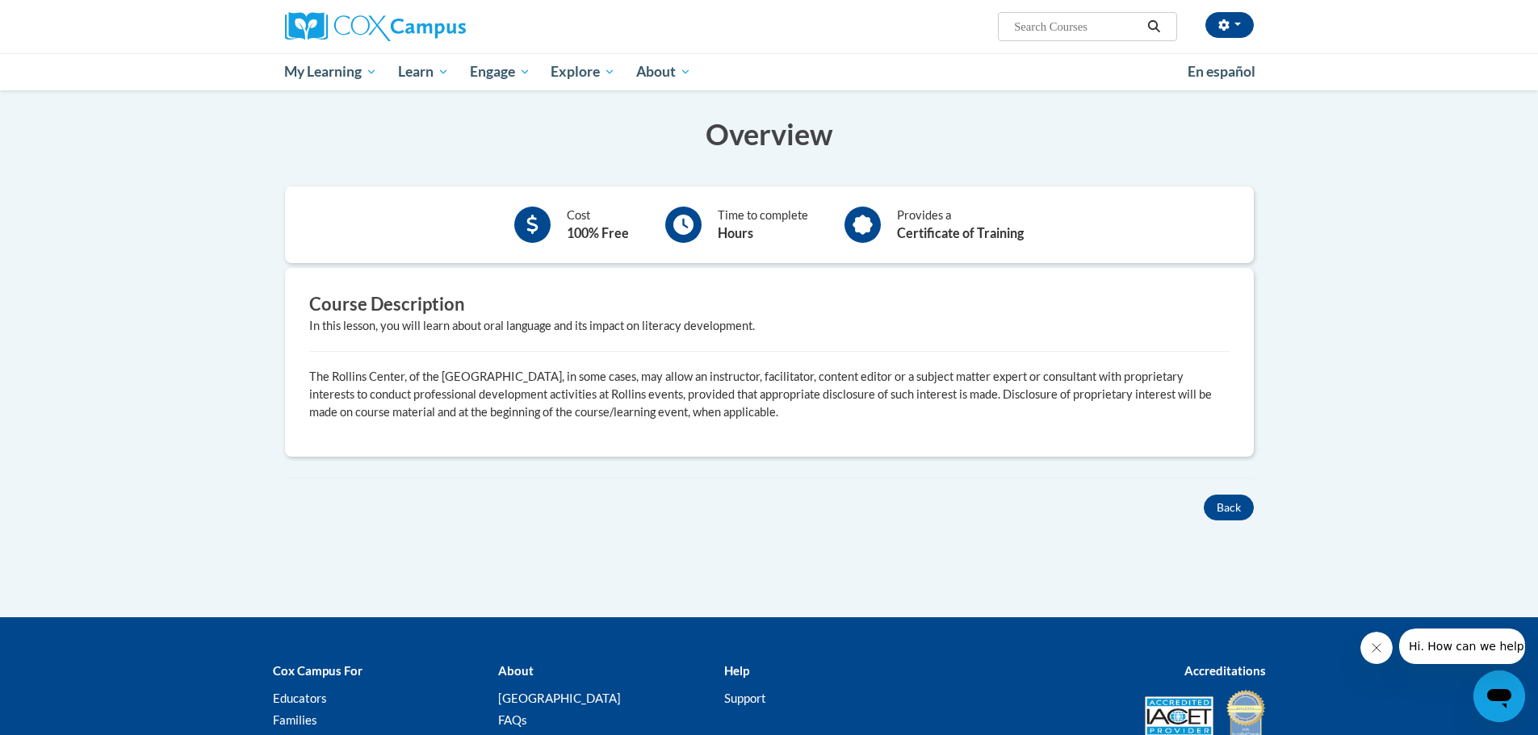
scroll to position [419, 0]
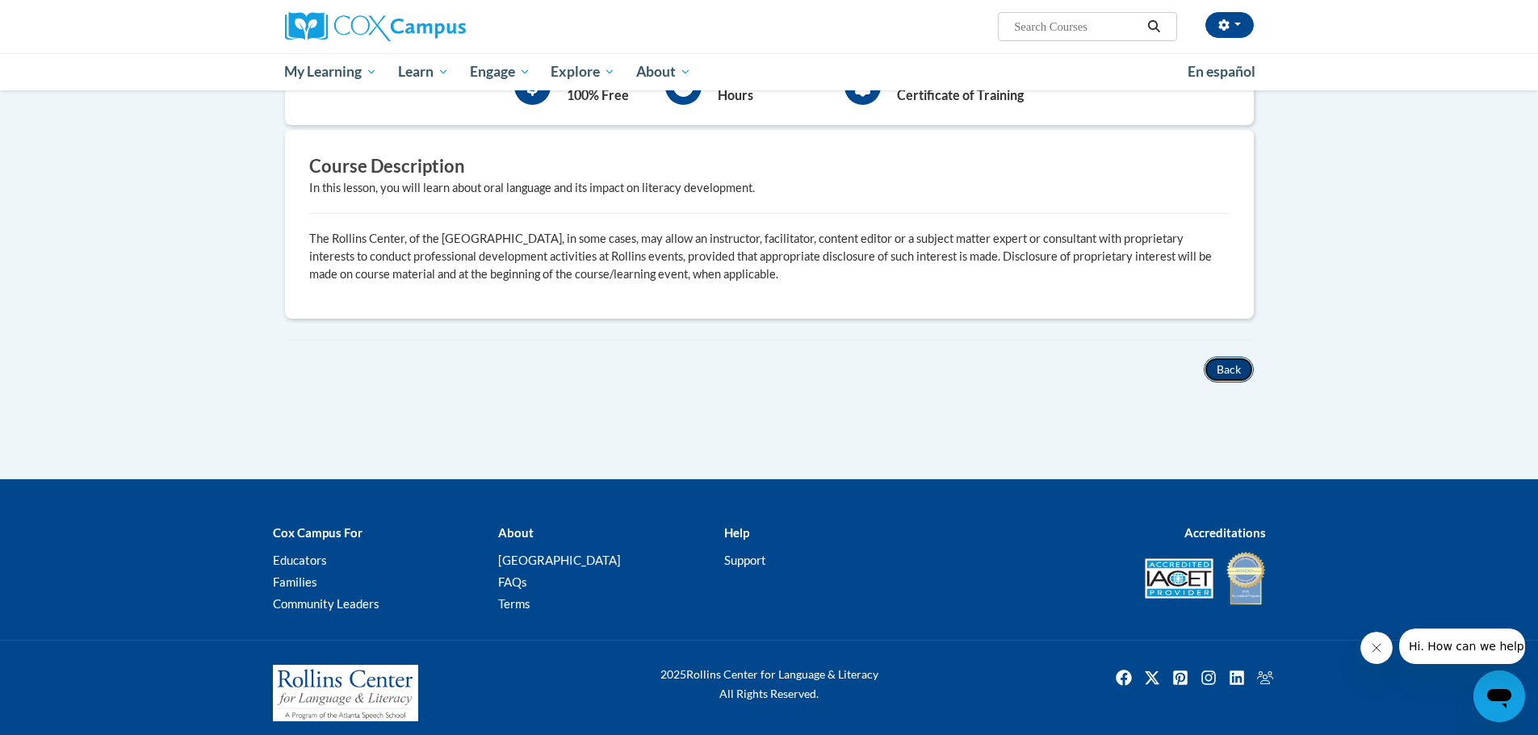
click at [1241, 375] on button "Back" at bounding box center [1228, 370] width 50 height 26
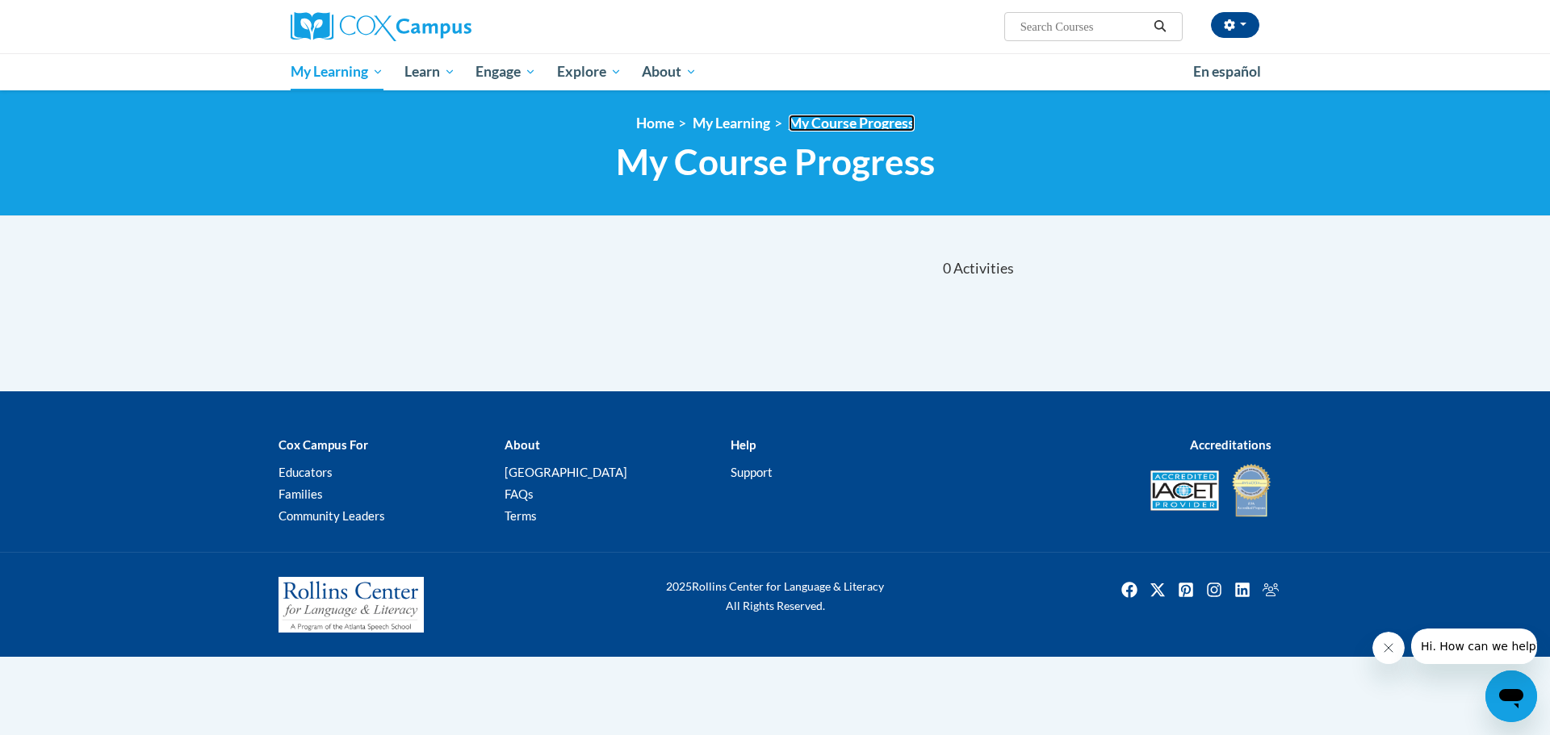
click at [829, 119] on link "My Course Progress" at bounding box center [852, 123] width 126 height 17
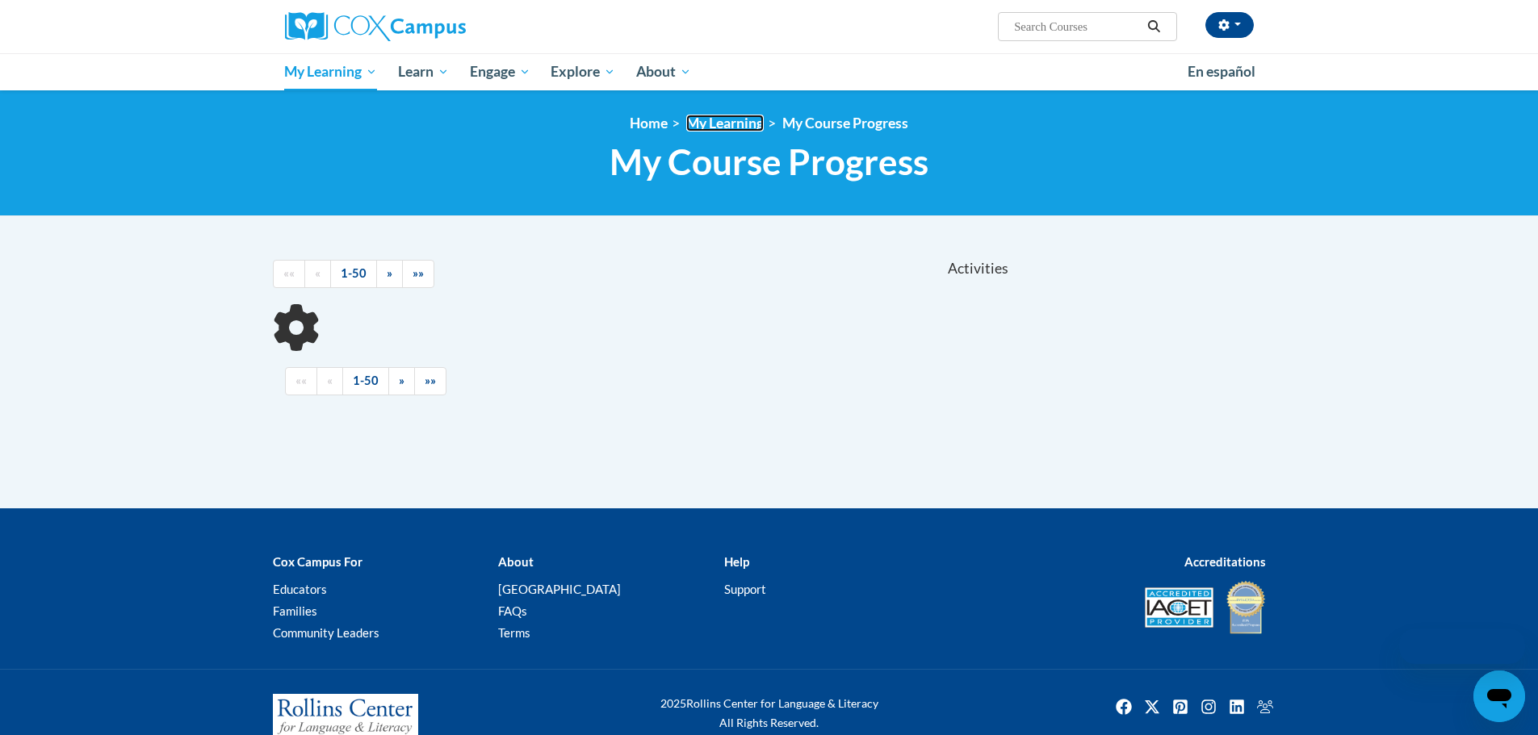
click at [724, 127] on link "My Learning" at bounding box center [724, 123] width 77 height 17
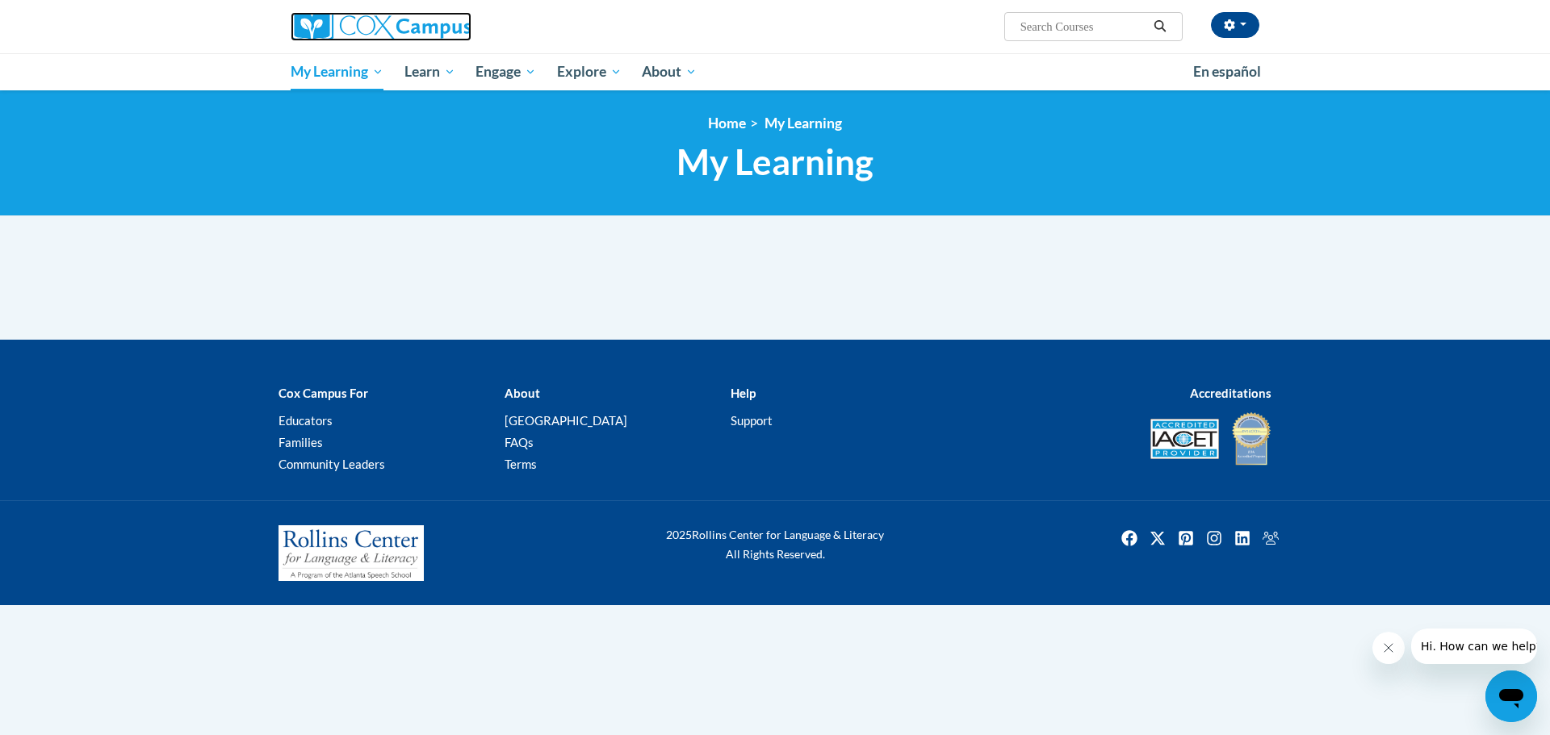
click at [309, 31] on img at bounding box center [381, 26] width 181 height 29
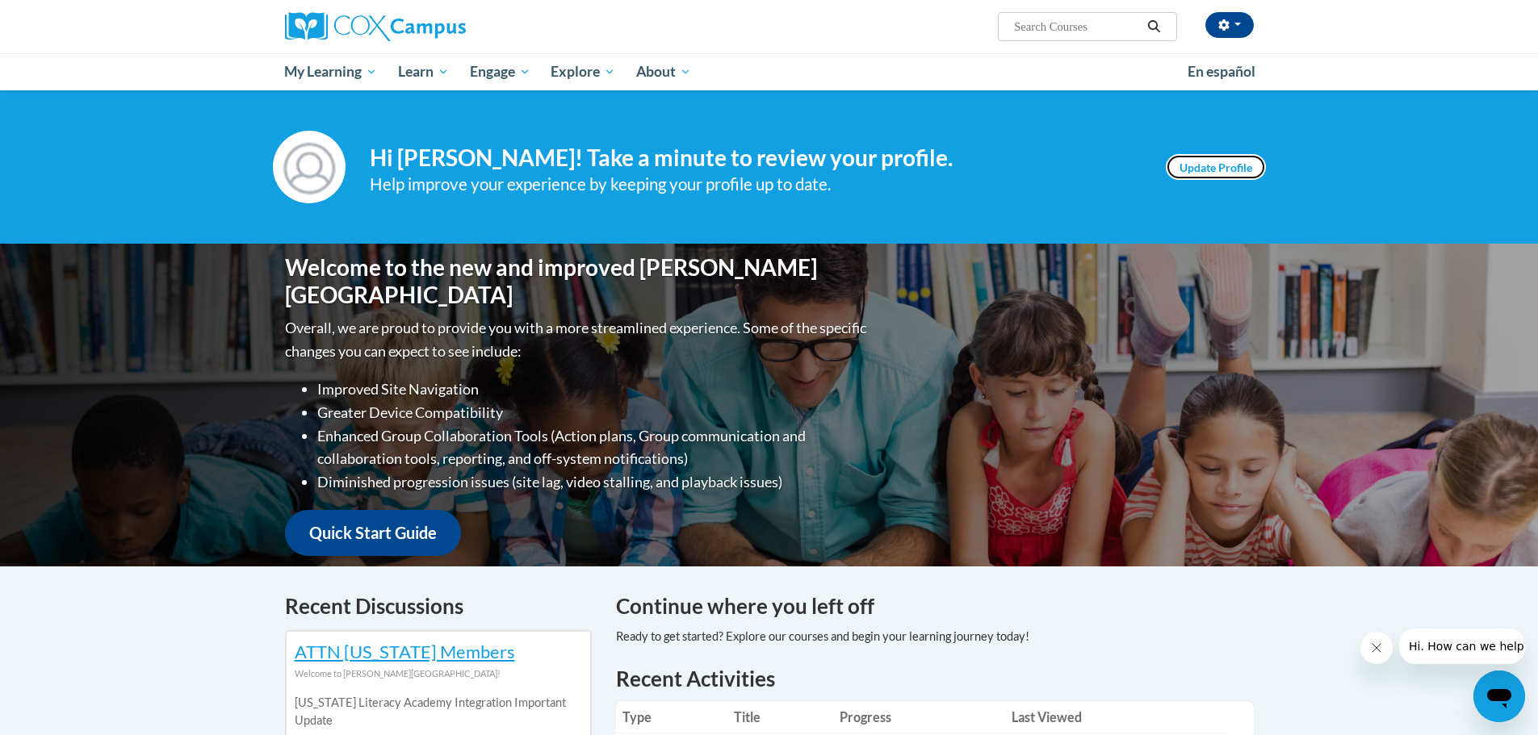
click at [1228, 174] on link "Update Profile" at bounding box center [1216, 167] width 100 height 26
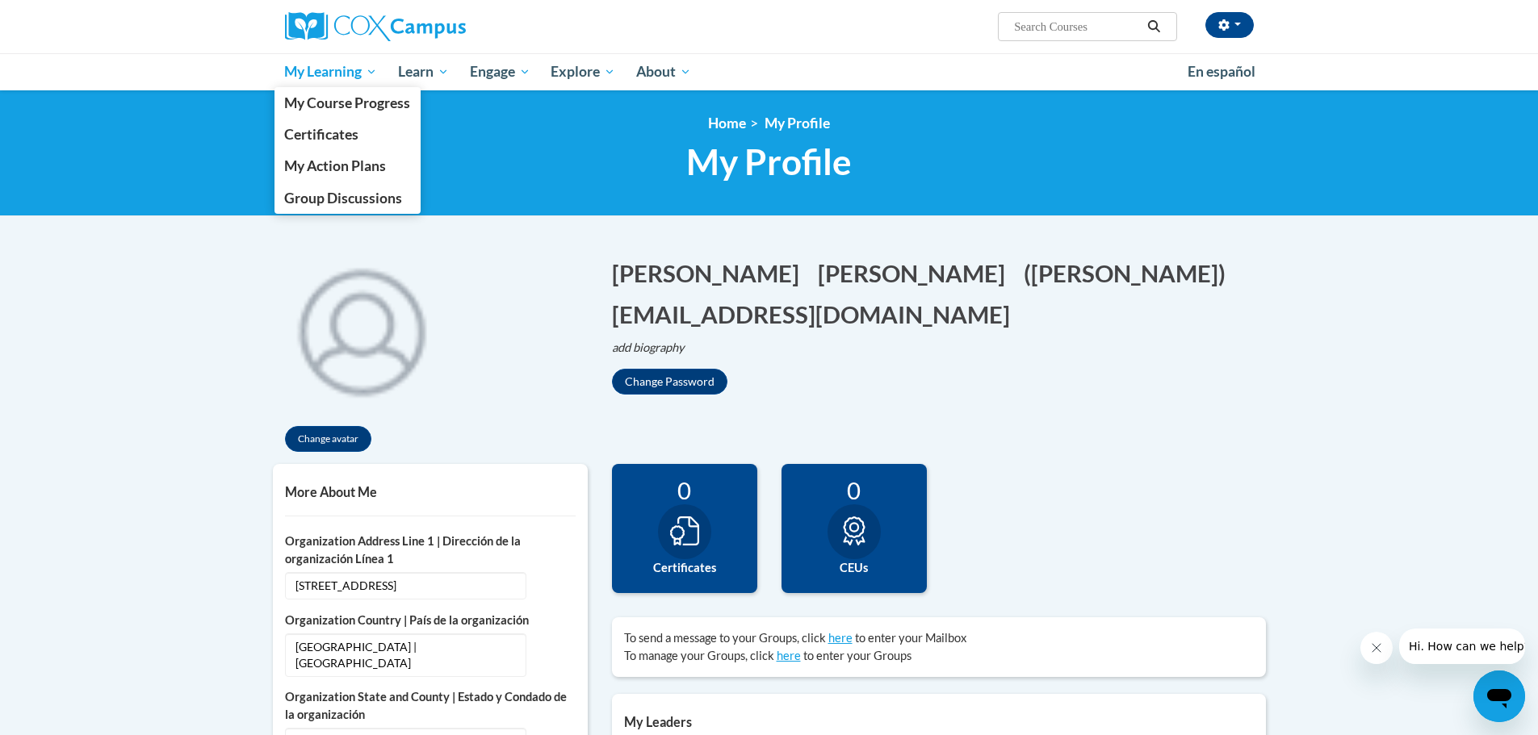
click at [337, 69] on span "My Learning" at bounding box center [330, 71] width 93 height 19
click at [339, 97] on span "My Course Progress" at bounding box center [347, 102] width 126 height 17
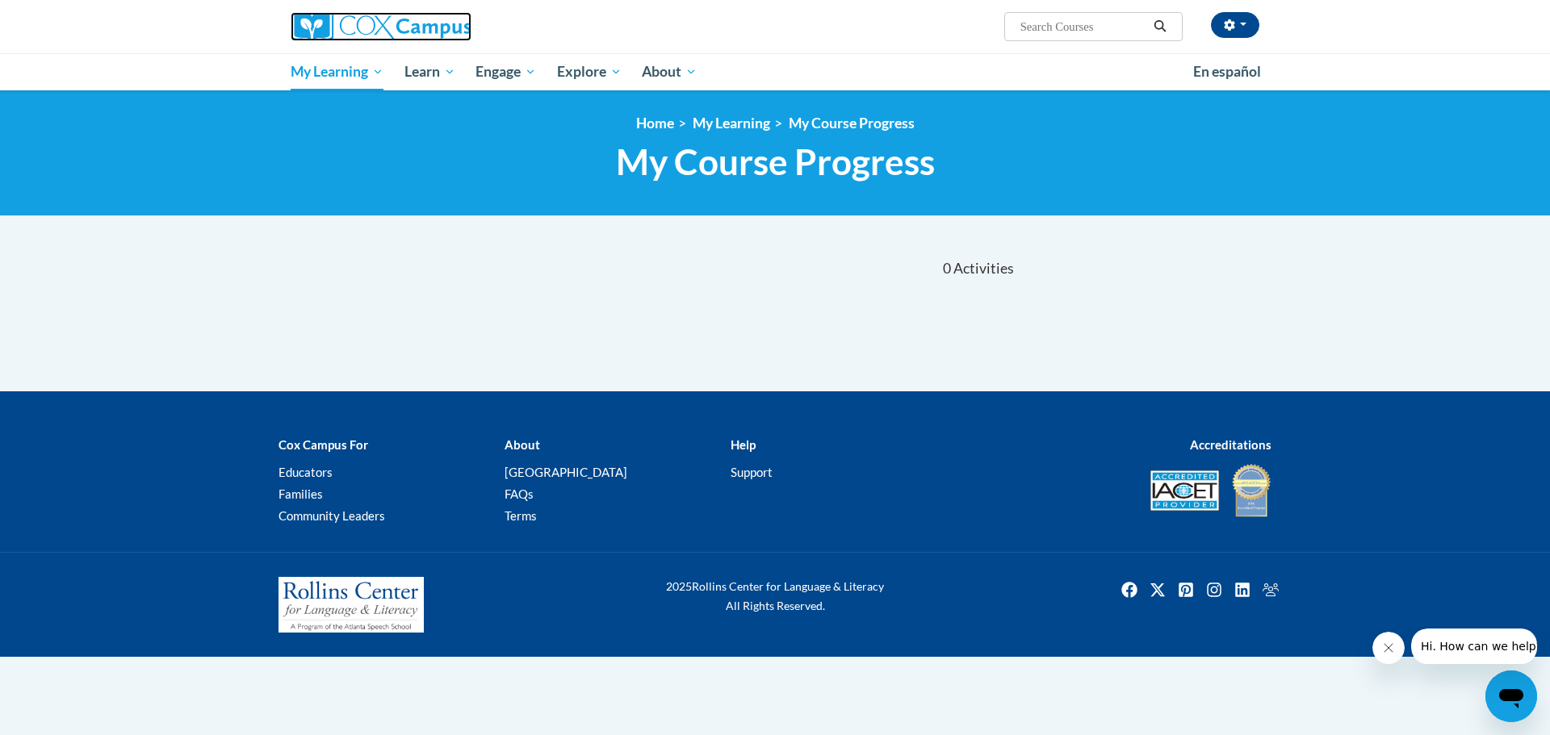
click at [346, 19] on img at bounding box center [381, 26] width 181 height 29
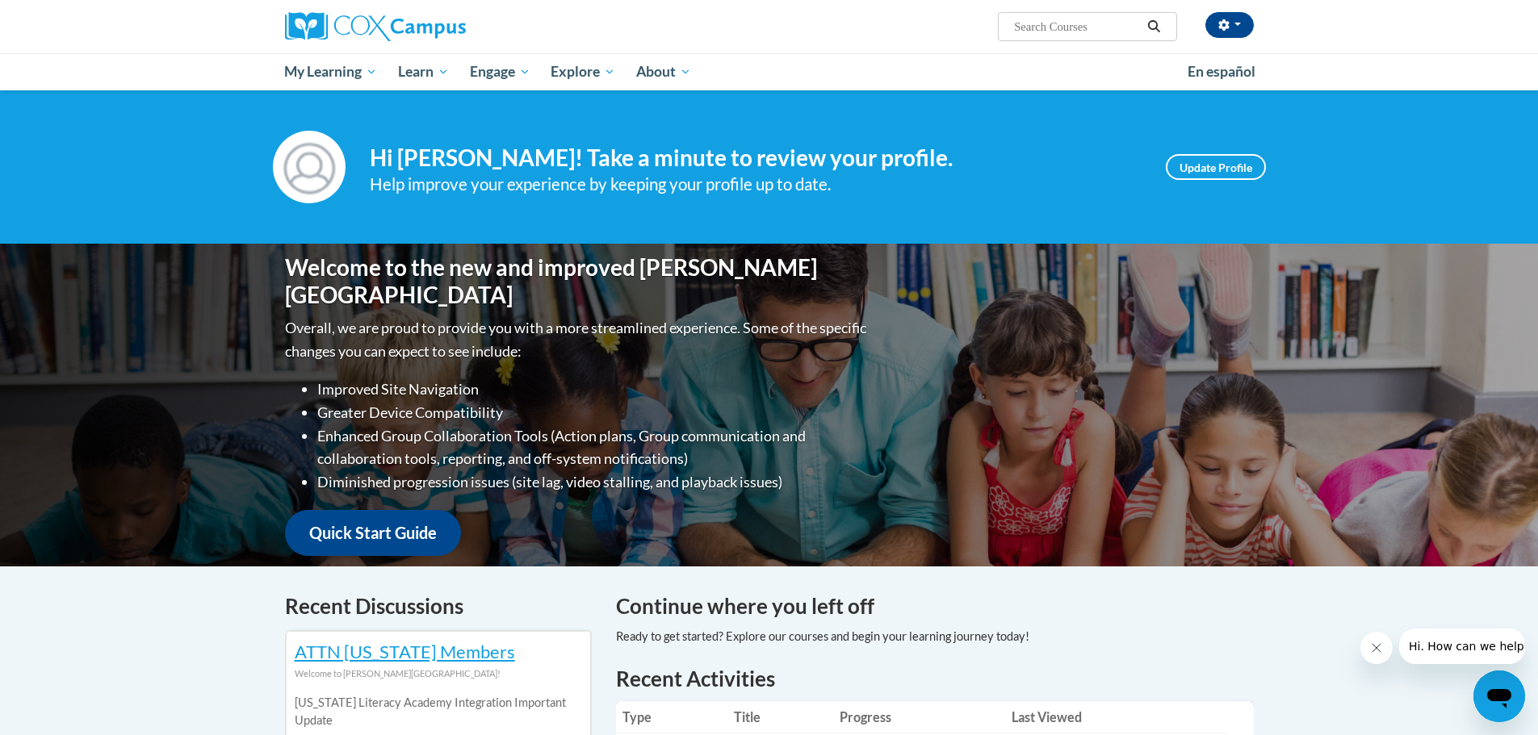
click at [241, 242] on div "Your profile Hi [PERSON_NAME]! Take a minute to review your profile. Help impro…" at bounding box center [769, 166] width 1538 height 153
